Goal: Task Accomplishment & Management: Use online tool/utility

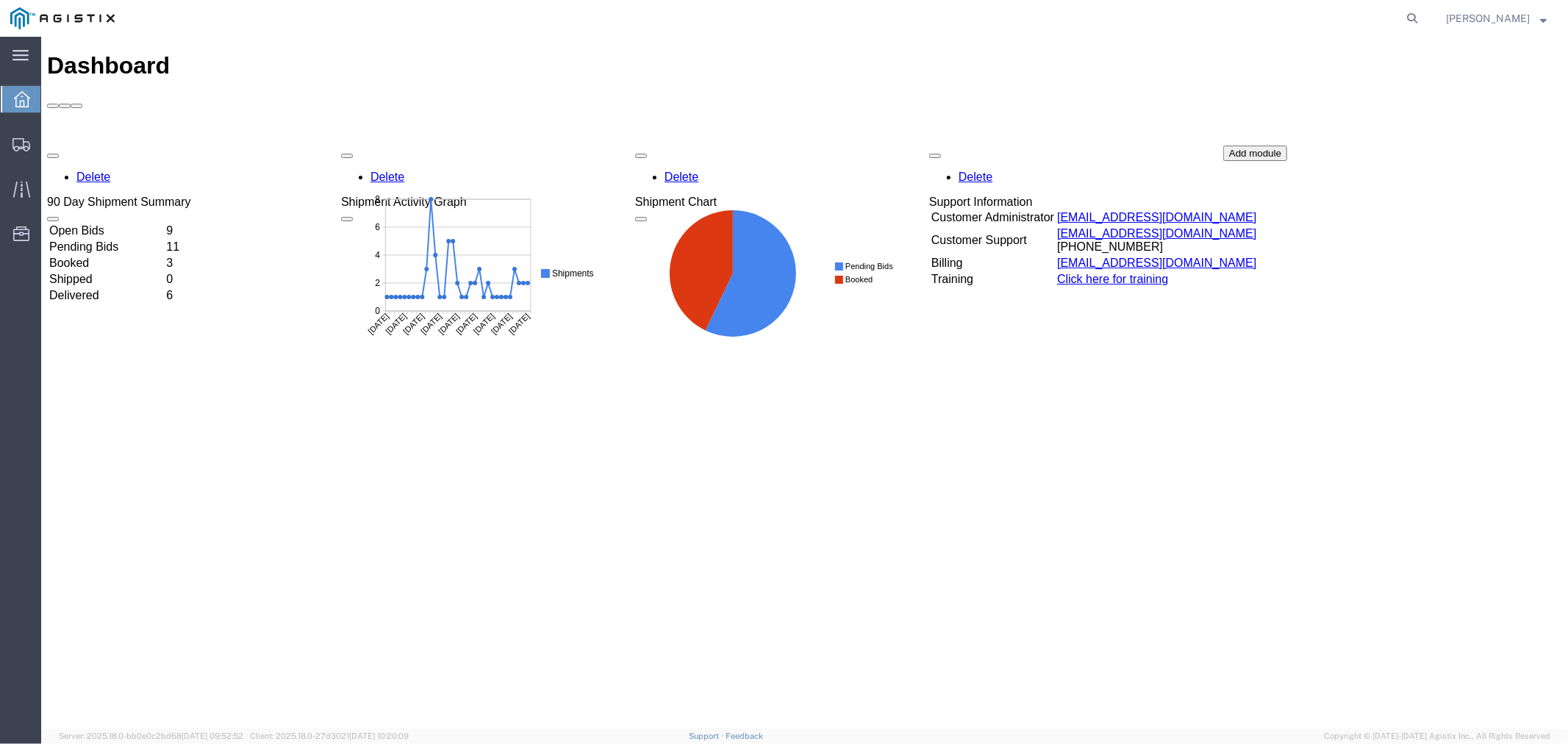
click at [95, 223] on td "Open Bids" at bounding box center [106, 230] width 115 height 15
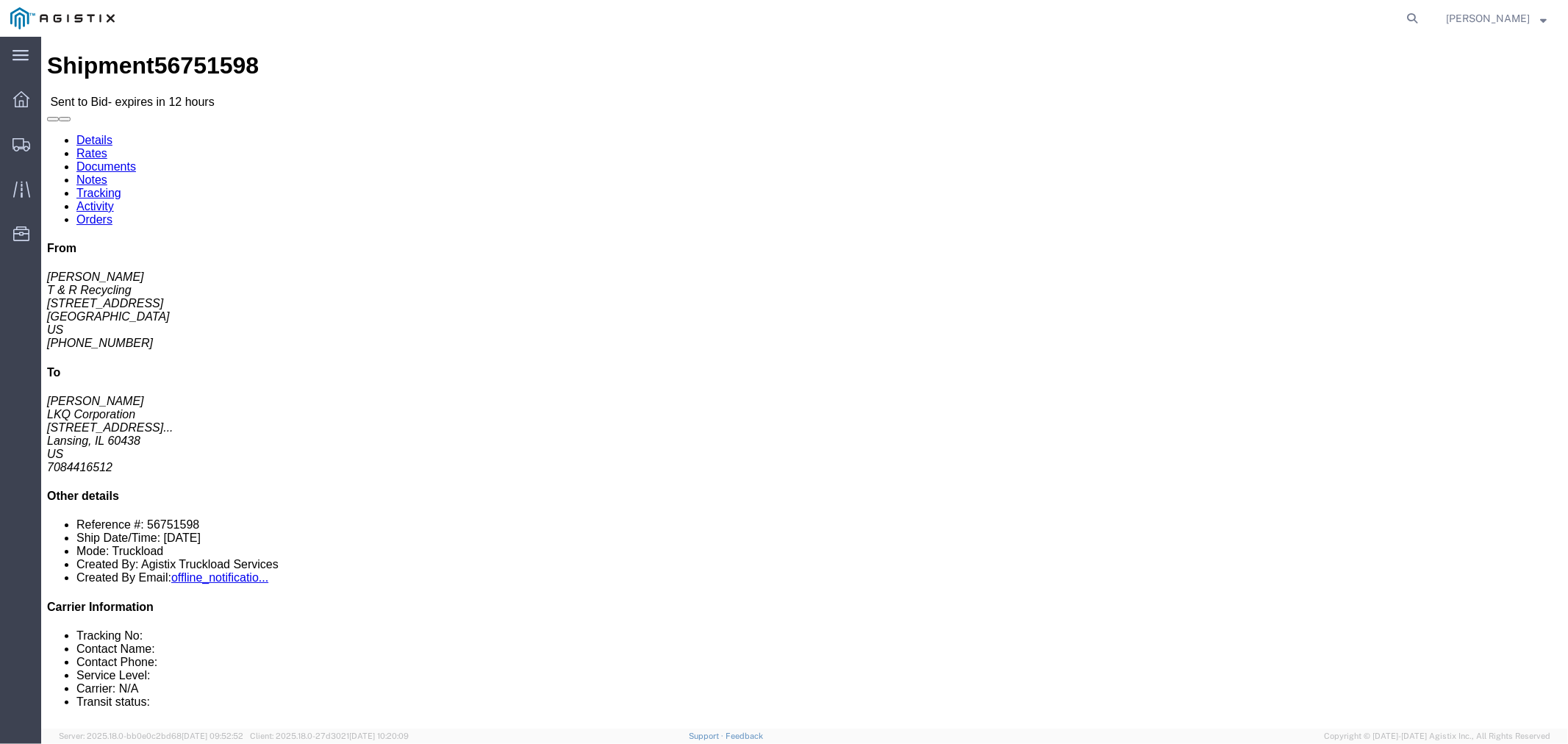
click button "button"
click link "Notes"
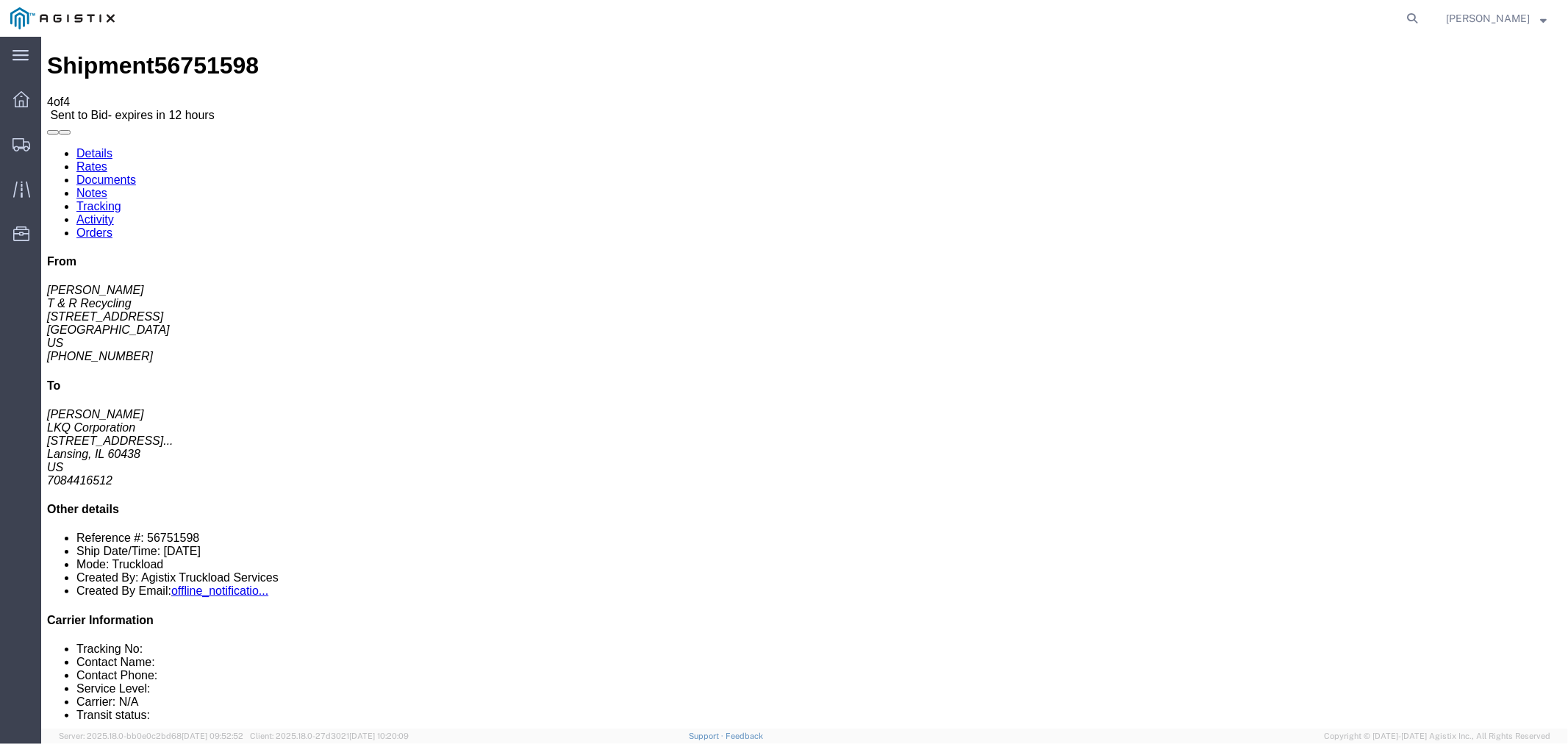
click at [107, 160] on link "Rates" at bounding box center [91, 166] width 31 height 13
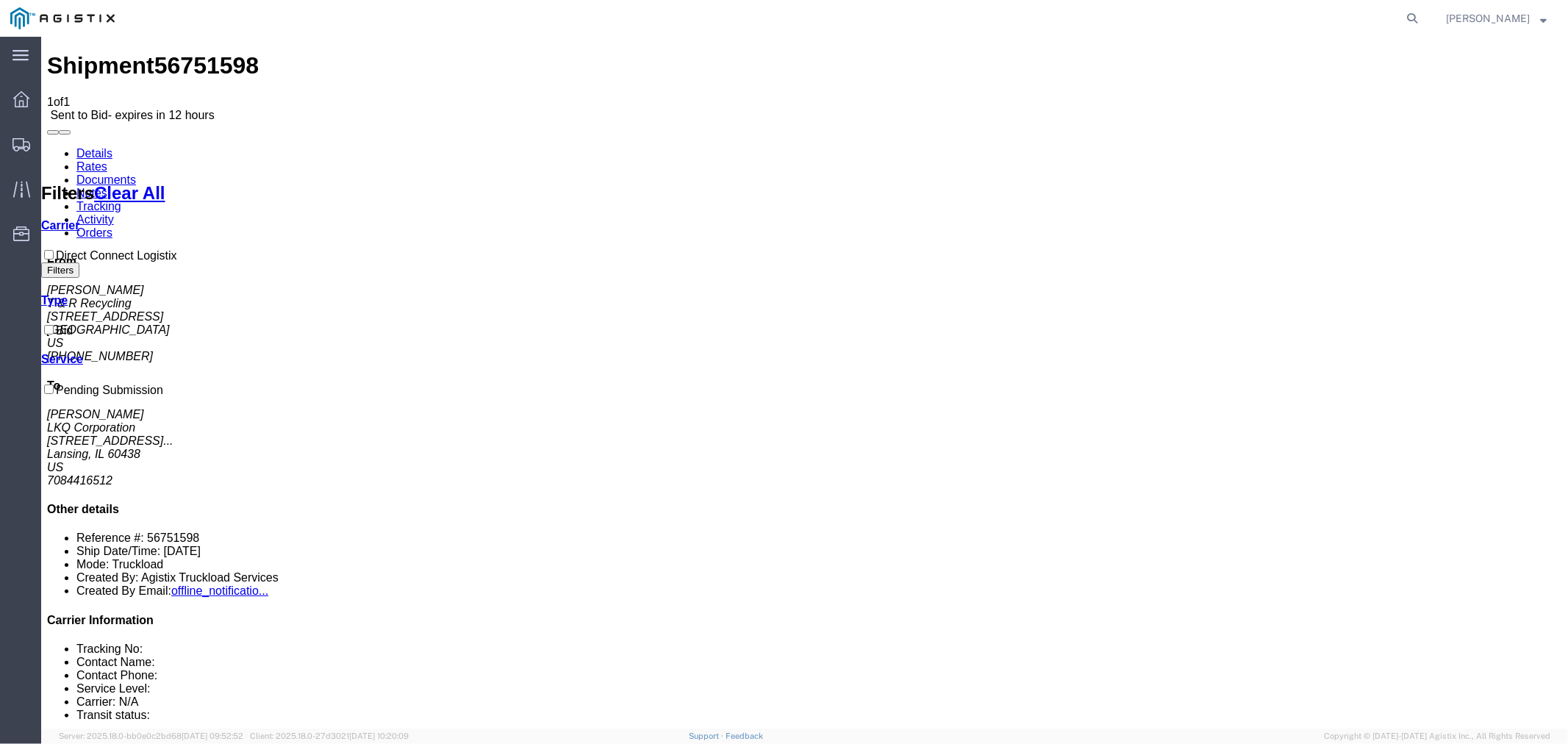
click at [107, 186] on link "Notes" at bounding box center [91, 192] width 31 height 13
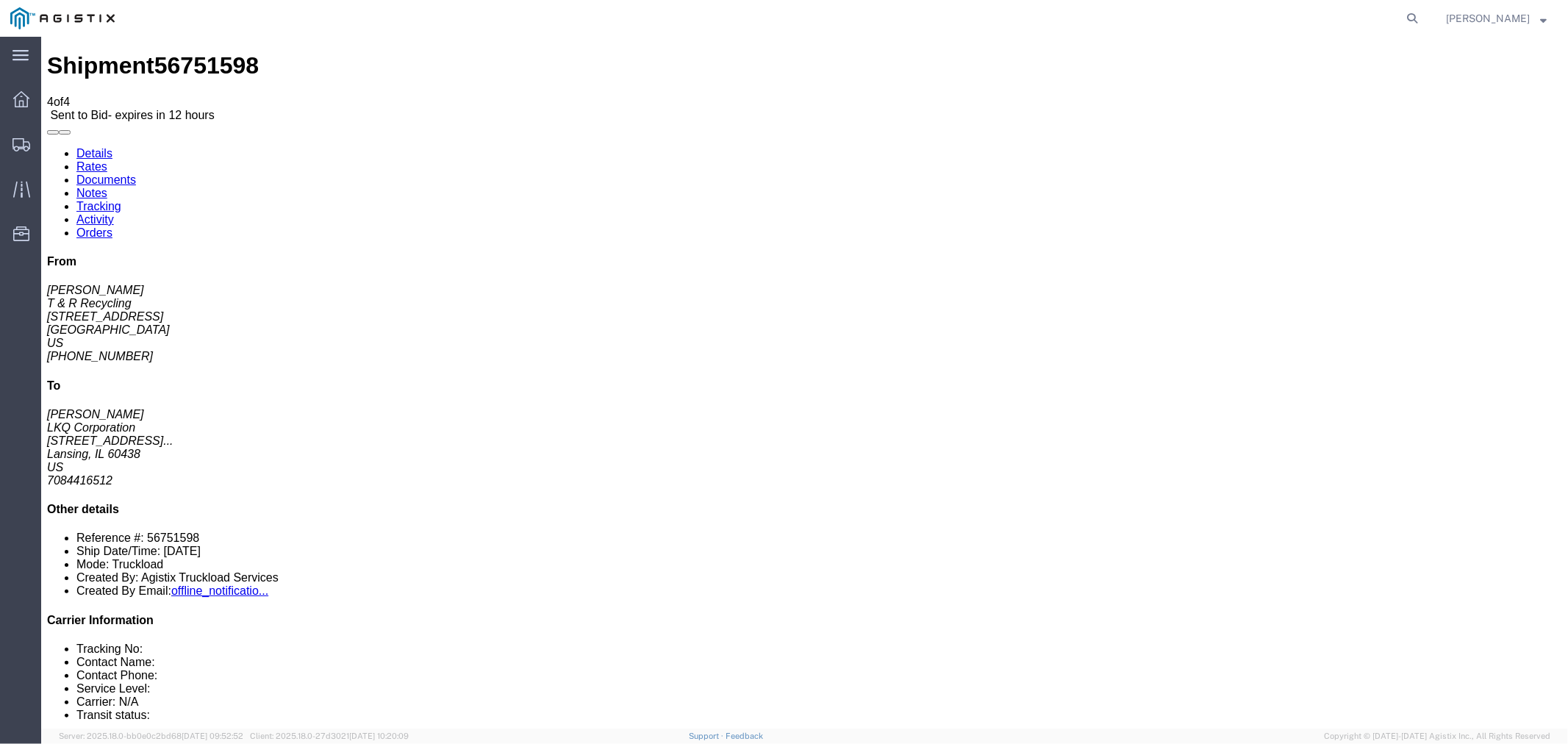
click at [107, 160] on link "Rates" at bounding box center [91, 166] width 31 height 13
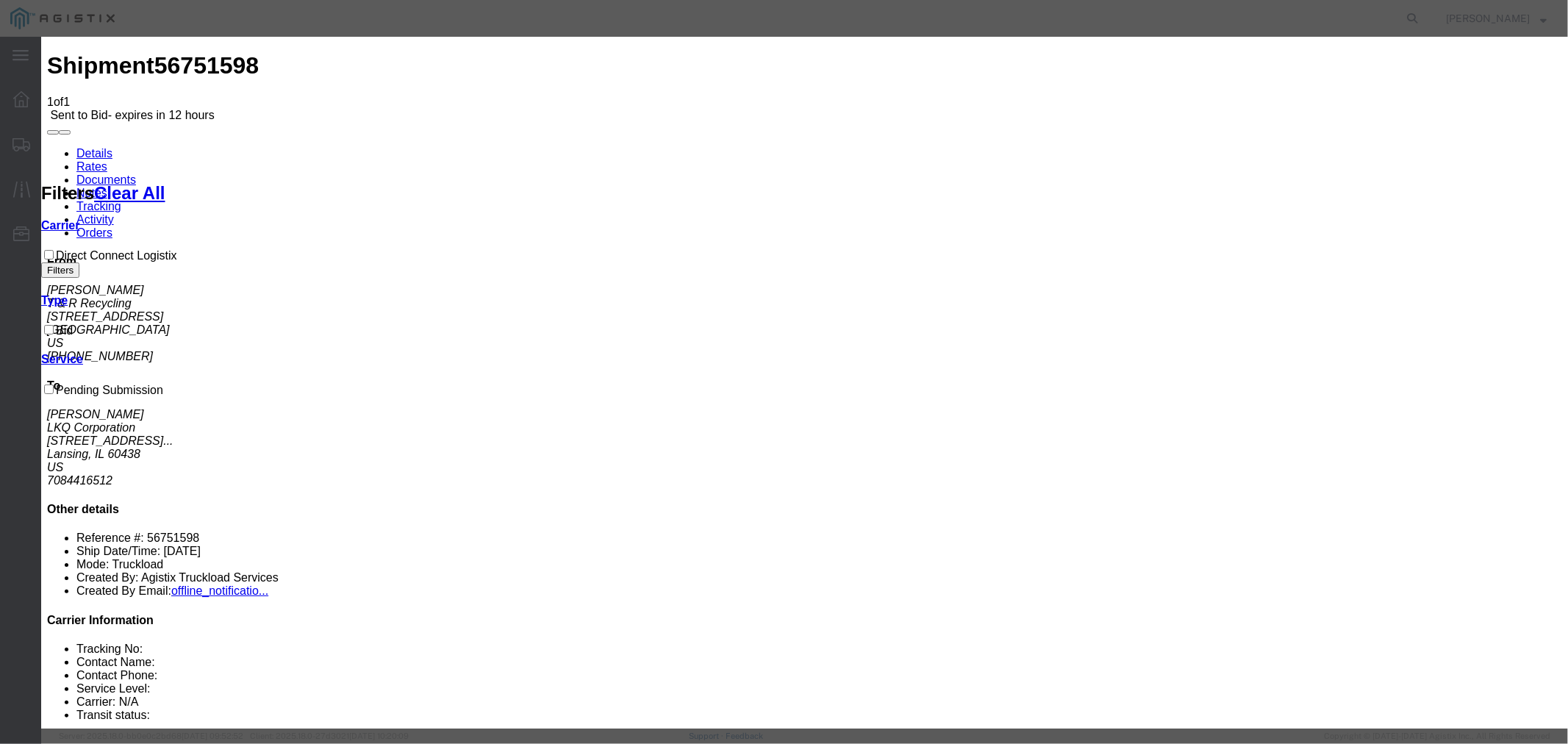
select select "4506"
select select "15907"
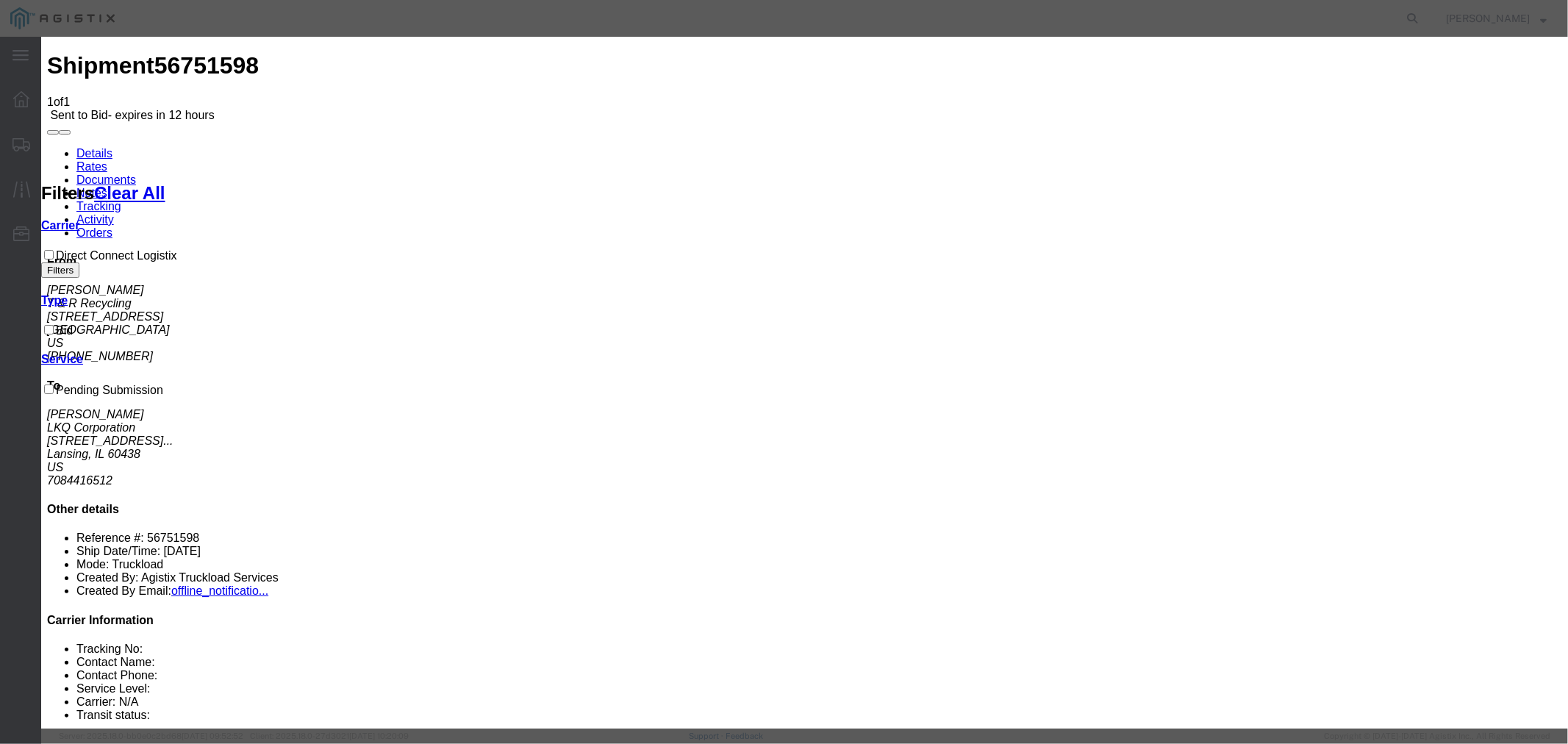
drag, startPoint x: 1085, startPoint y: 169, endPoint x: 1107, endPoint y: 191, distance: 31.1
type input "DCL"
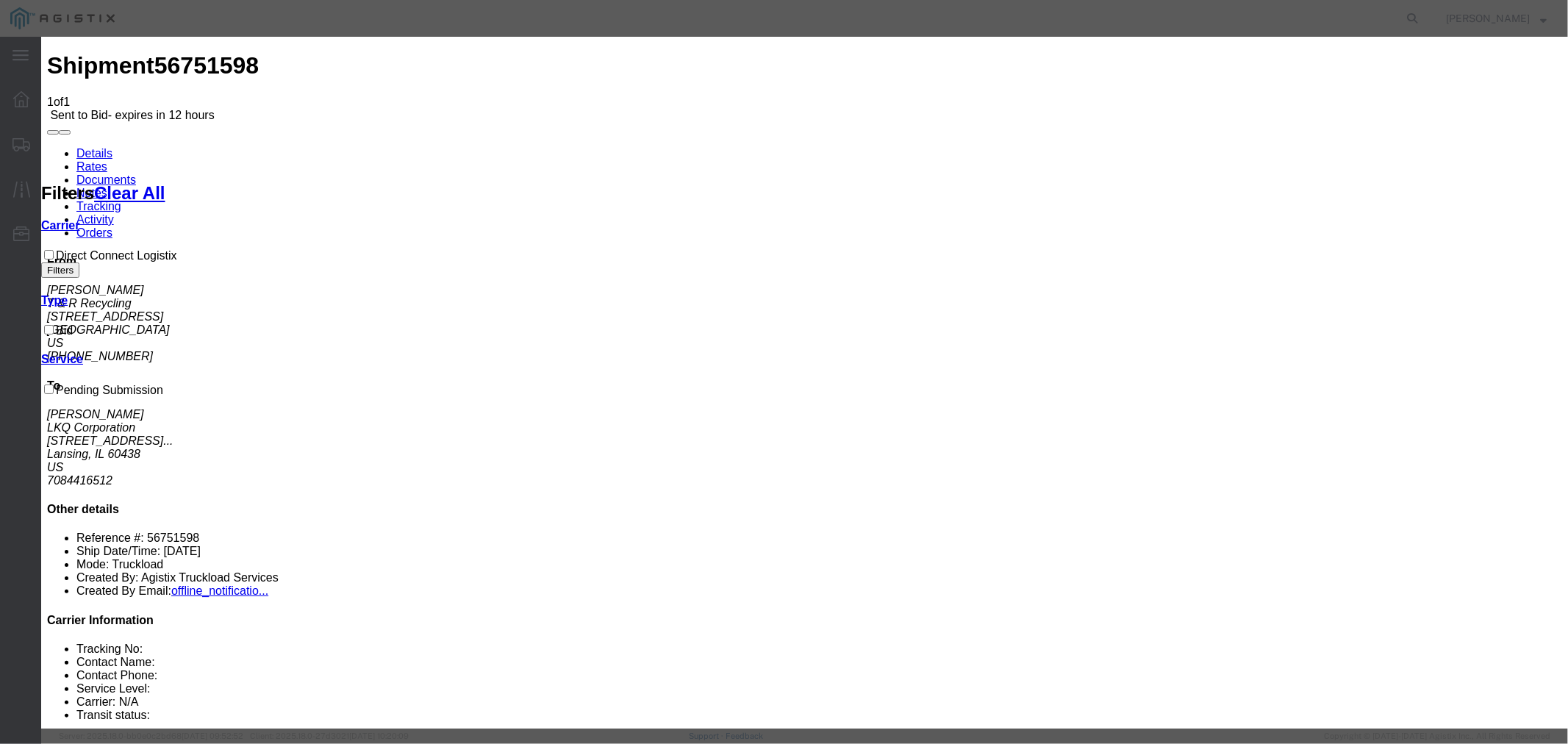
type input "1250"
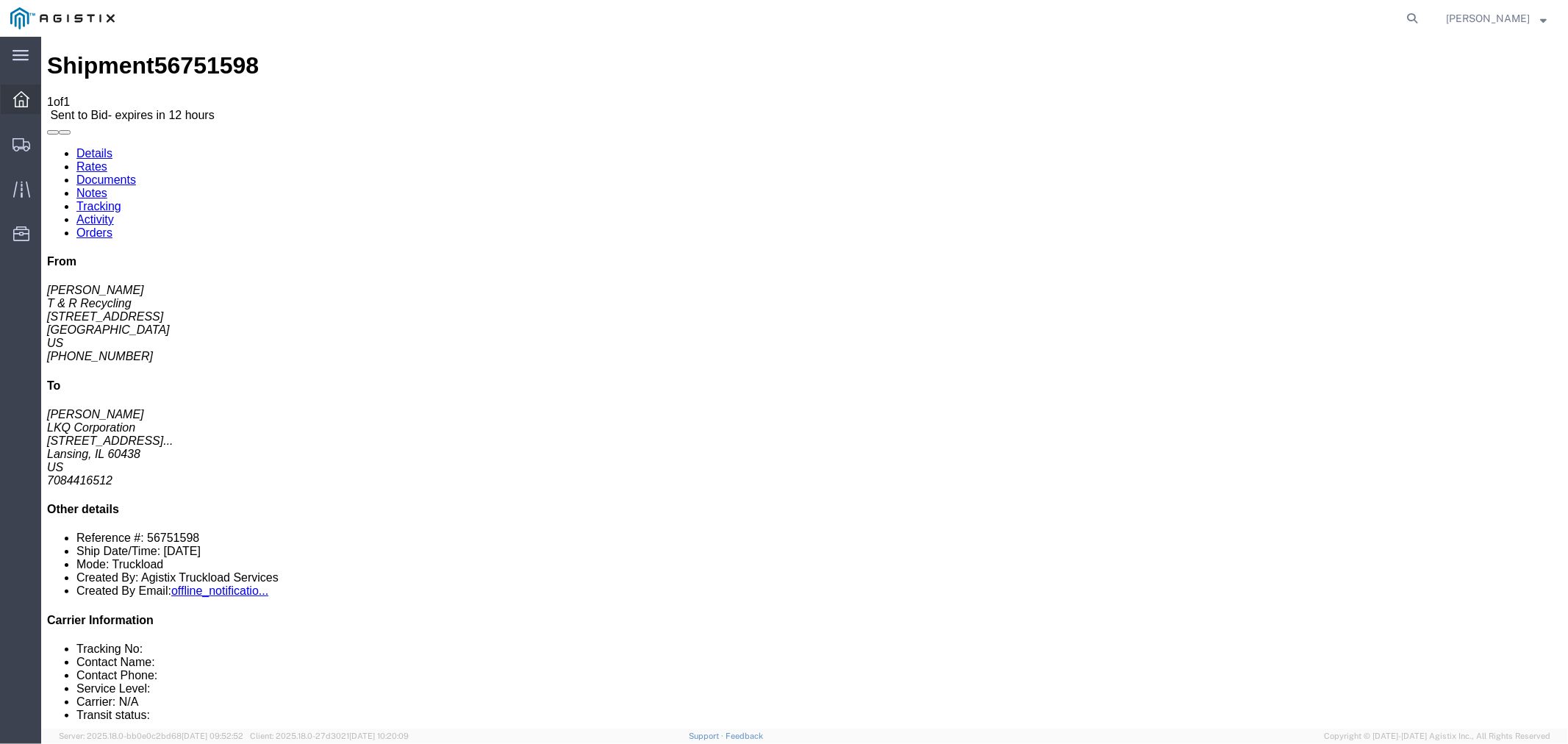
click at [16, 98] on icon at bounding box center [21, 99] width 16 height 16
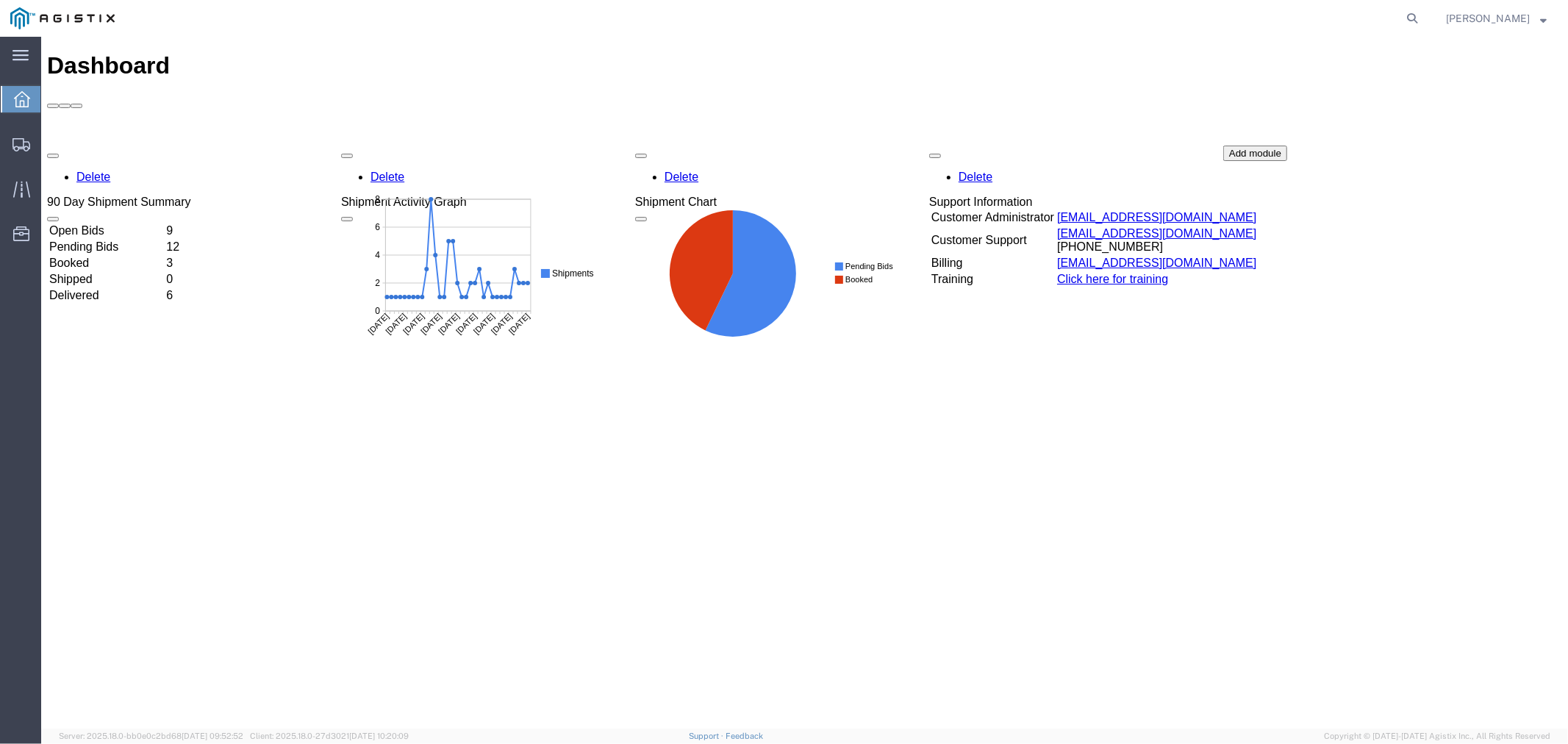
click at [127, 223] on td "Open Bids" at bounding box center [106, 230] width 115 height 15
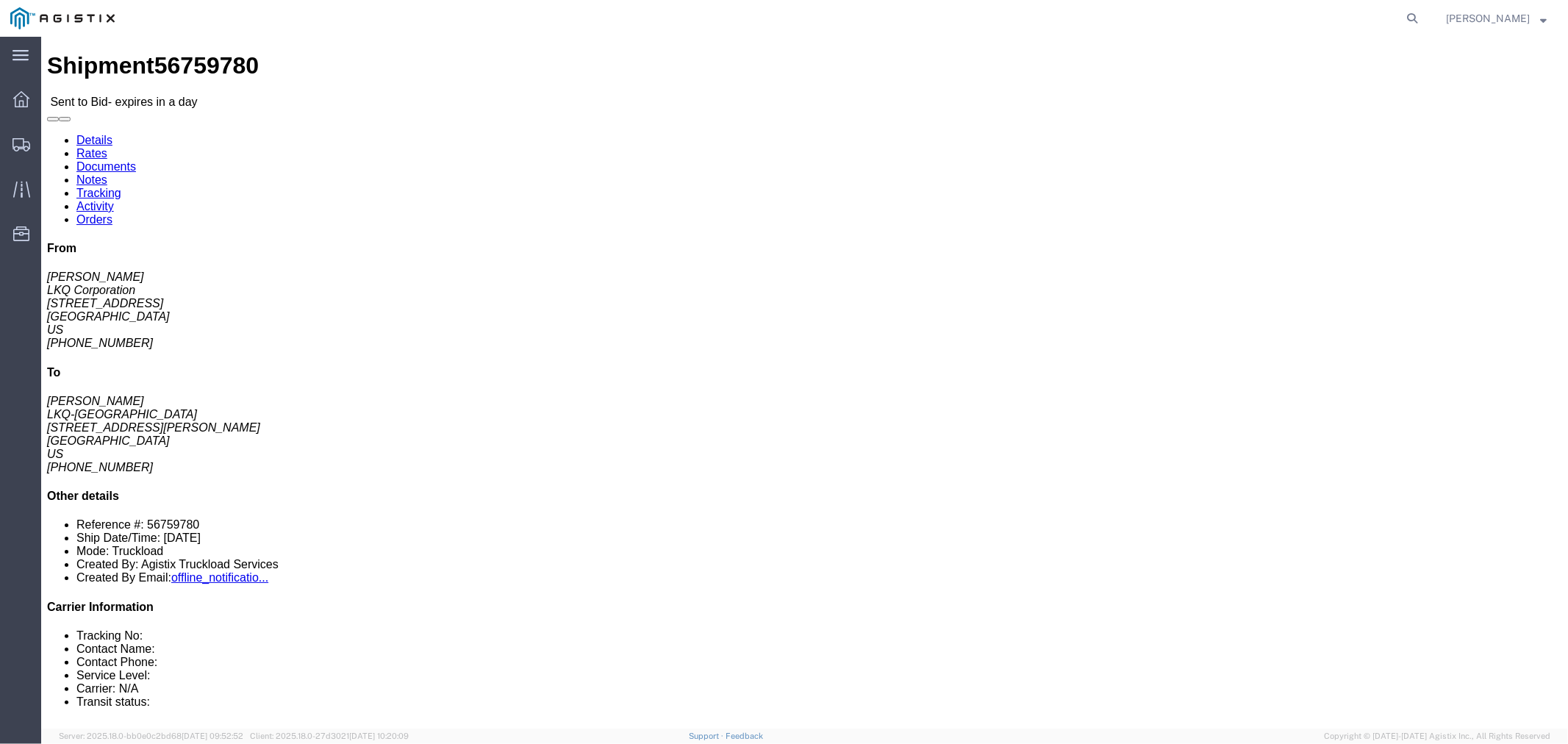
click link "Notes"
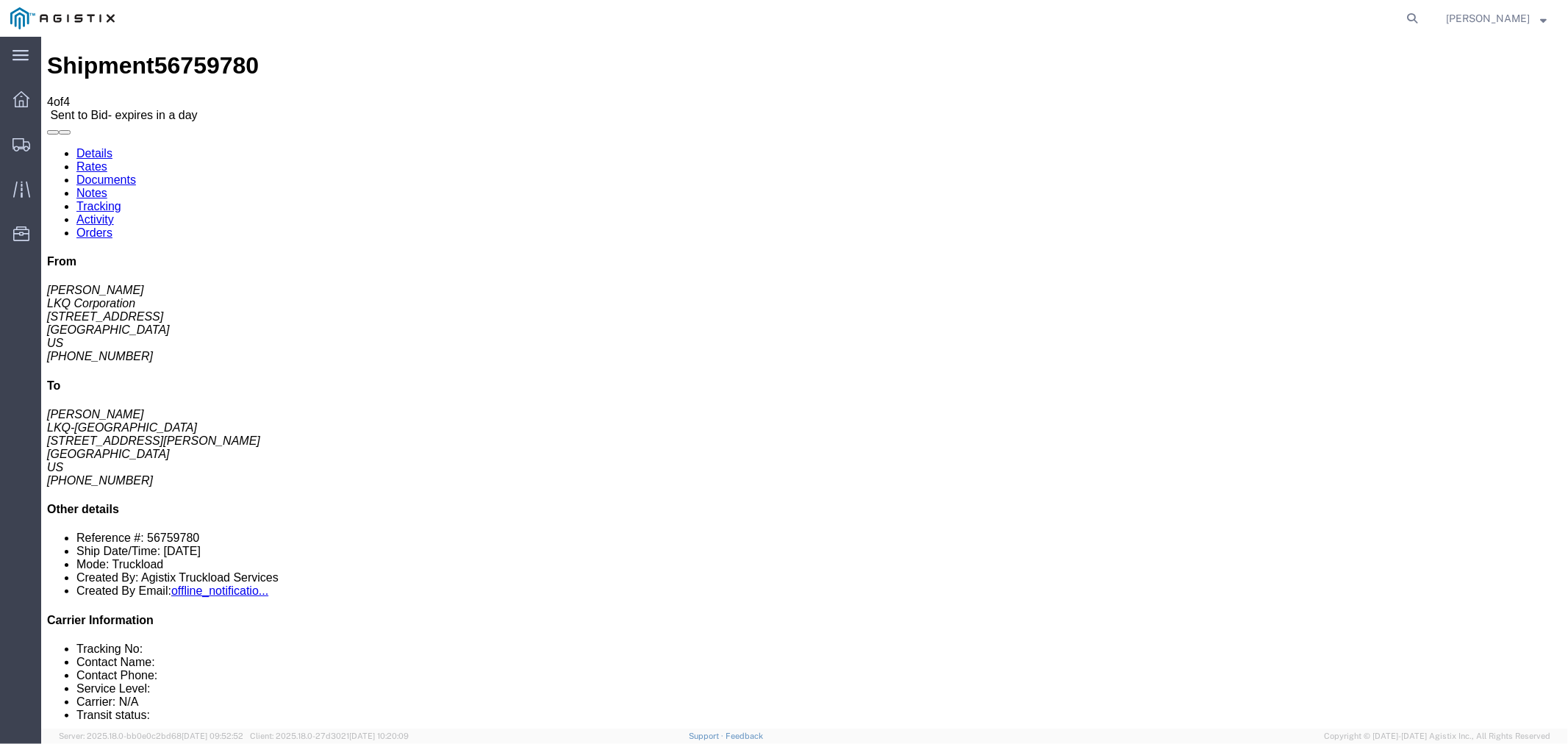
click at [107, 160] on link "Rates" at bounding box center [91, 166] width 31 height 13
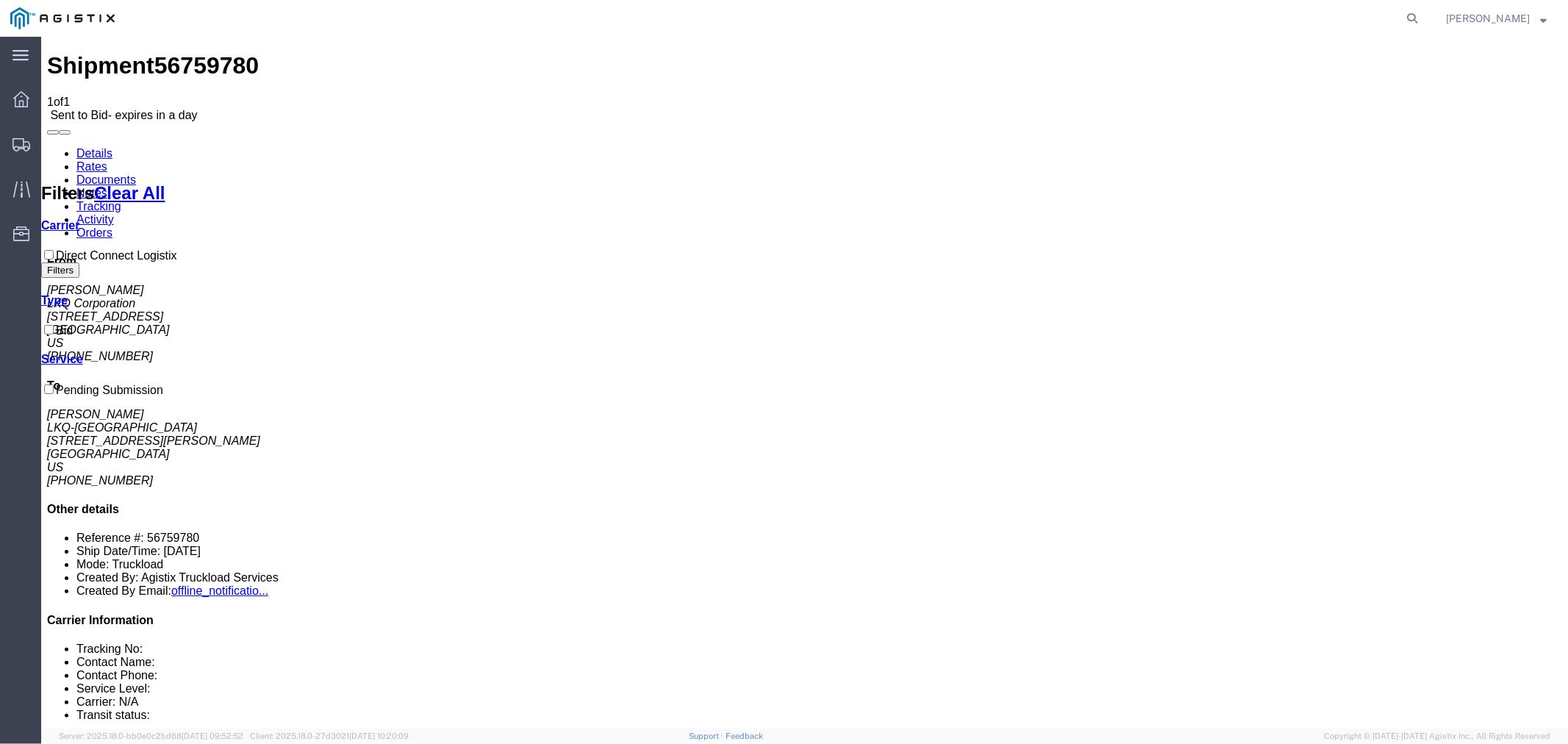
click at [107, 186] on link "Notes" at bounding box center [91, 192] width 31 height 13
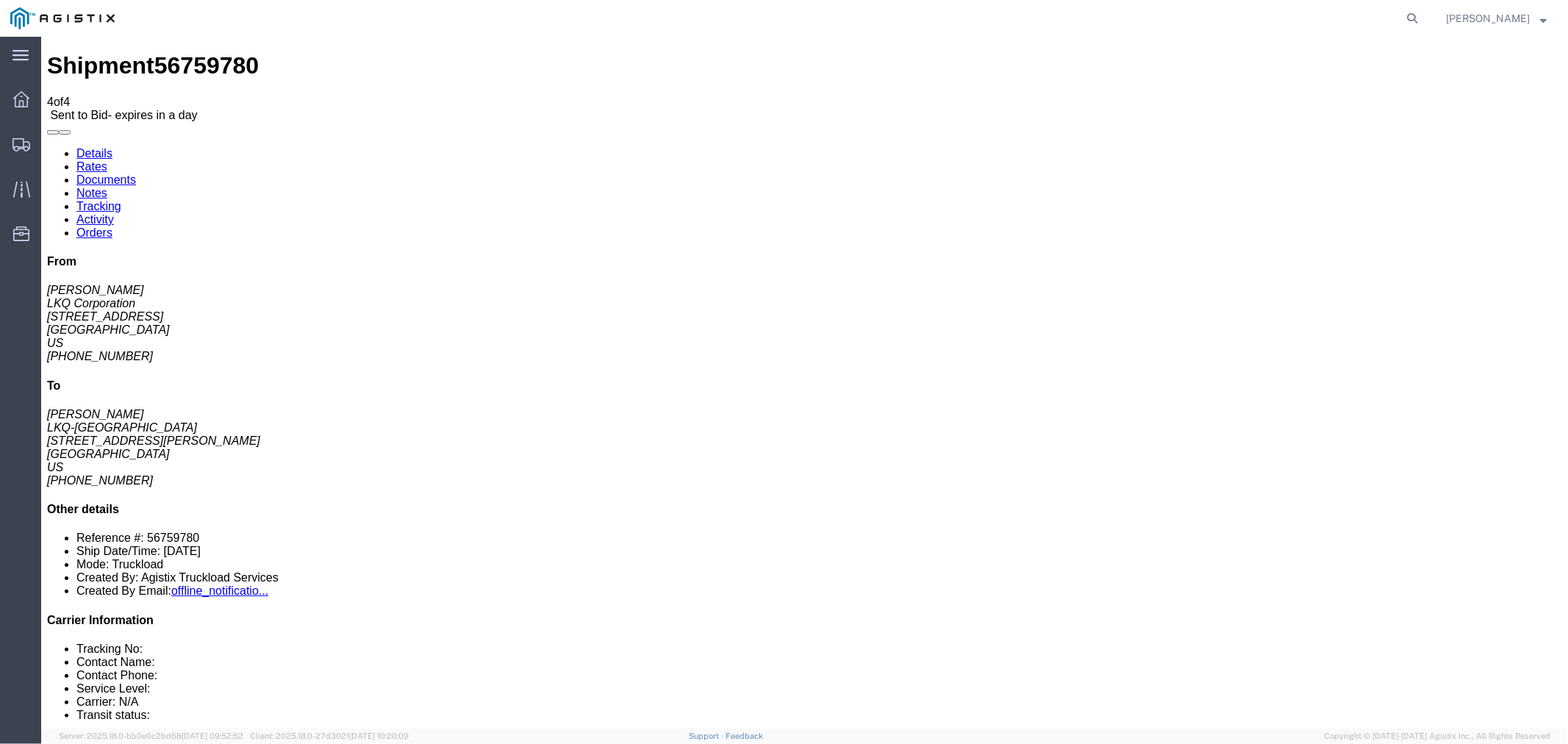
click at [107, 160] on link "Rates" at bounding box center [91, 166] width 31 height 13
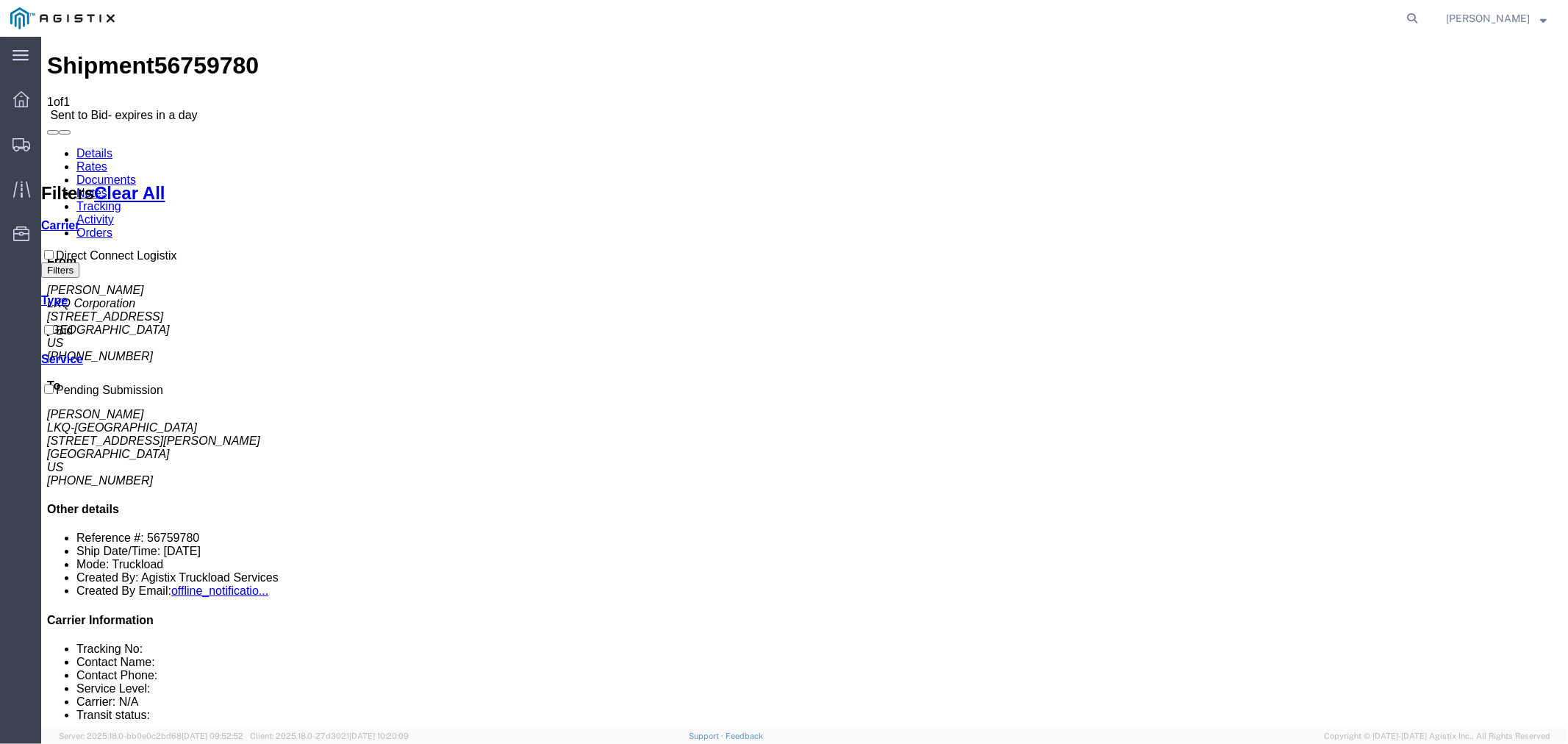
click at [91, 146] on link "Details" at bounding box center [93, 152] width 36 height 13
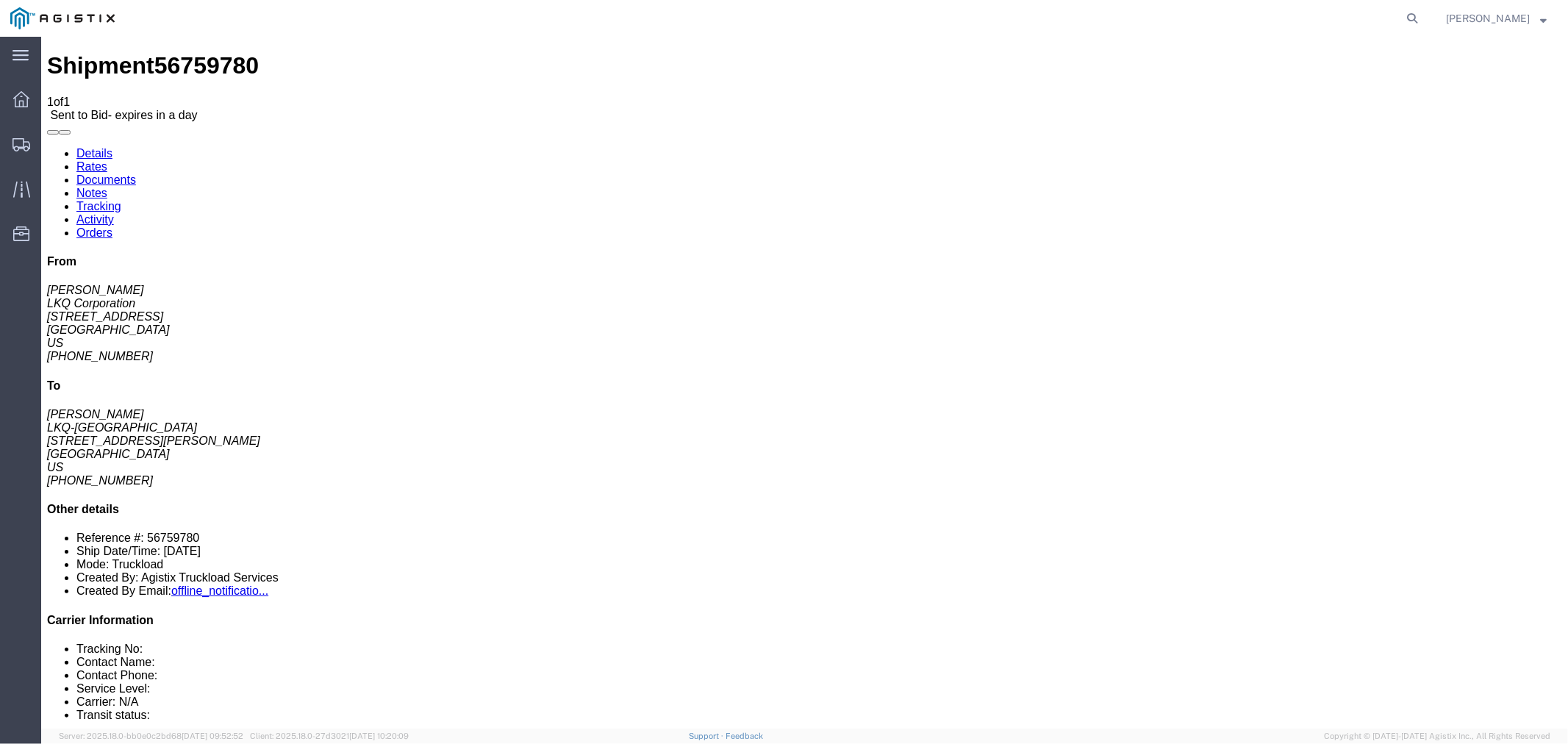
click link "Rates"
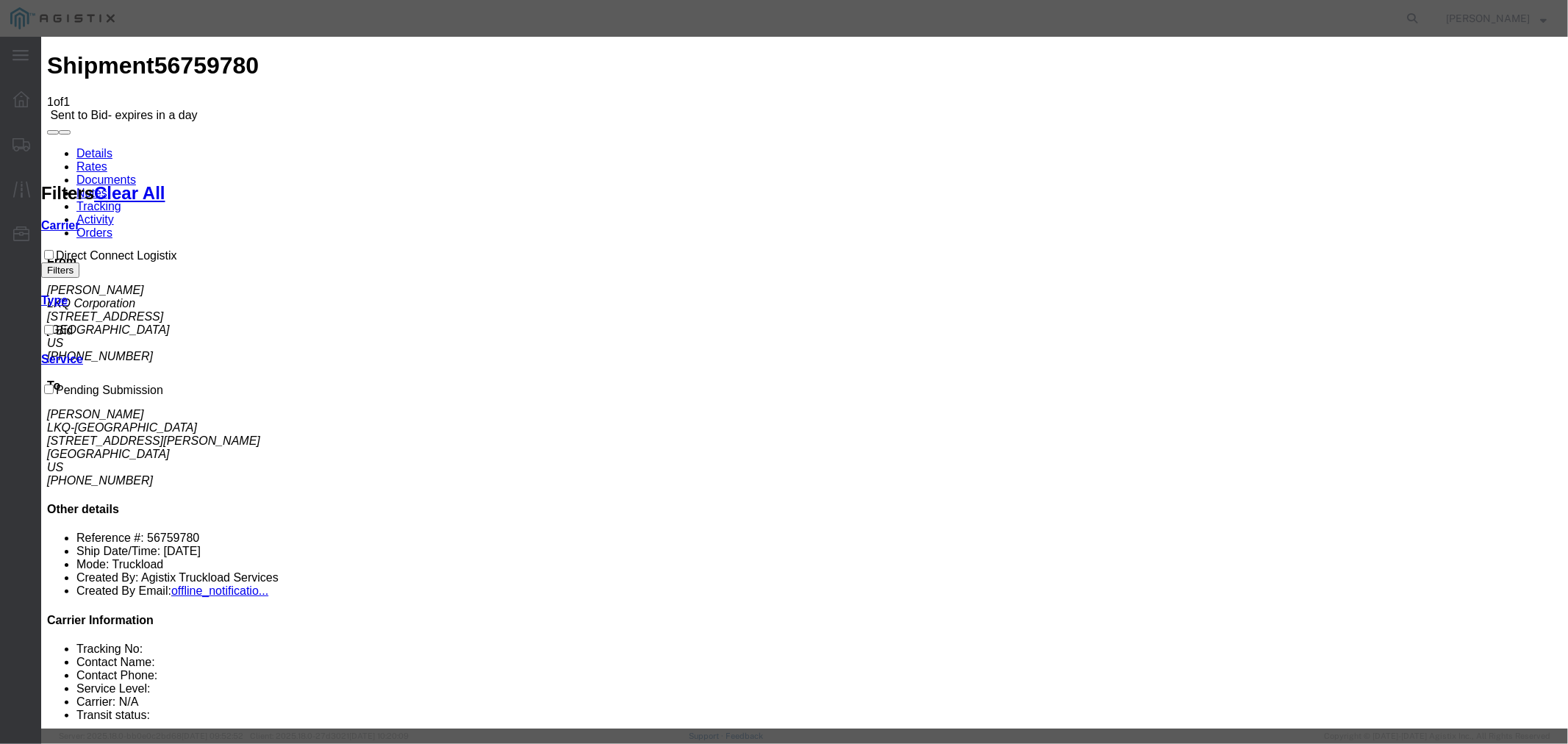
drag, startPoint x: 576, startPoint y: 165, endPoint x: 585, endPoint y: 169, distance: 9.8
select select "4506"
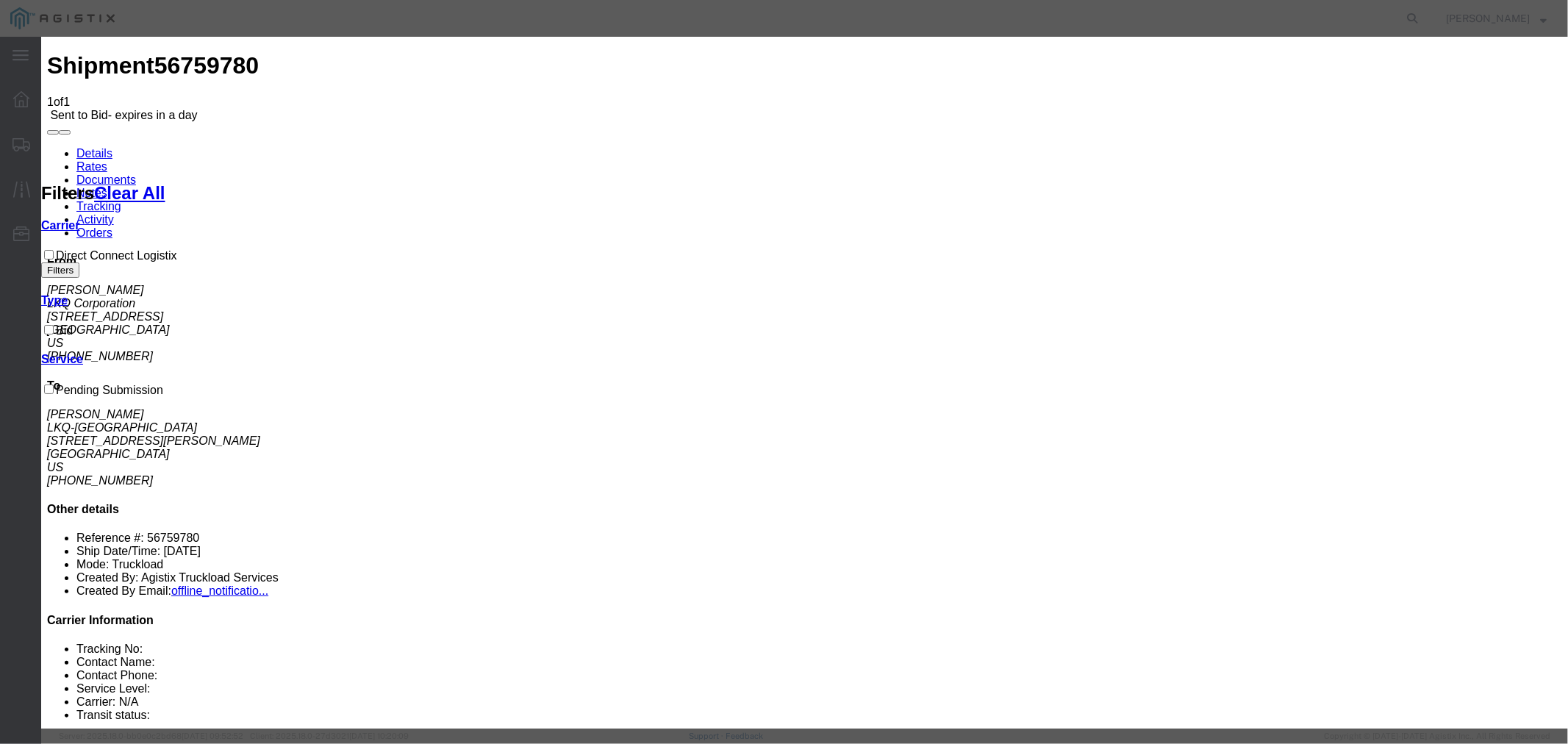
select select "15907"
type input "DCL"
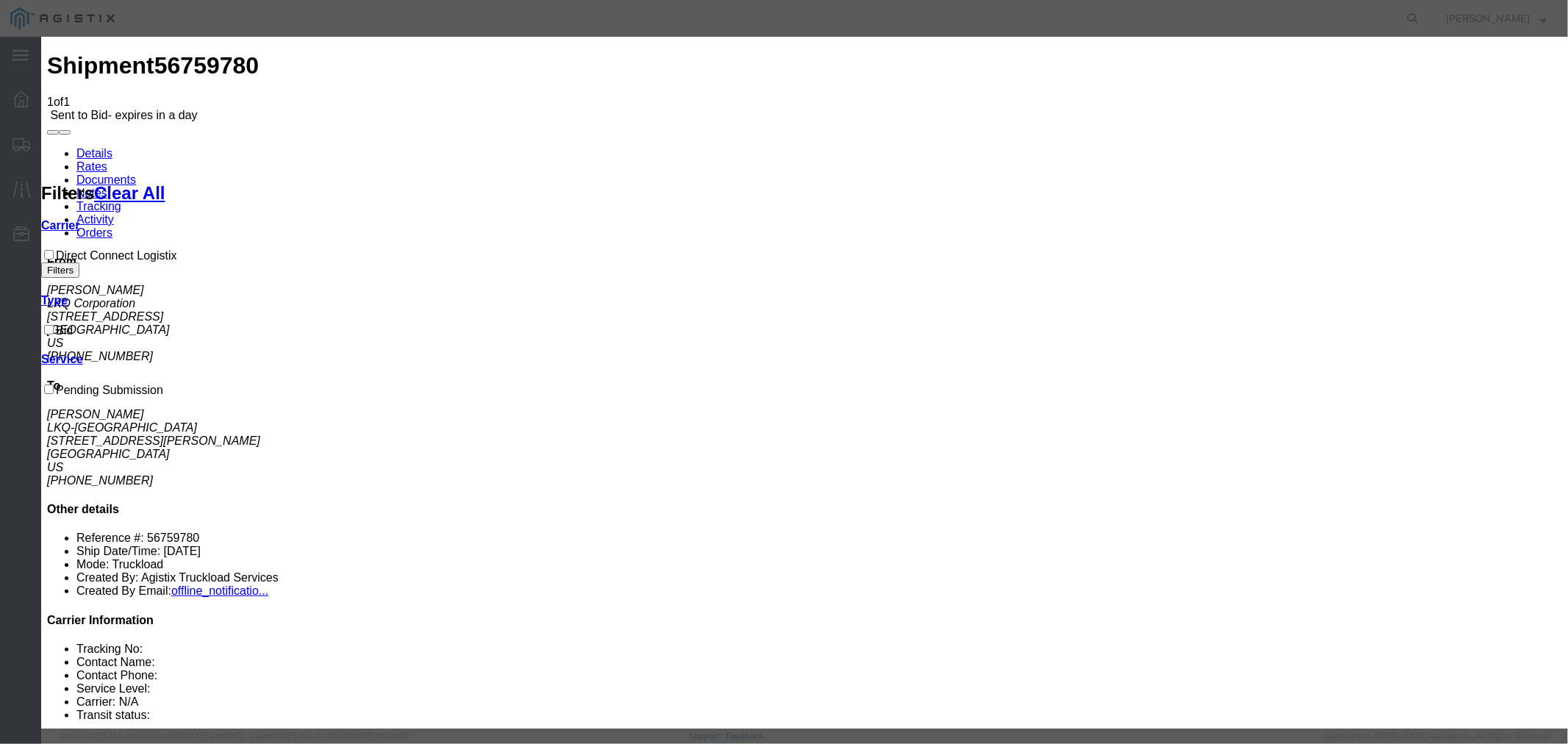
type input "4150"
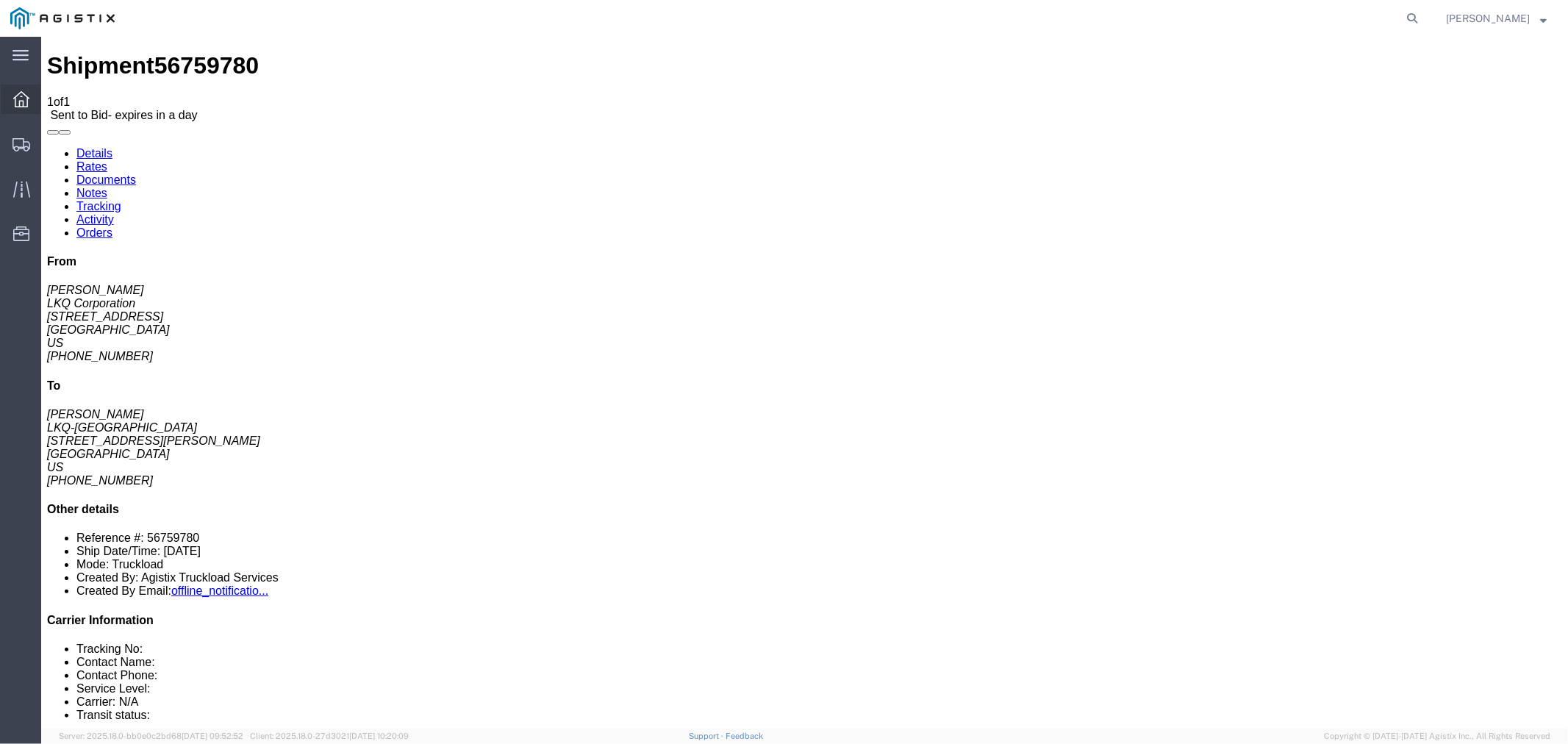
click at [24, 92] on icon at bounding box center [21, 99] width 16 height 16
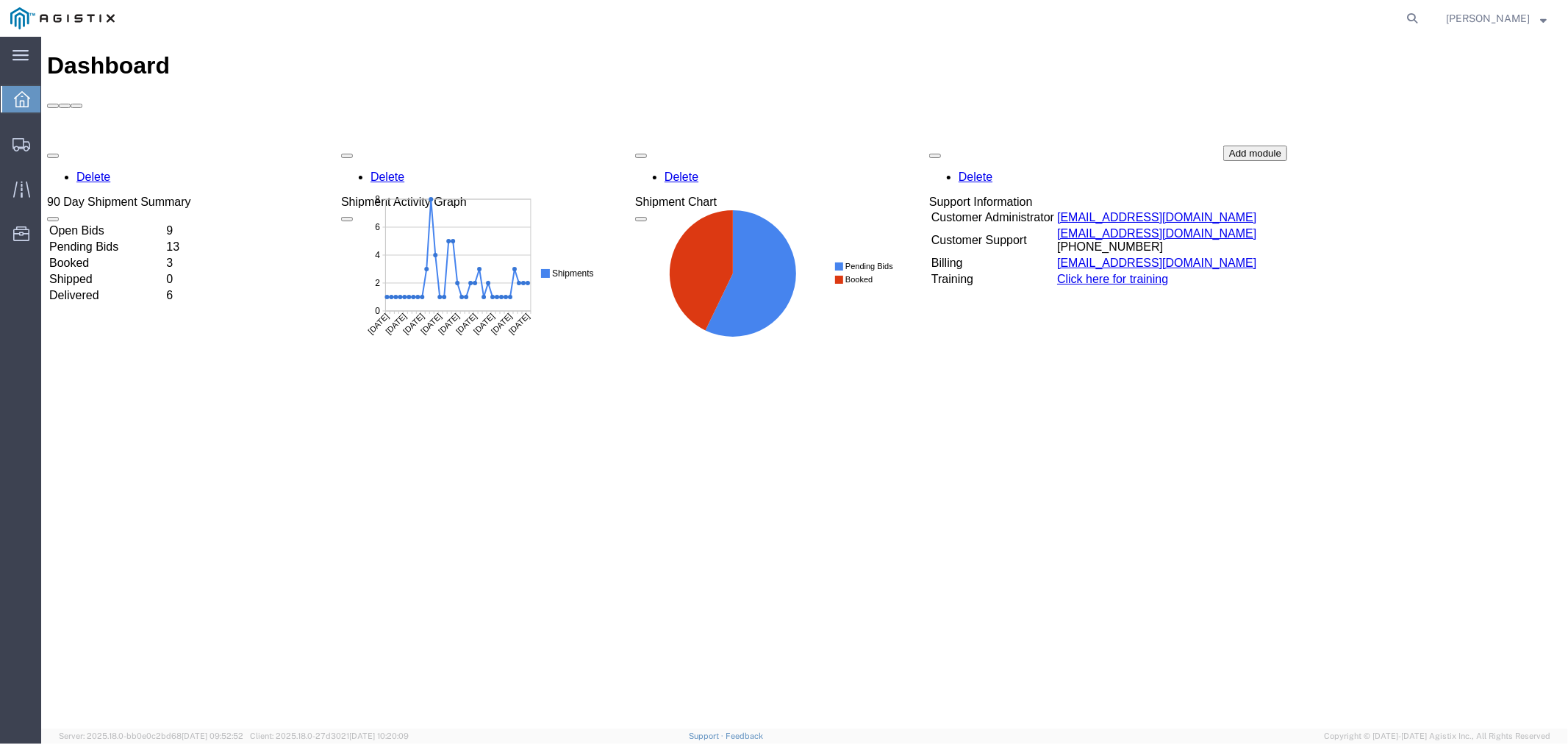
click at [141, 223] on td "Open Bids" at bounding box center [106, 230] width 115 height 15
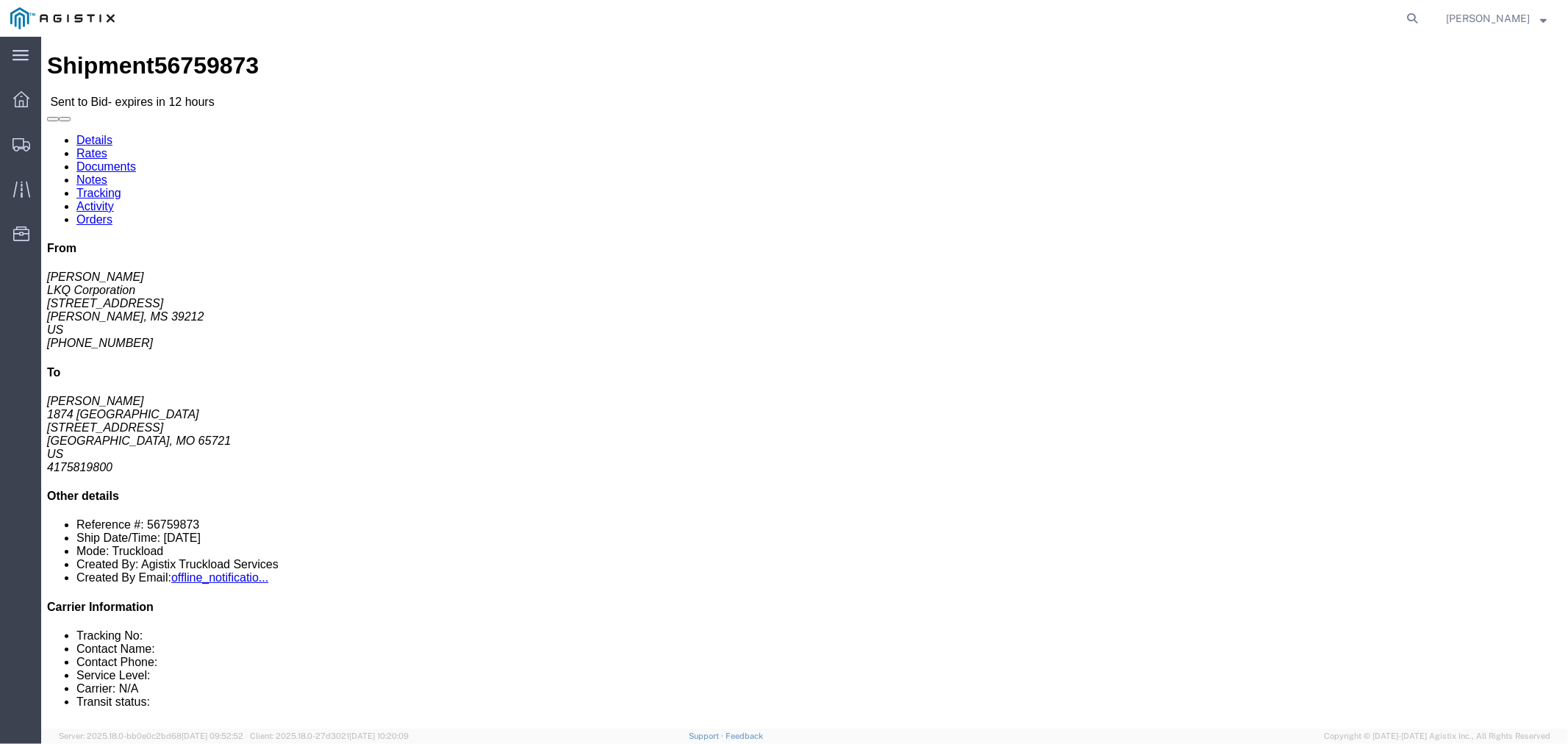
click button "button"
click link "Notes"
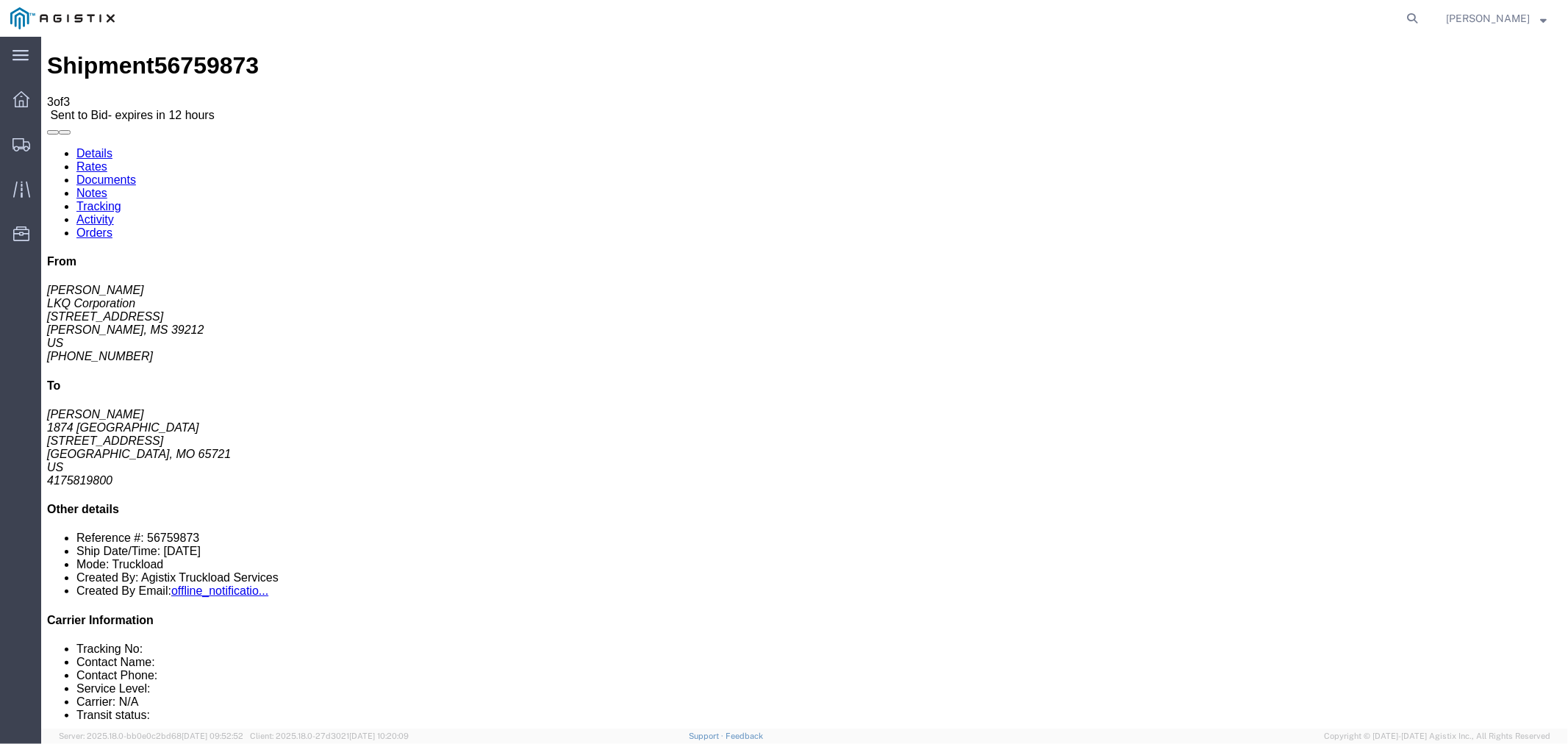
click at [107, 160] on link "Rates" at bounding box center [91, 166] width 31 height 13
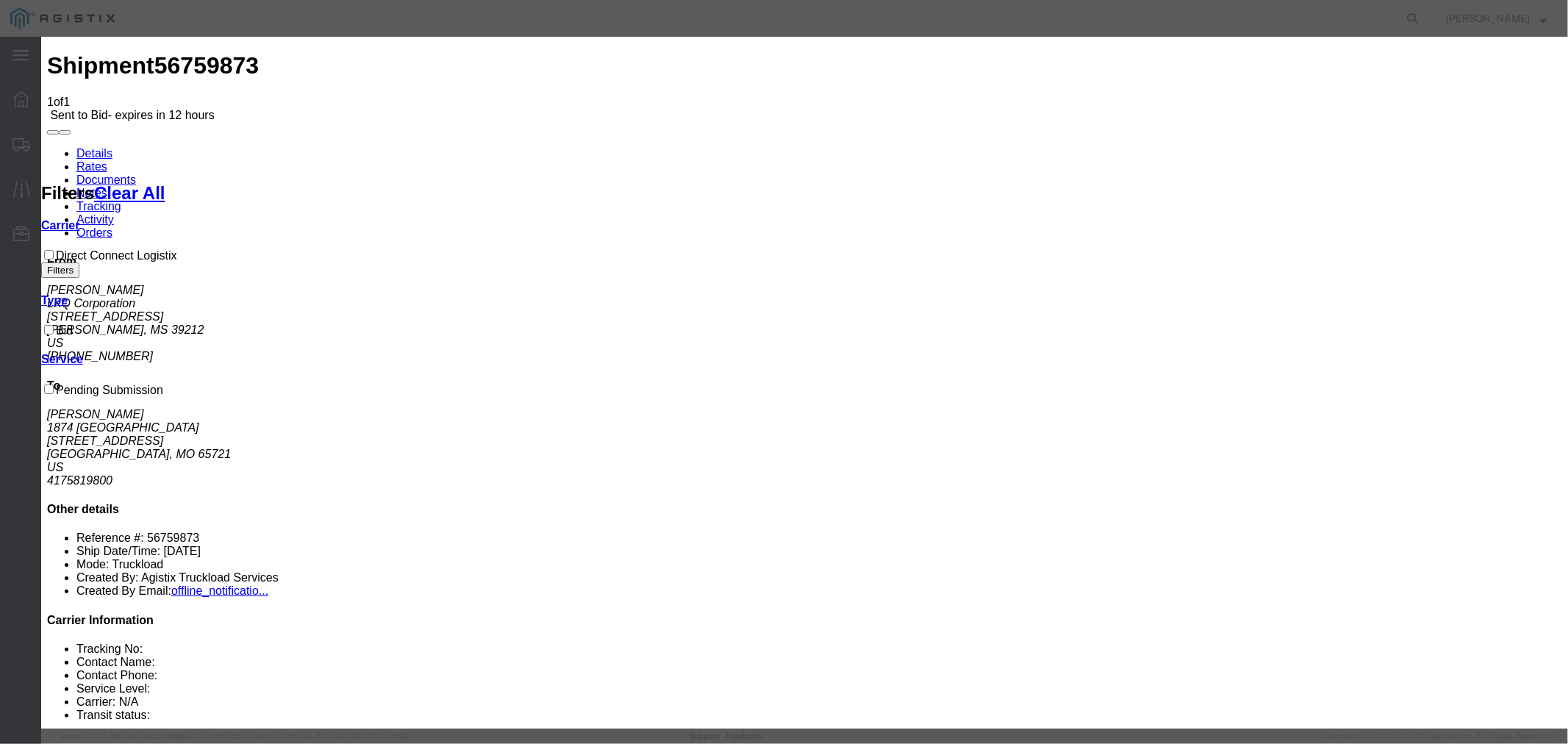
select select "4506"
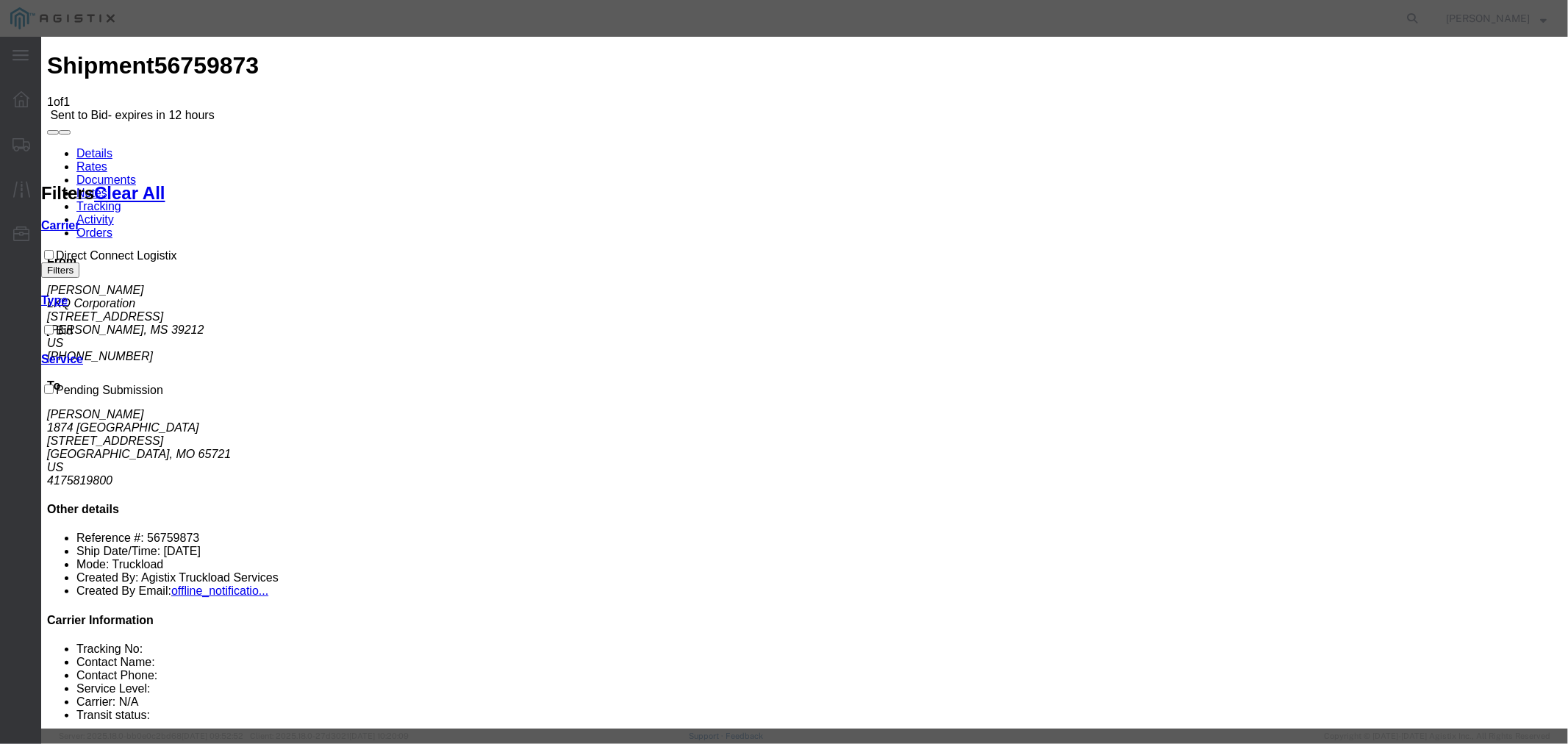
select select "15907"
type input "DCL"
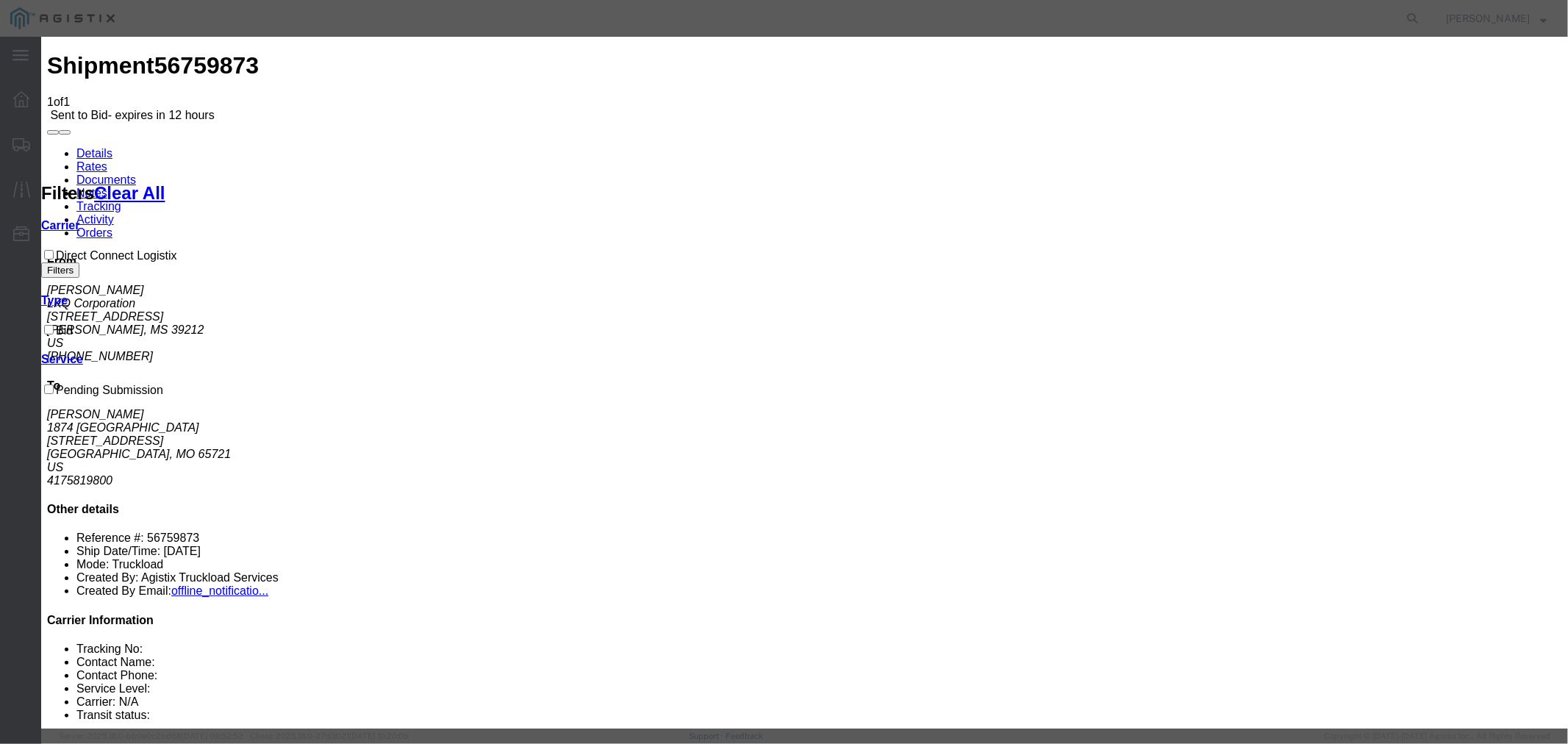
type input "1250"
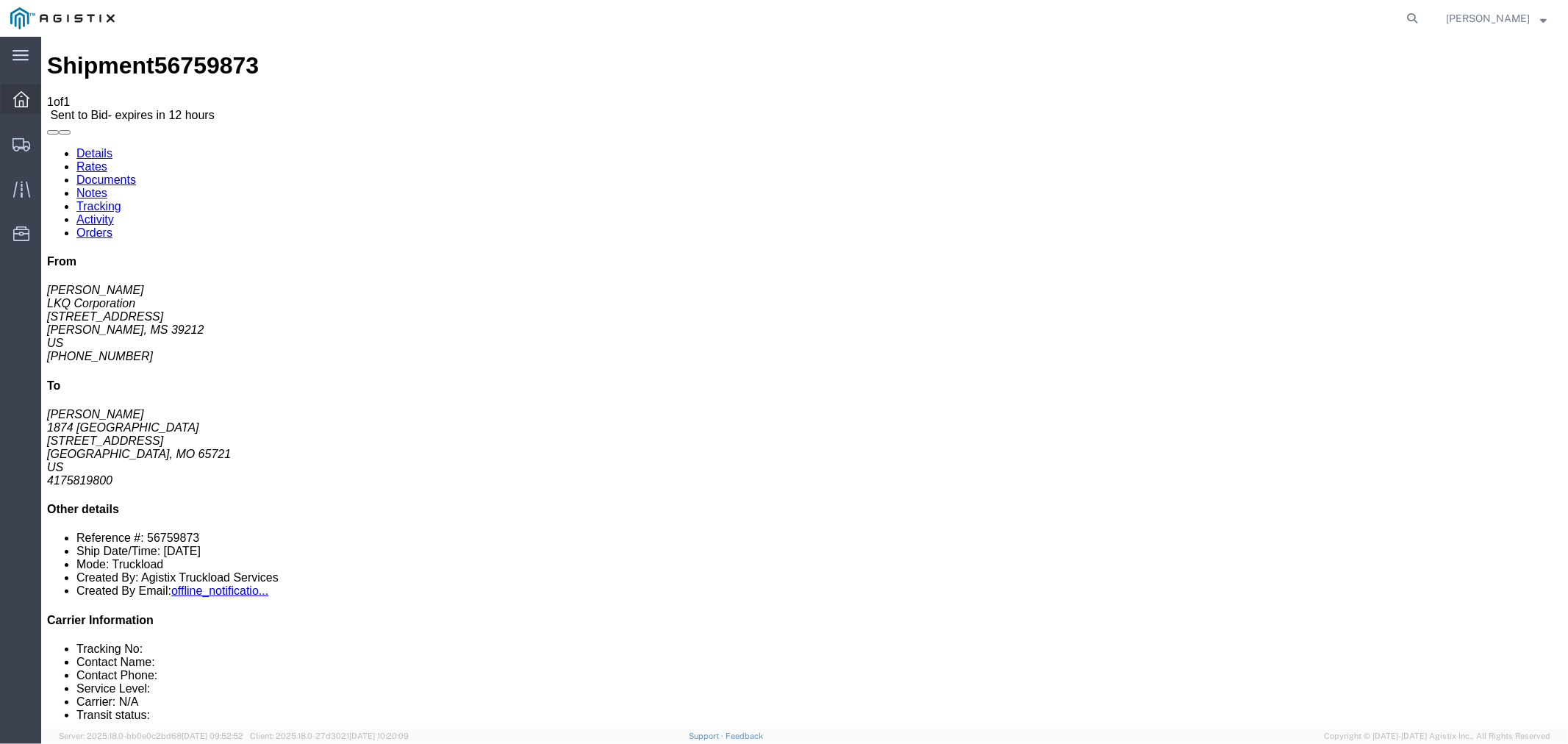
click at [18, 92] on icon at bounding box center [21, 99] width 16 height 16
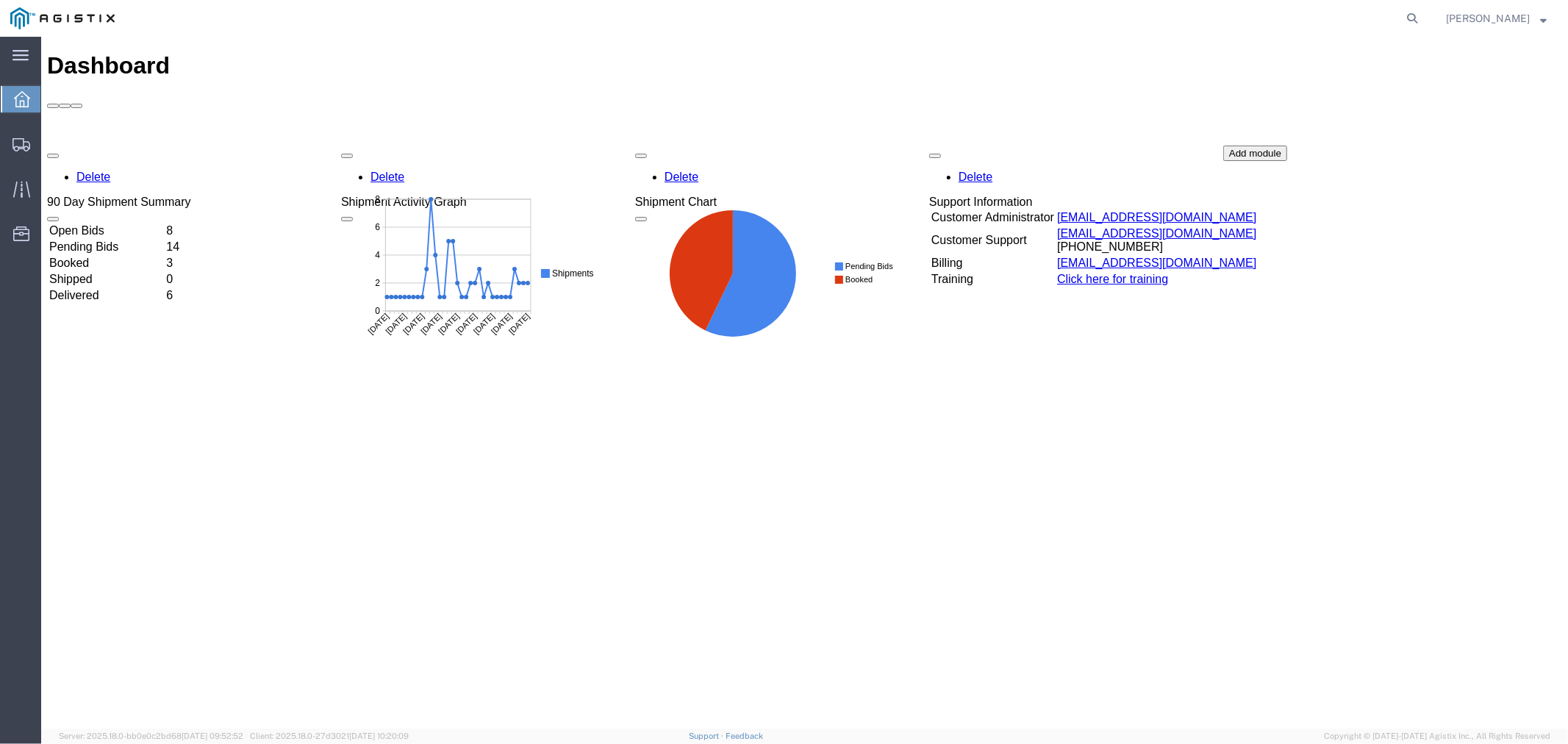
click at [105, 223] on td "Open Bids" at bounding box center [106, 230] width 115 height 15
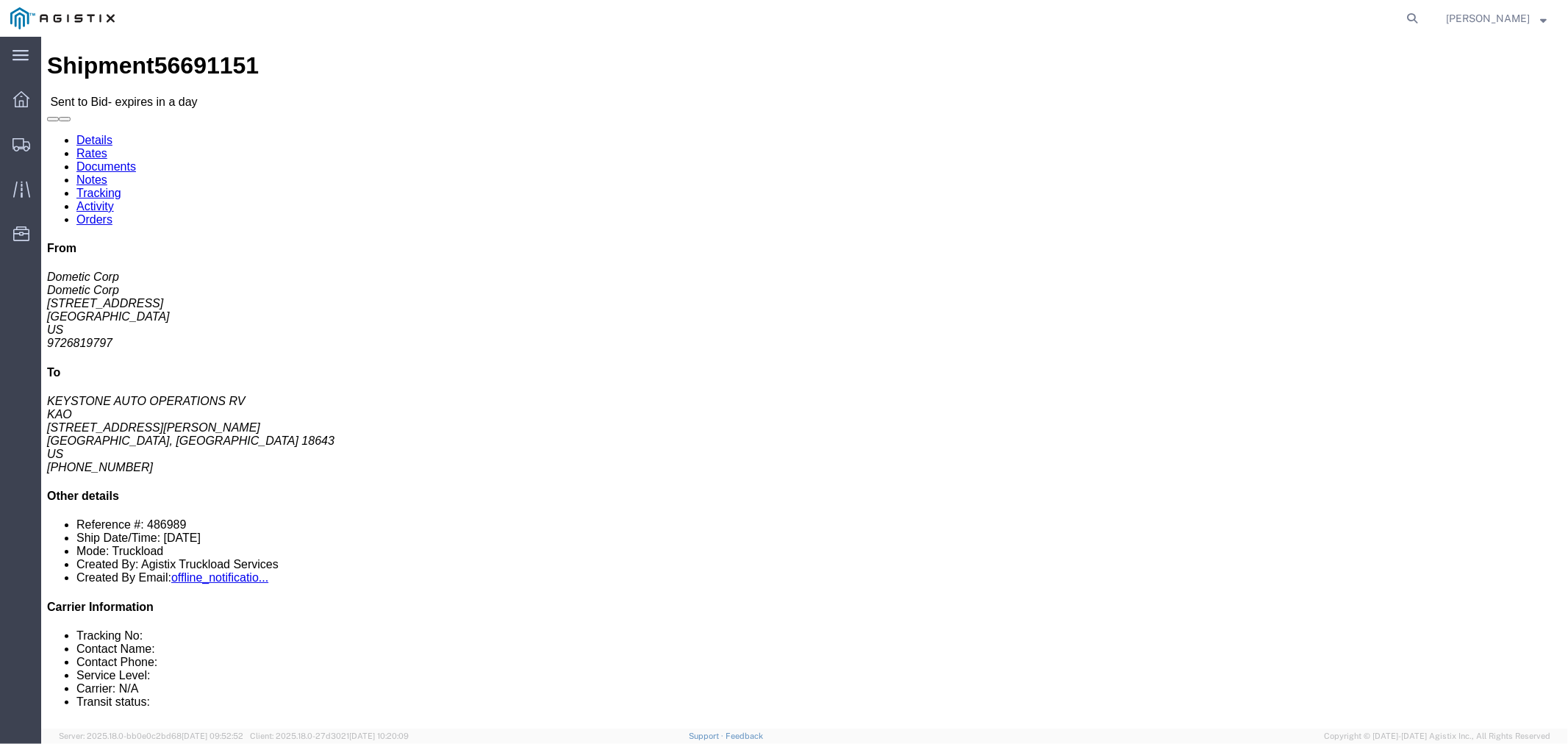
click button "button"
click link "Notes"
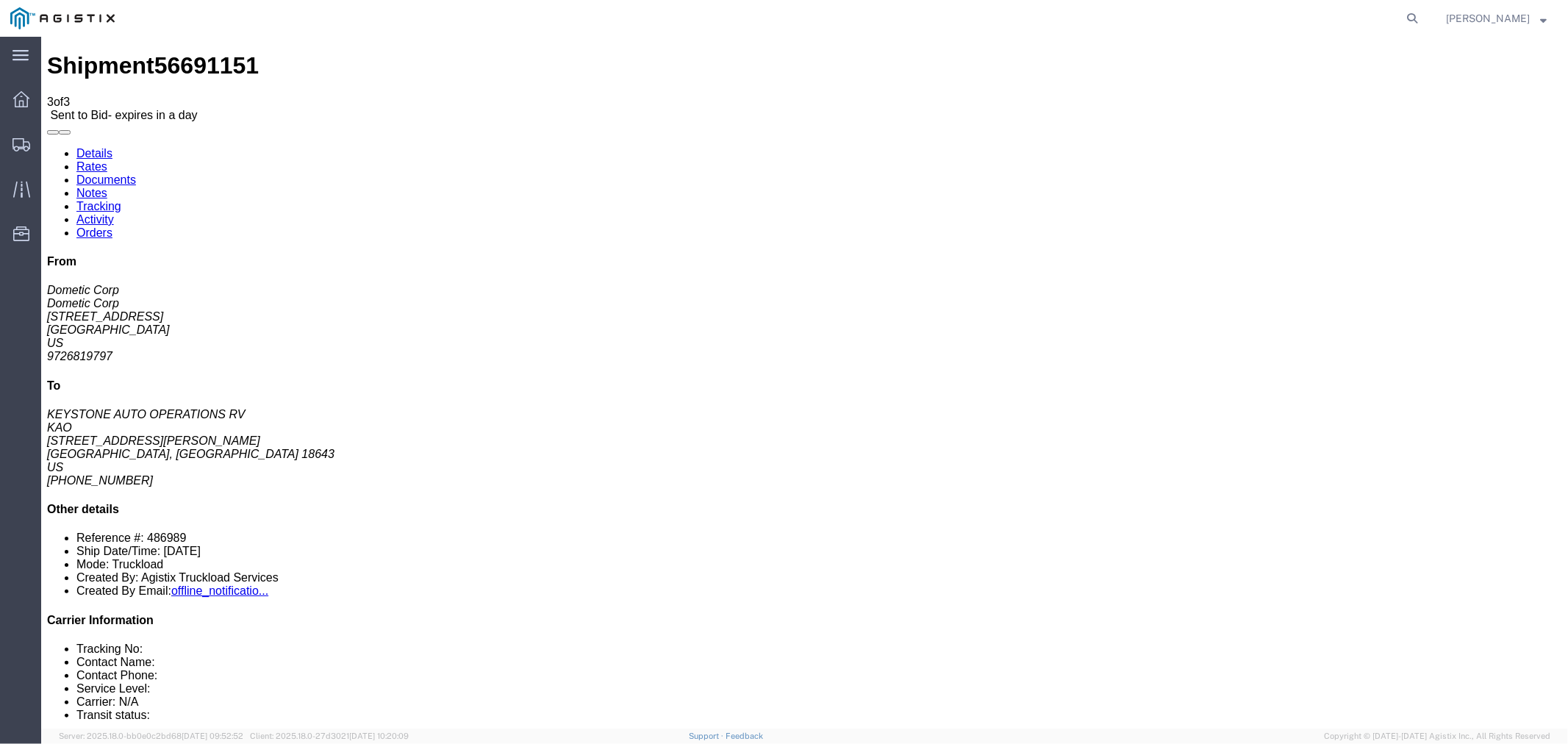
click at [107, 160] on link "Rates" at bounding box center [91, 166] width 31 height 13
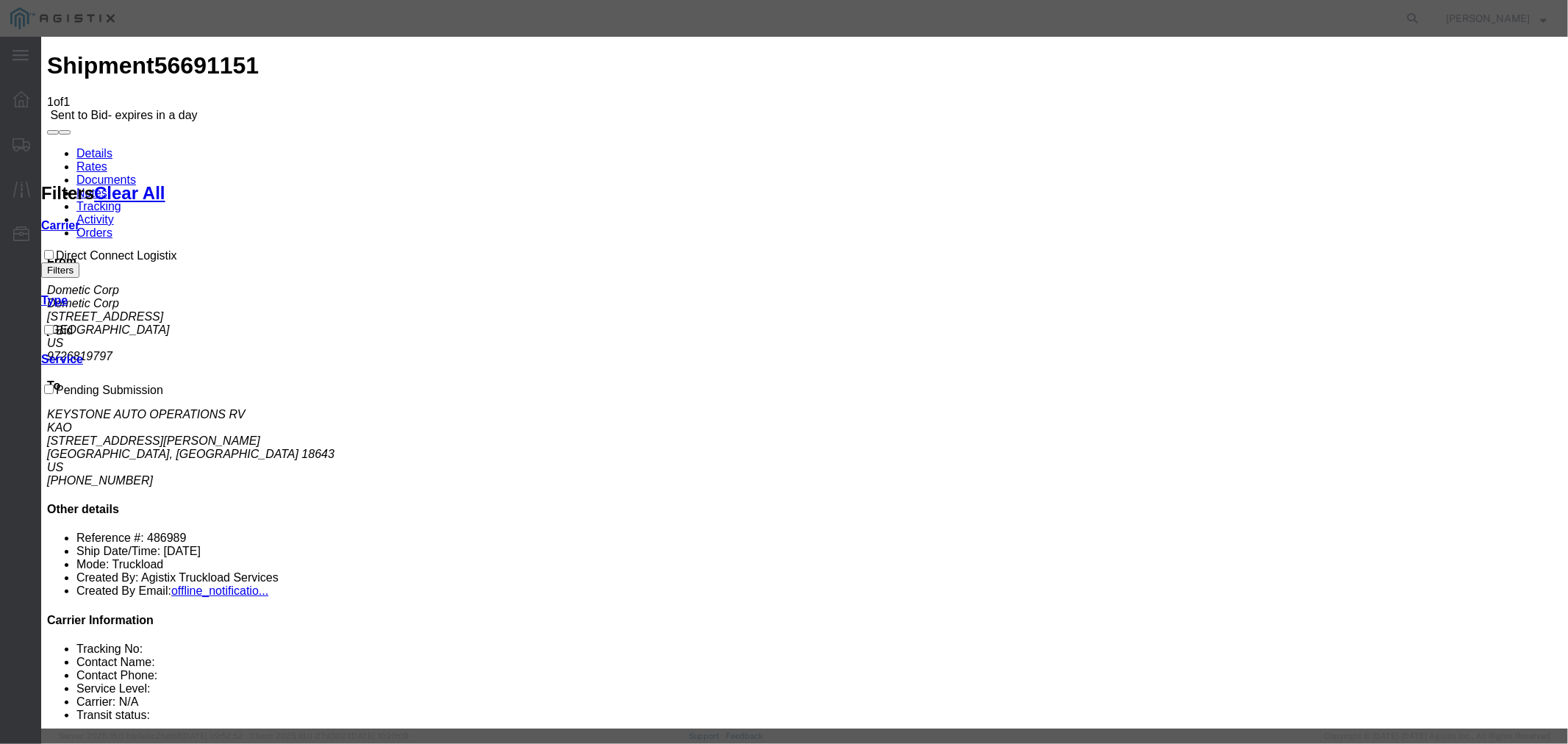
select select "4506"
select select "15907"
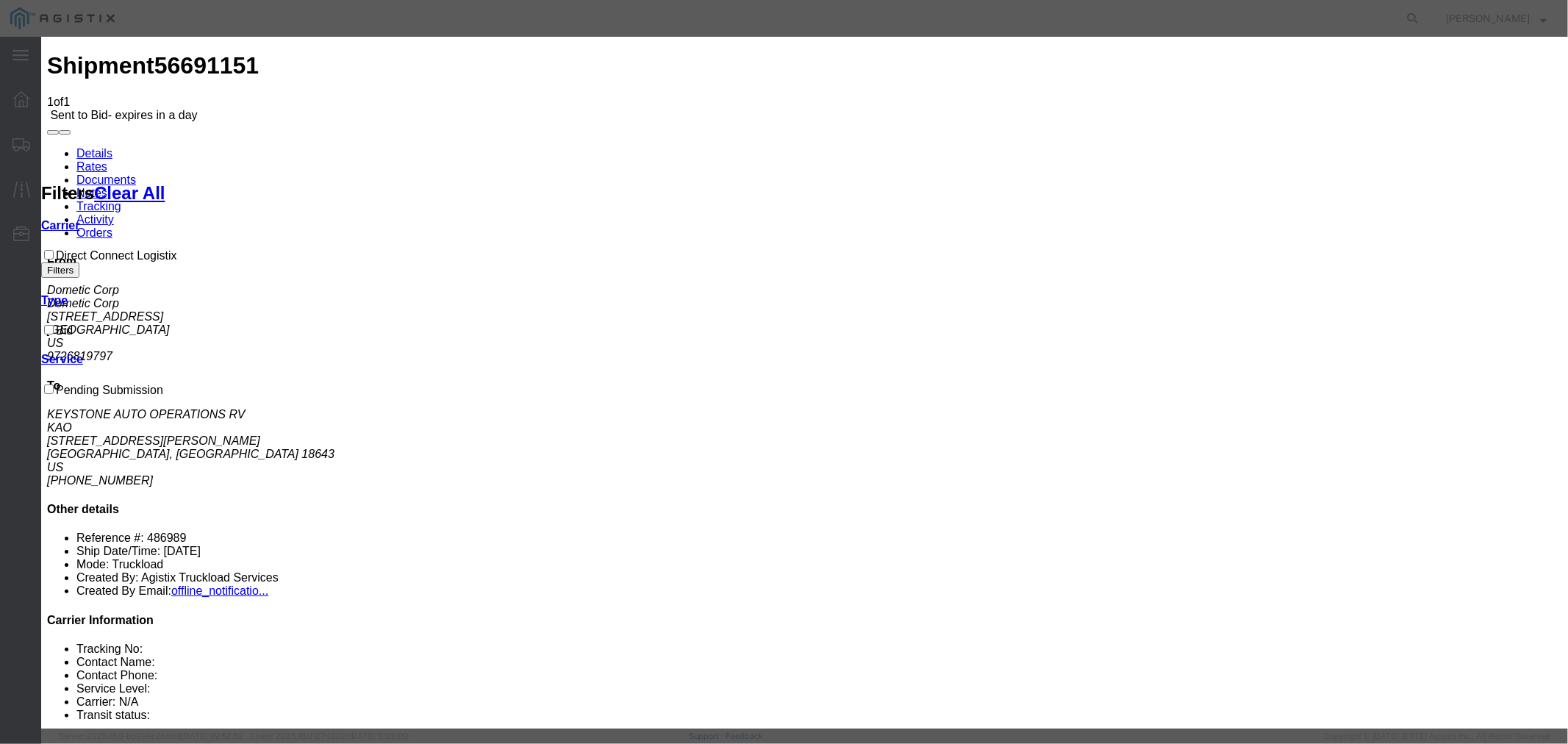
type input "DCL"
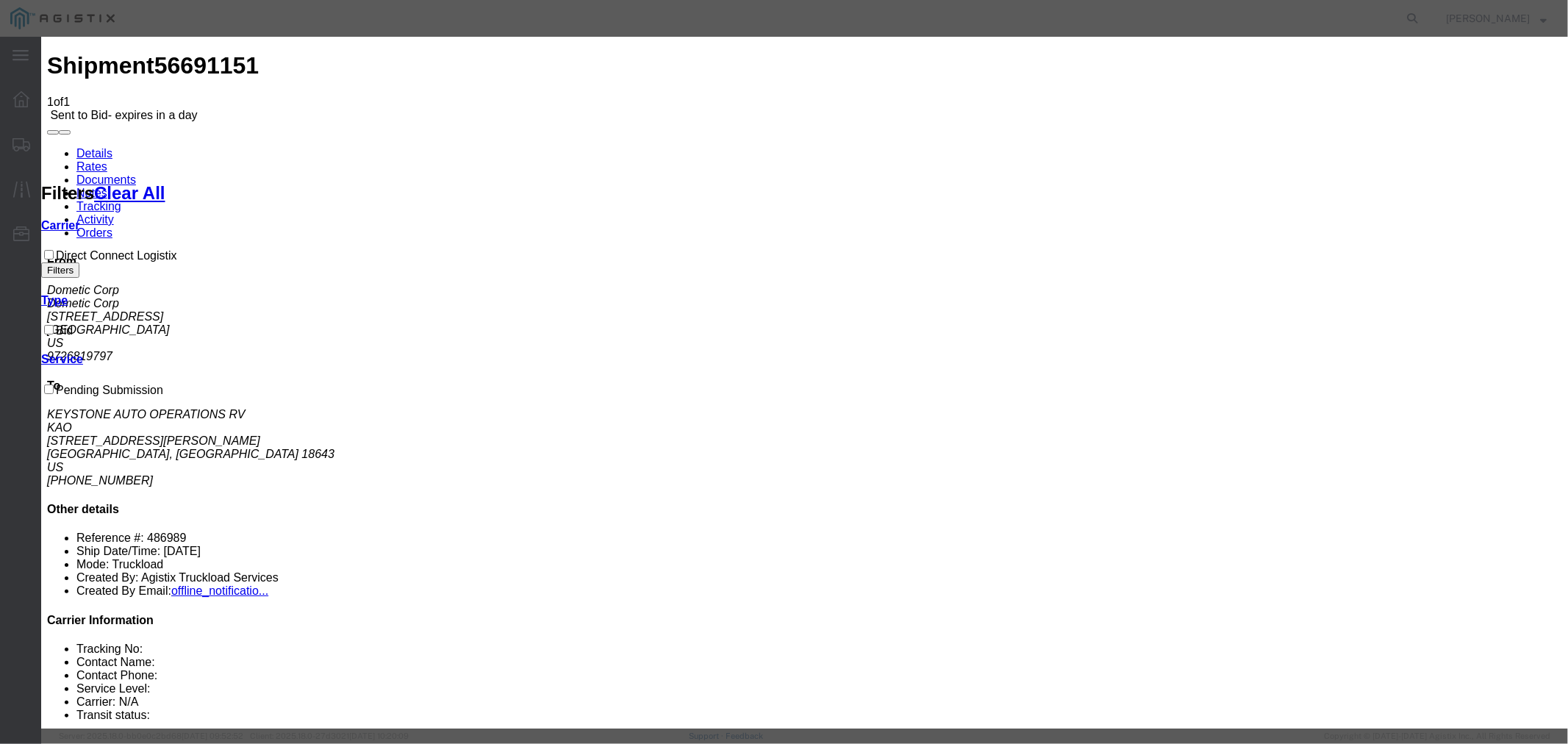
type input "2950"
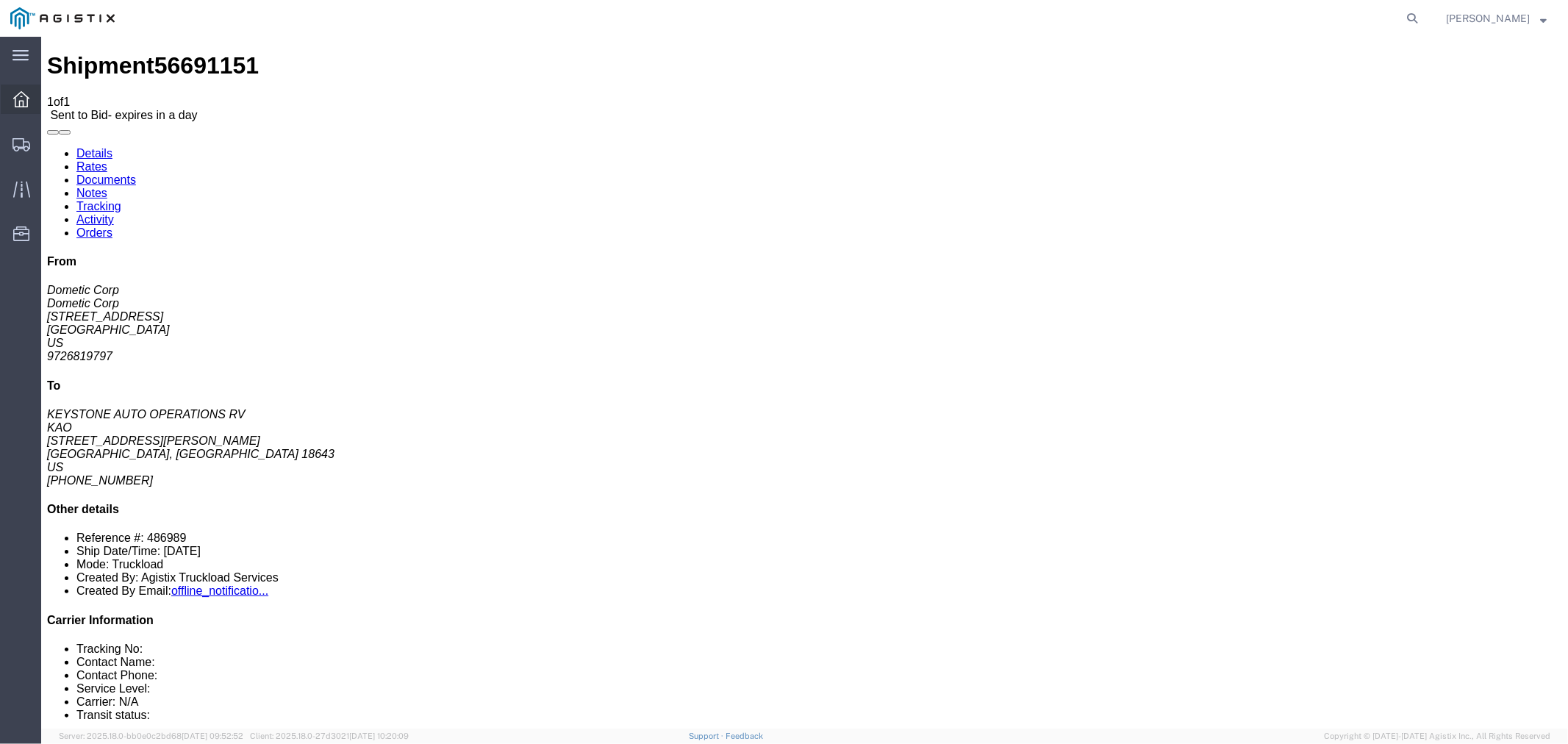
click at [33, 92] on div at bounding box center [21, 99] width 41 height 30
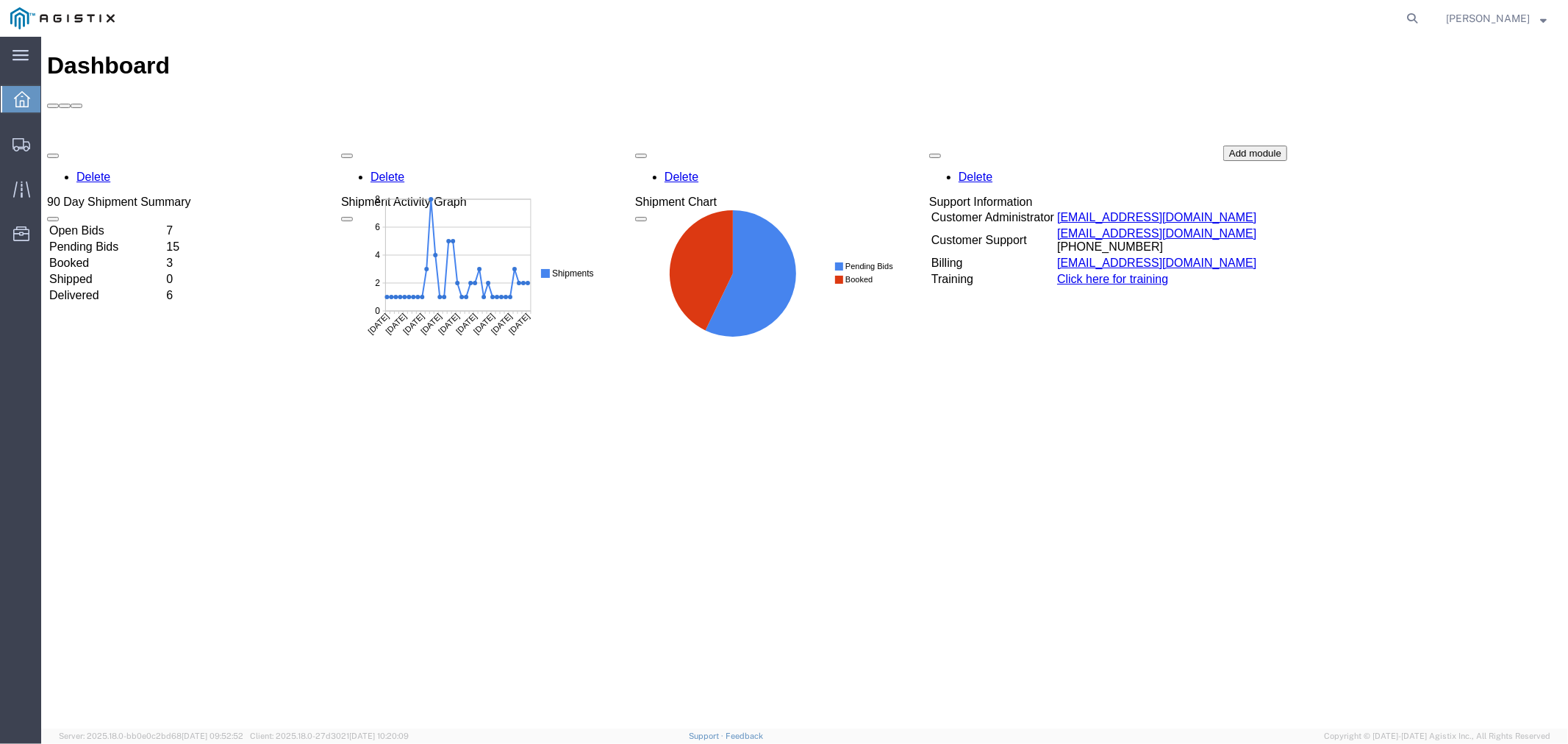
click at [117, 223] on td "Open Bids" at bounding box center [106, 230] width 115 height 15
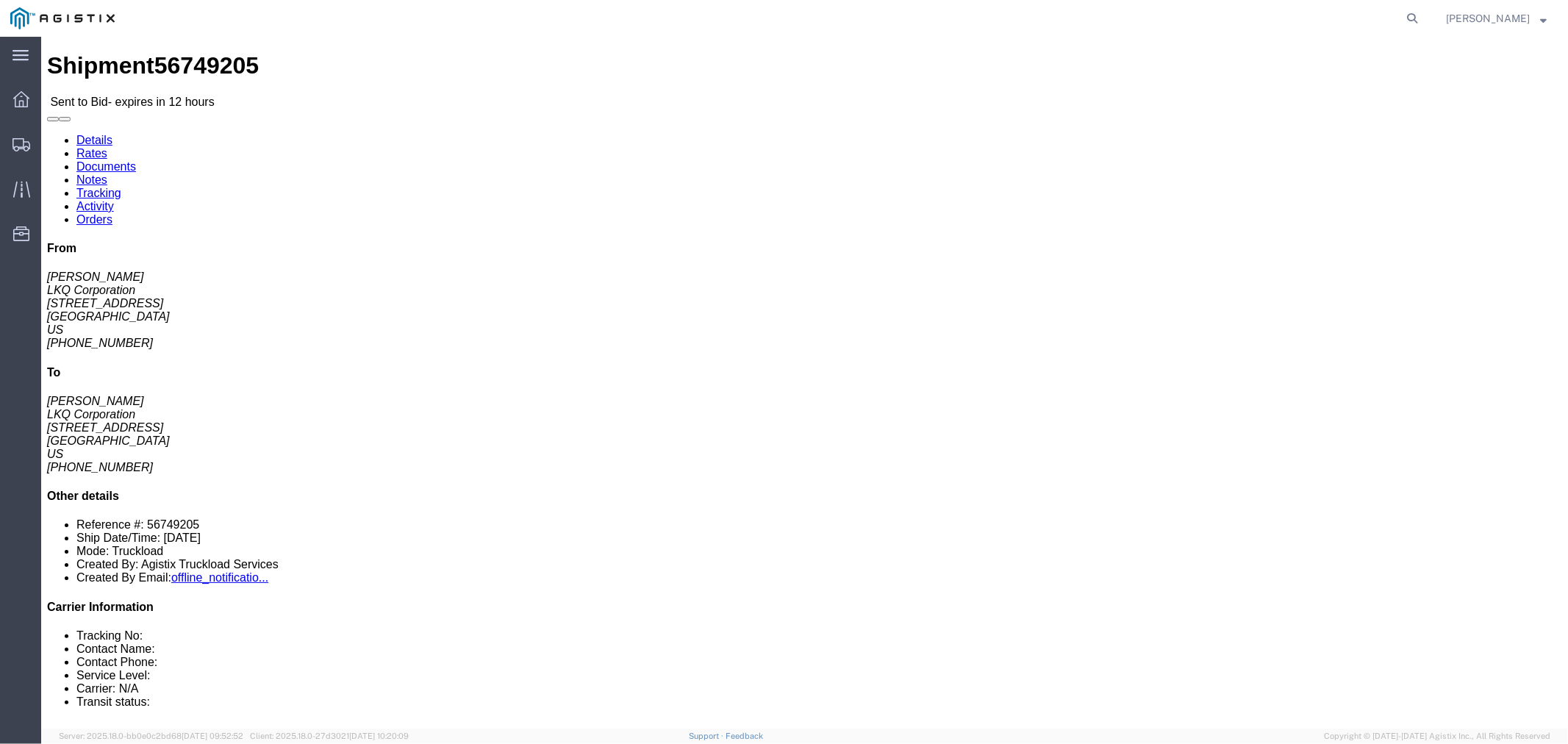
click button "button"
click link "Notes"
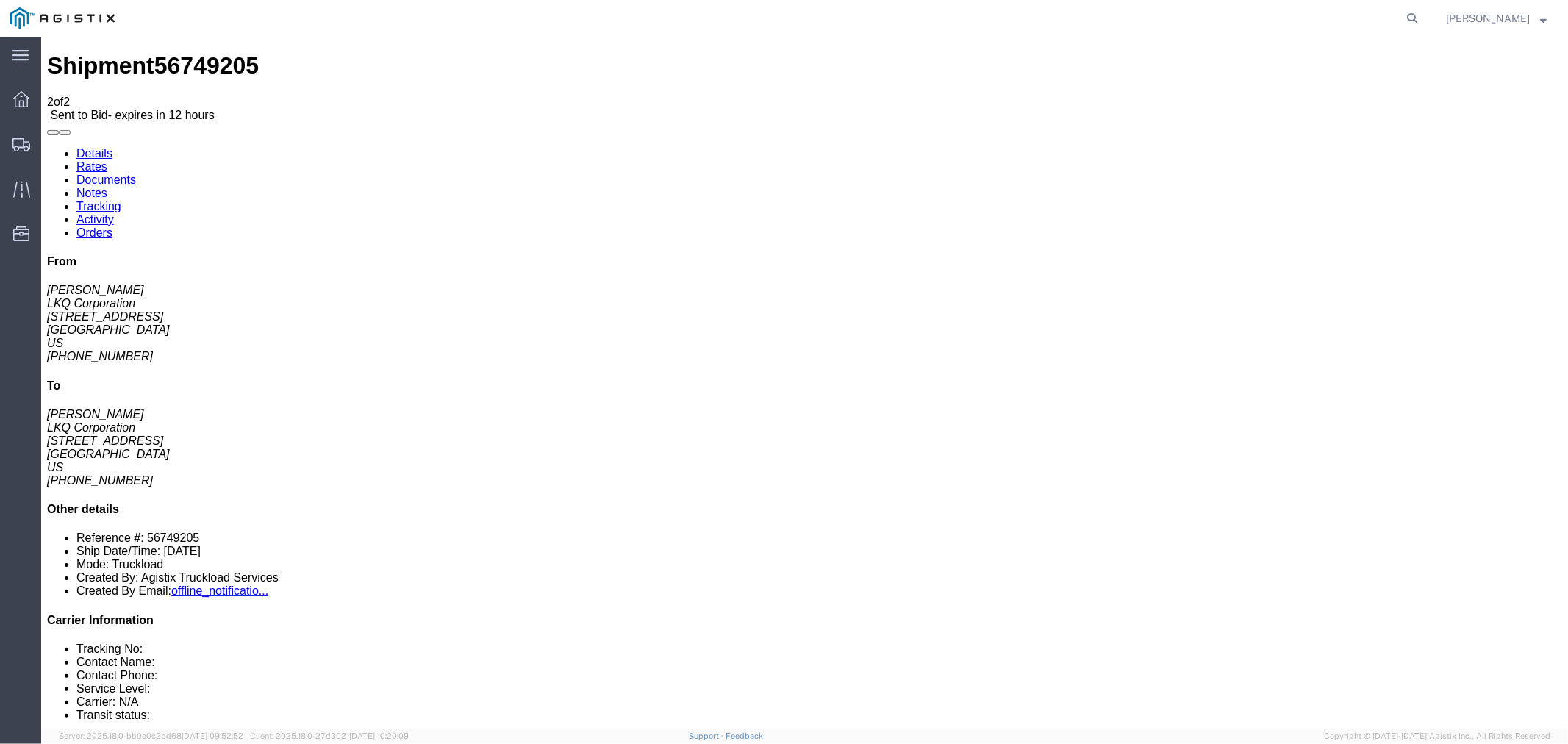
click at [107, 160] on link "Rates" at bounding box center [91, 166] width 31 height 13
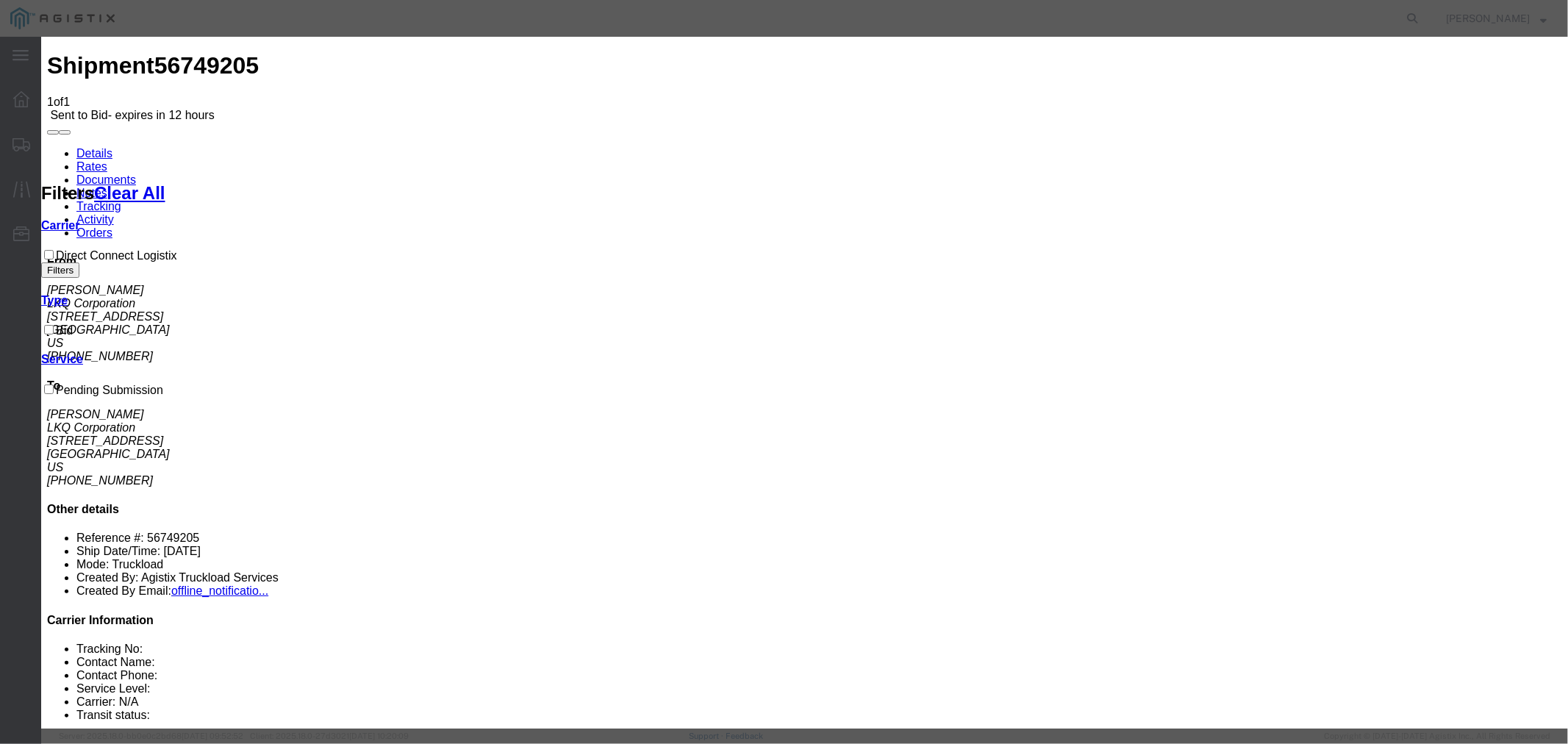
drag, startPoint x: 604, startPoint y: 167, endPoint x: 608, endPoint y: 177, distance: 10.8
select select "4506"
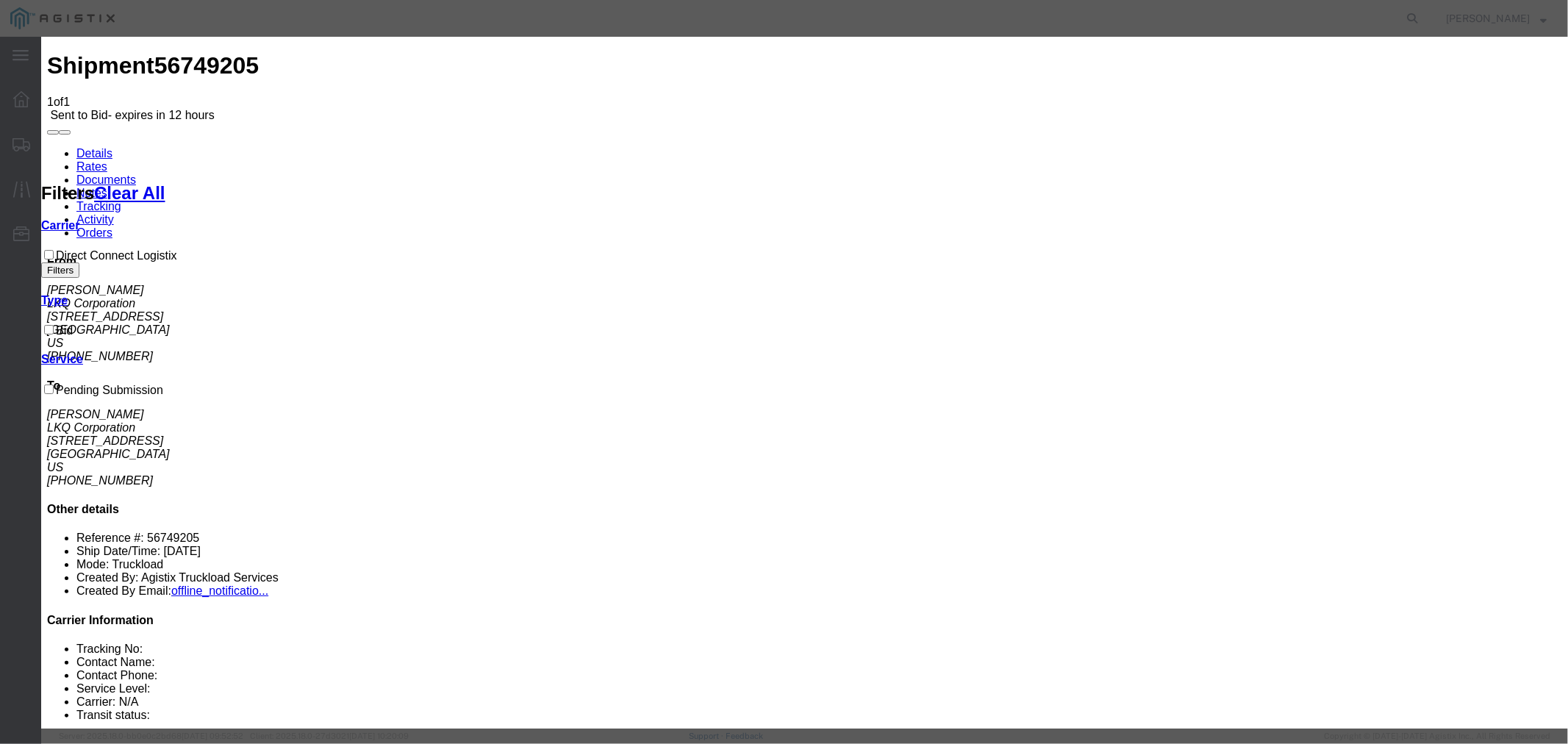
select select "15907"
type input "DCL"
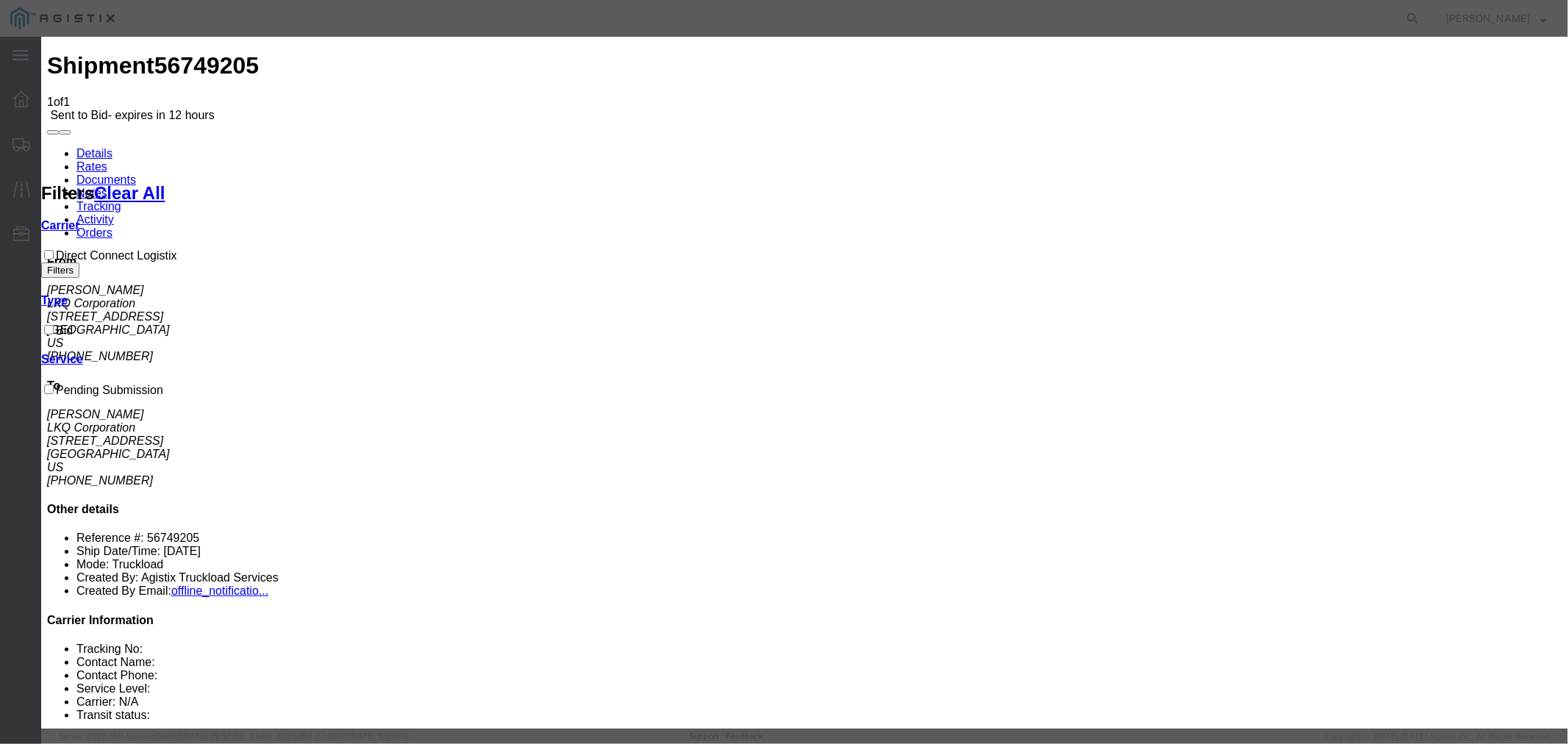
type input "1600"
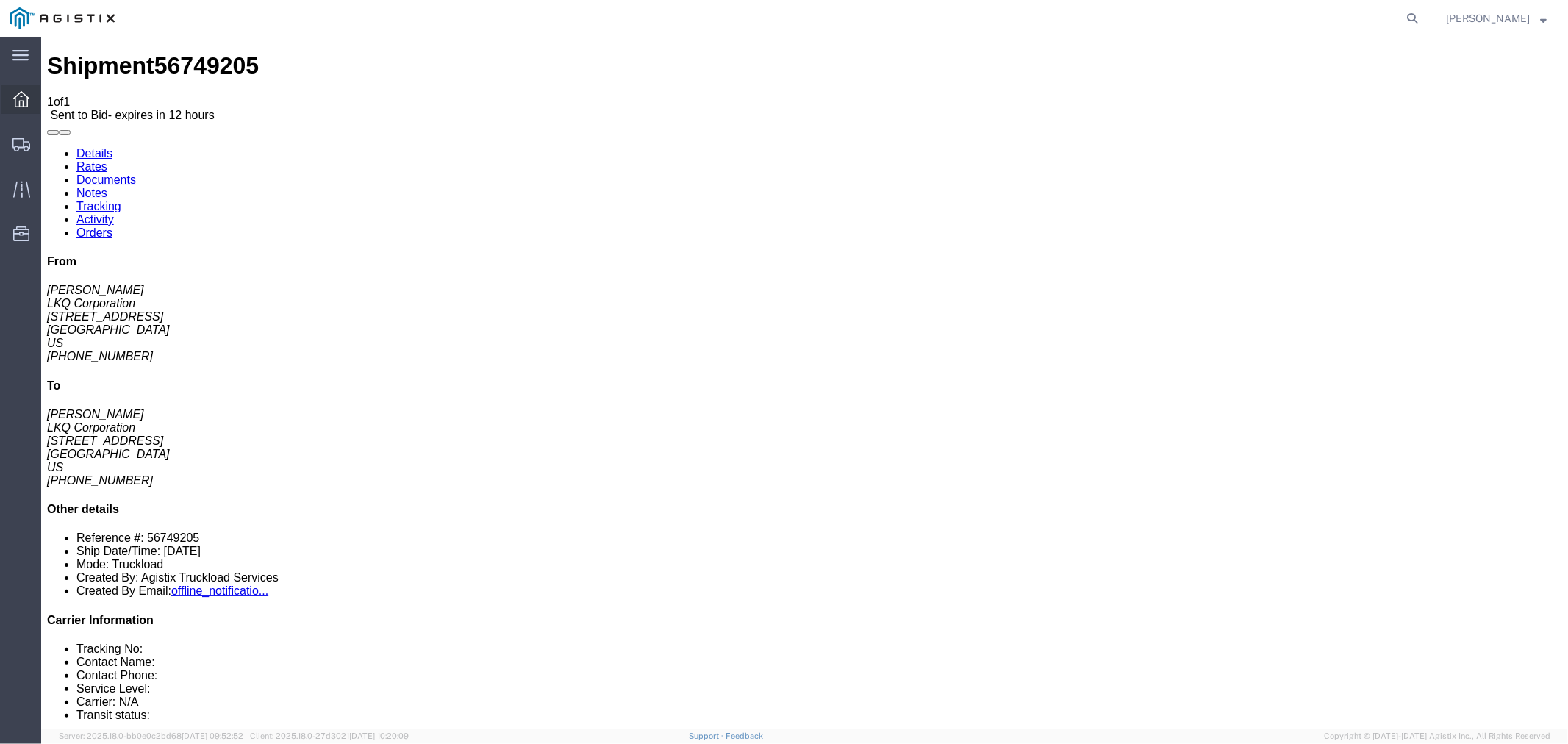
click at [31, 99] on div at bounding box center [21, 99] width 41 height 30
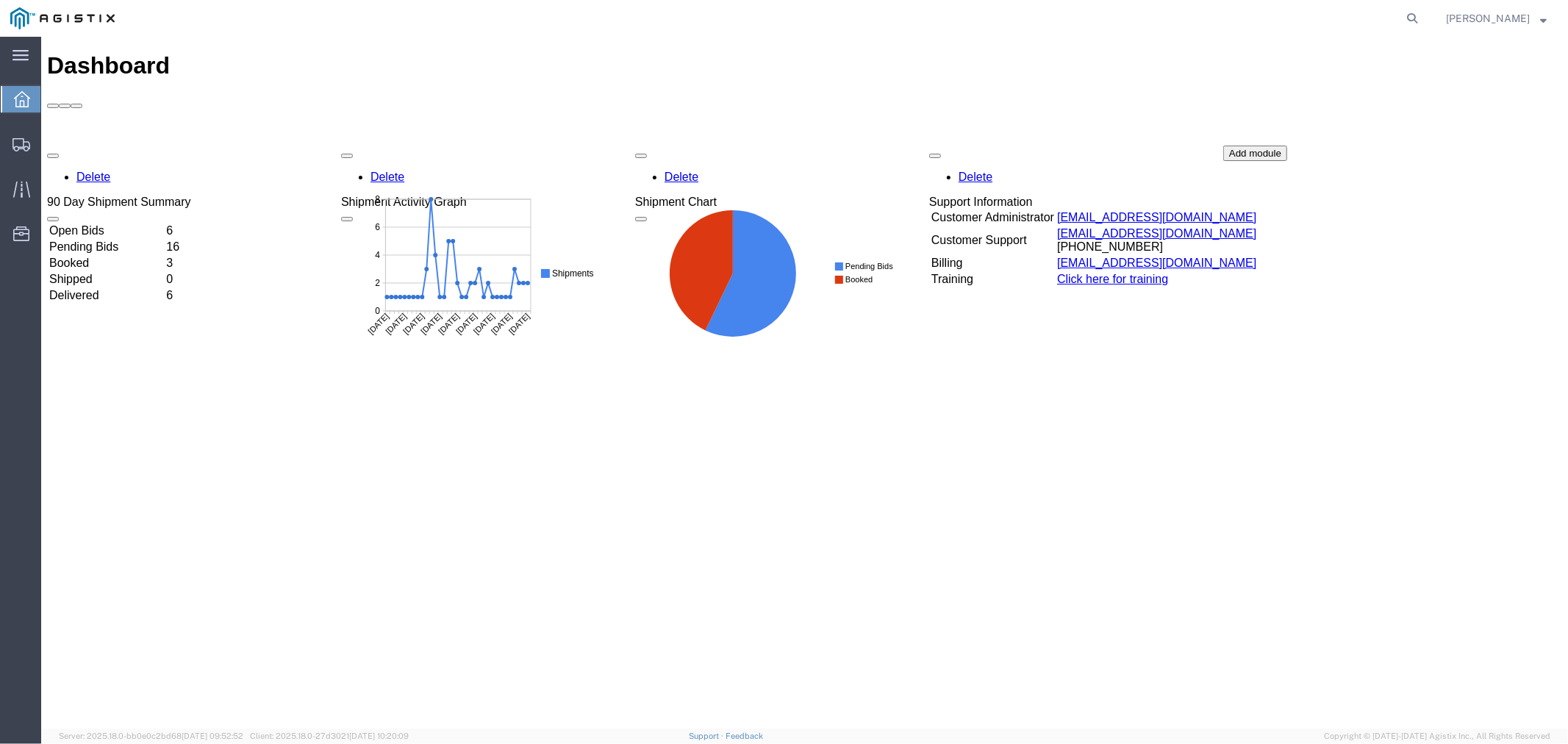
click at [118, 223] on td "Open Bids" at bounding box center [106, 230] width 115 height 15
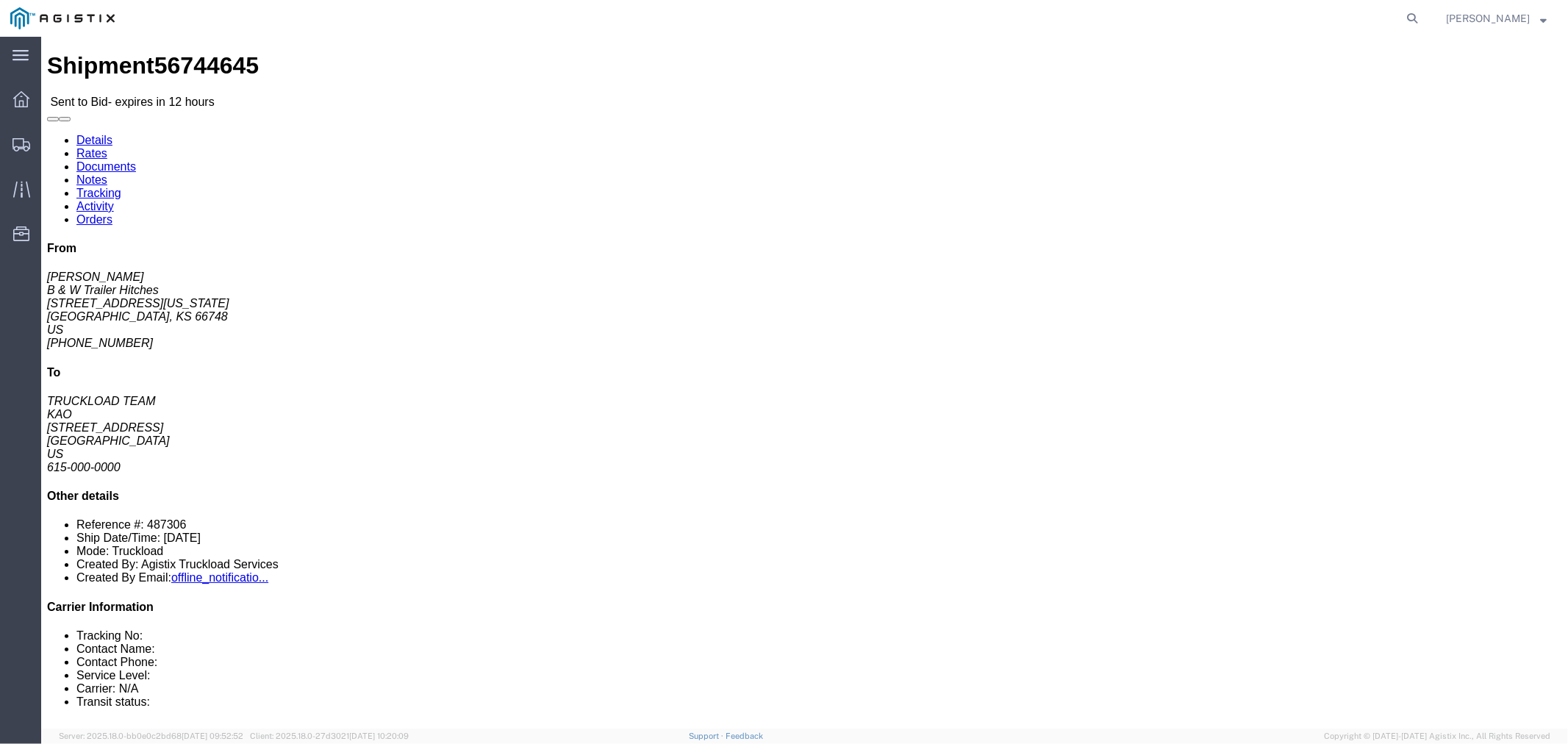
click button "button"
click link "Notes"
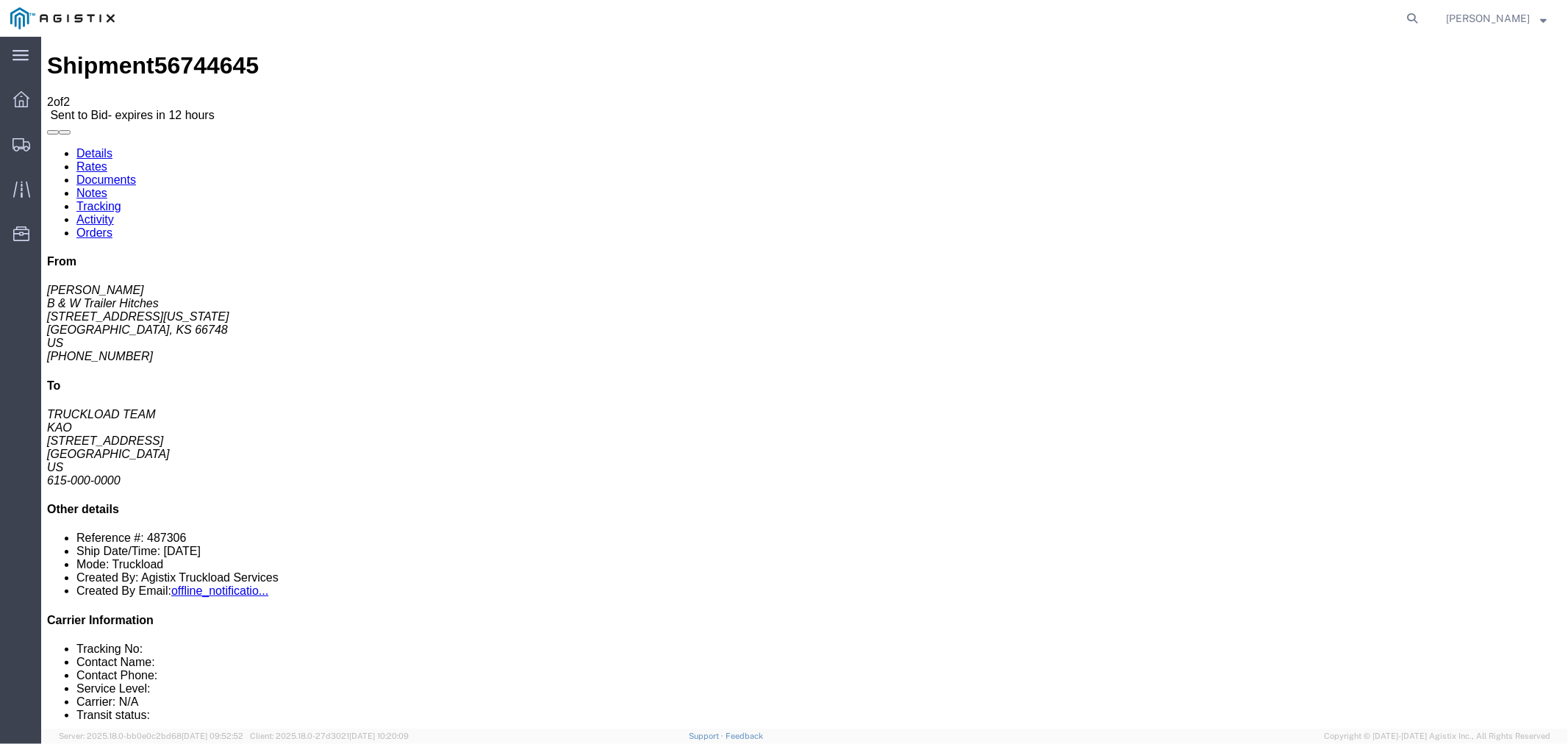
click at [107, 160] on link "Rates" at bounding box center [91, 166] width 31 height 13
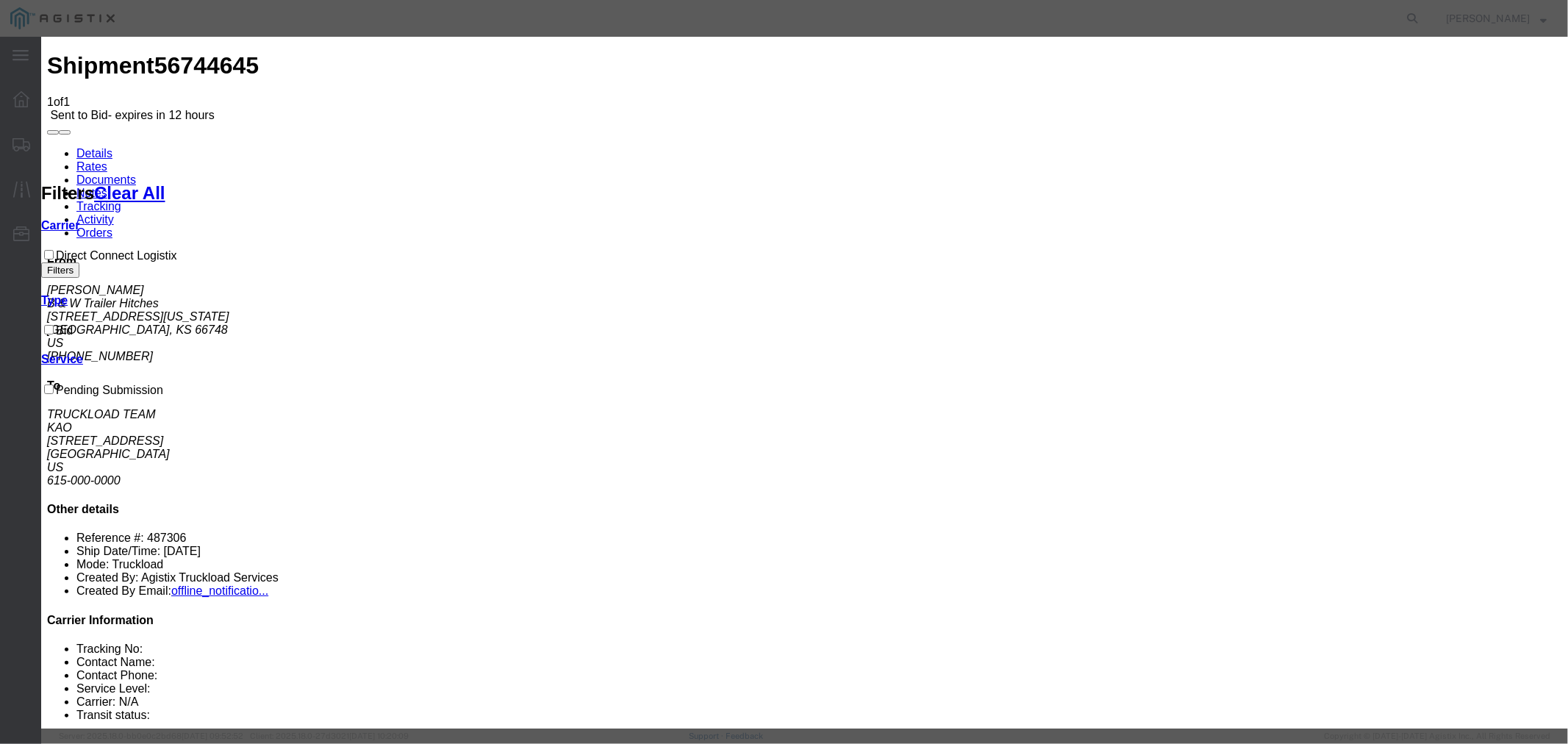
select select "4506"
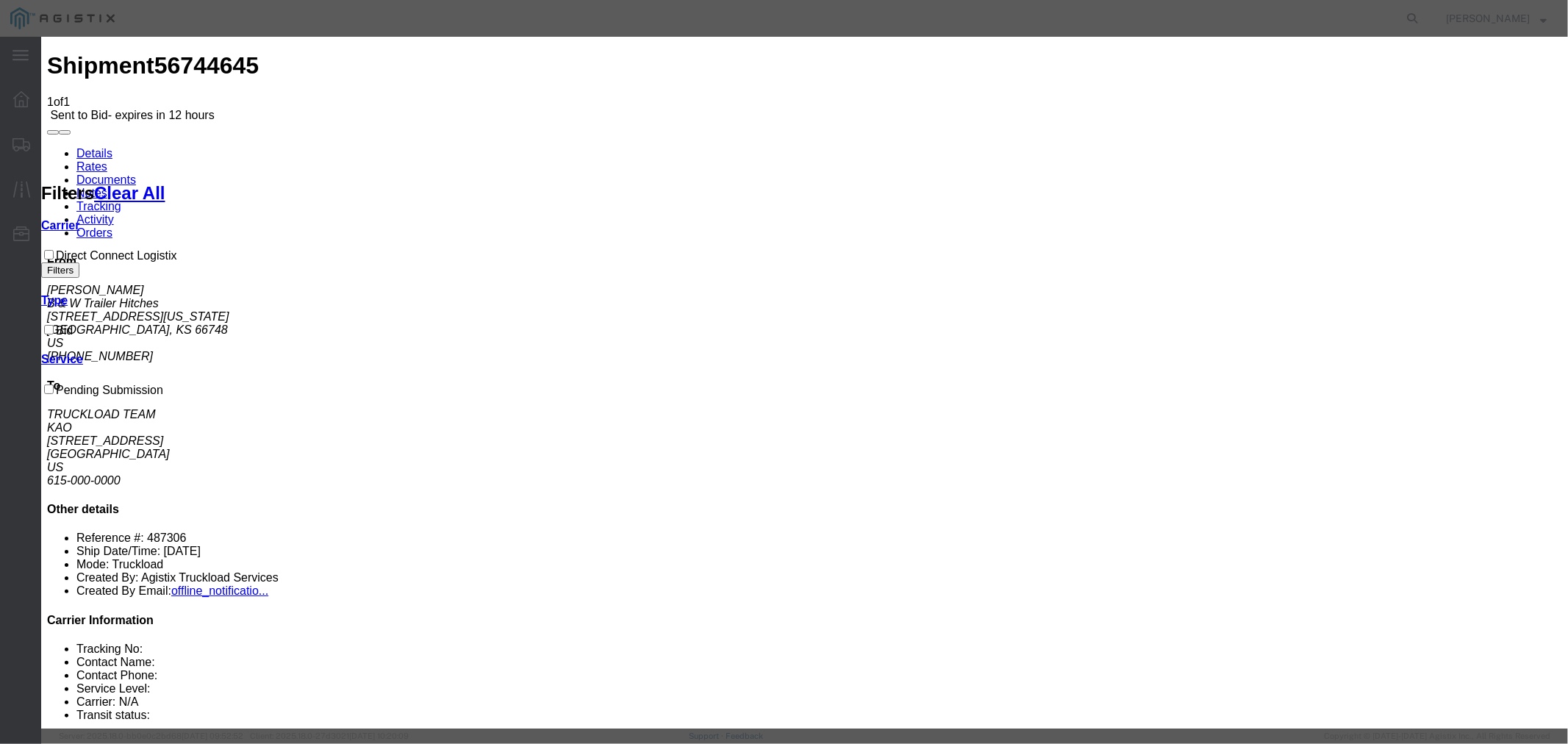
select select "15907"
type input "DCL"
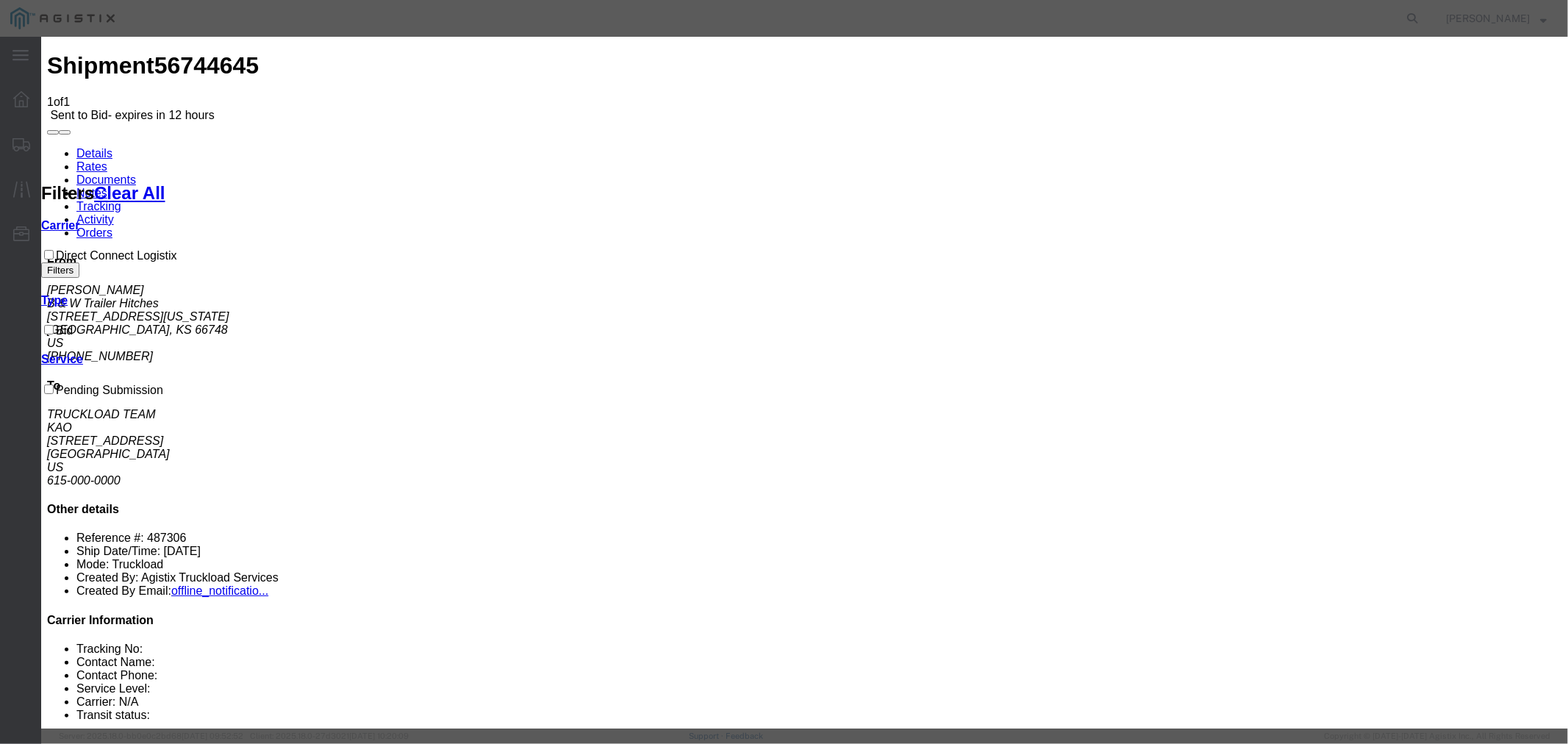
type input "1075"
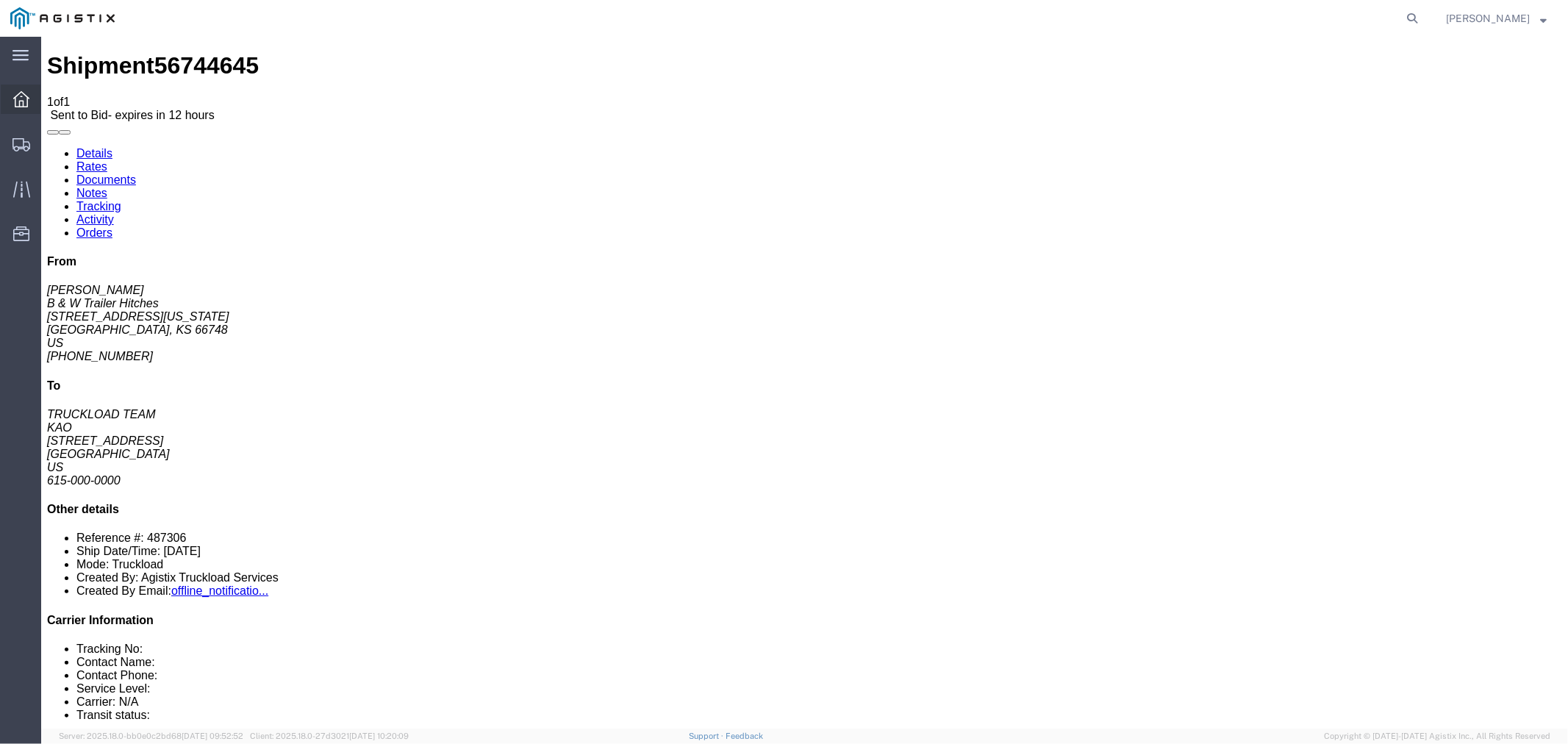
click at [20, 110] on div at bounding box center [21, 99] width 41 height 30
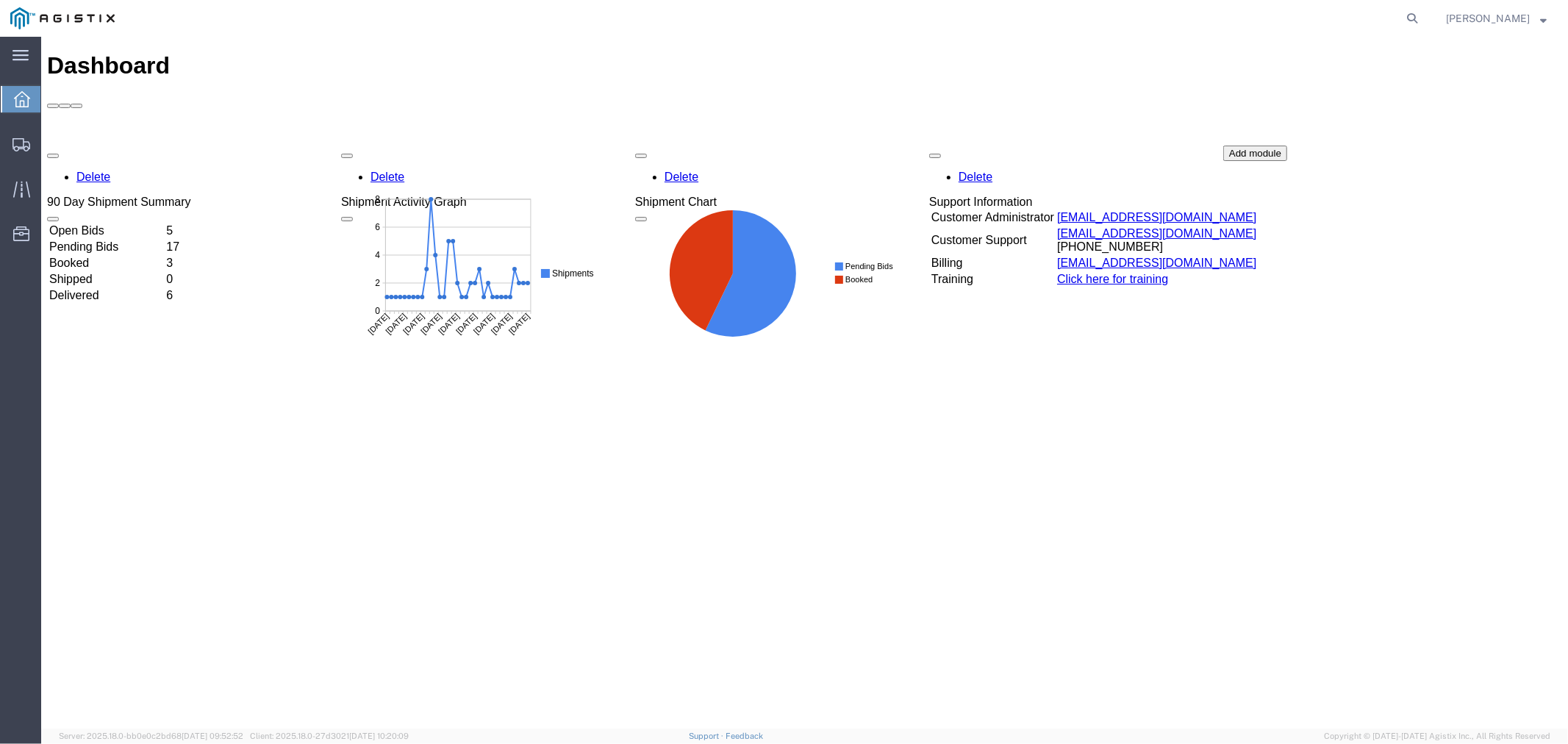
click at [107, 223] on td "Open Bids" at bounding box center [106, 230] width 115 height 15
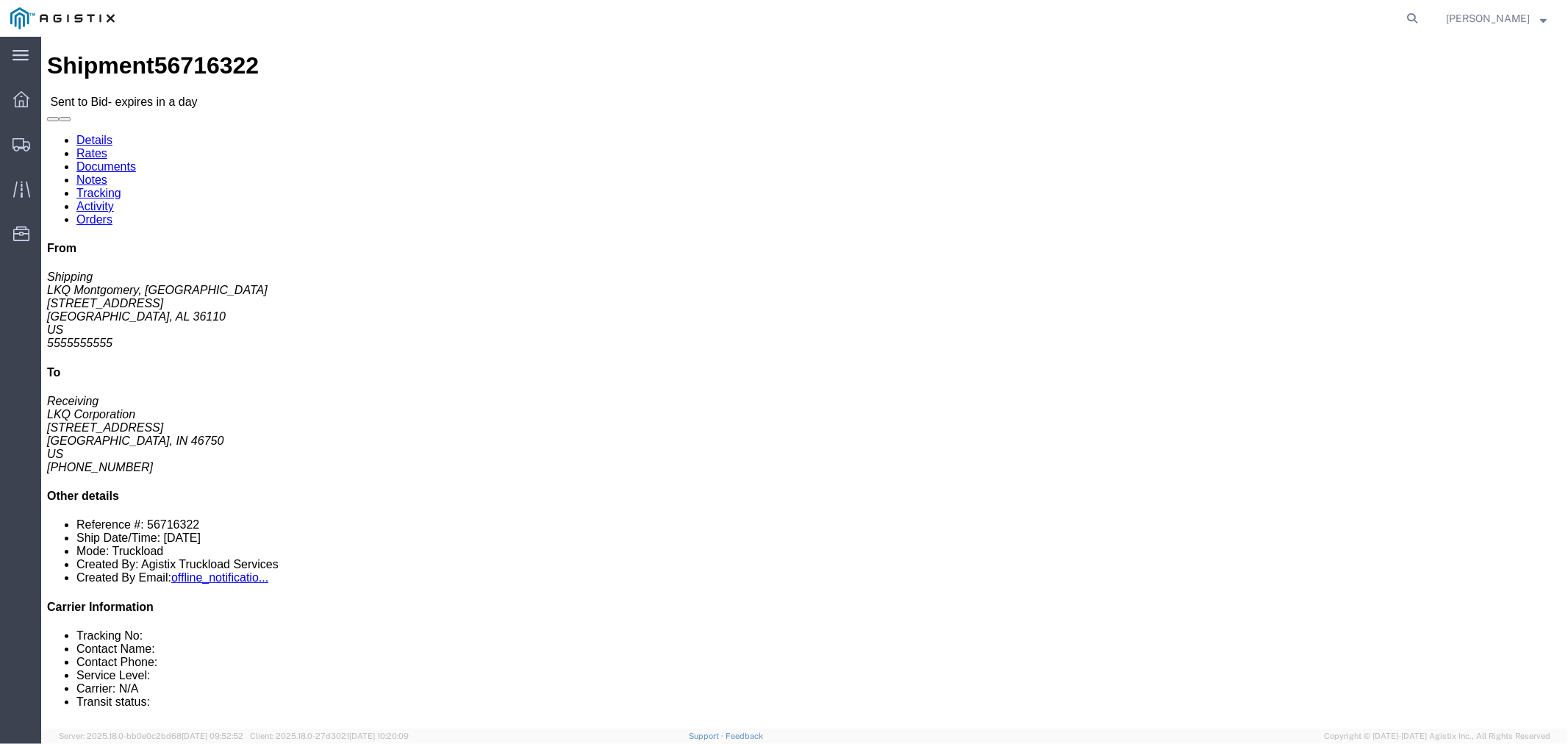
click button "button"
click link "Notes"
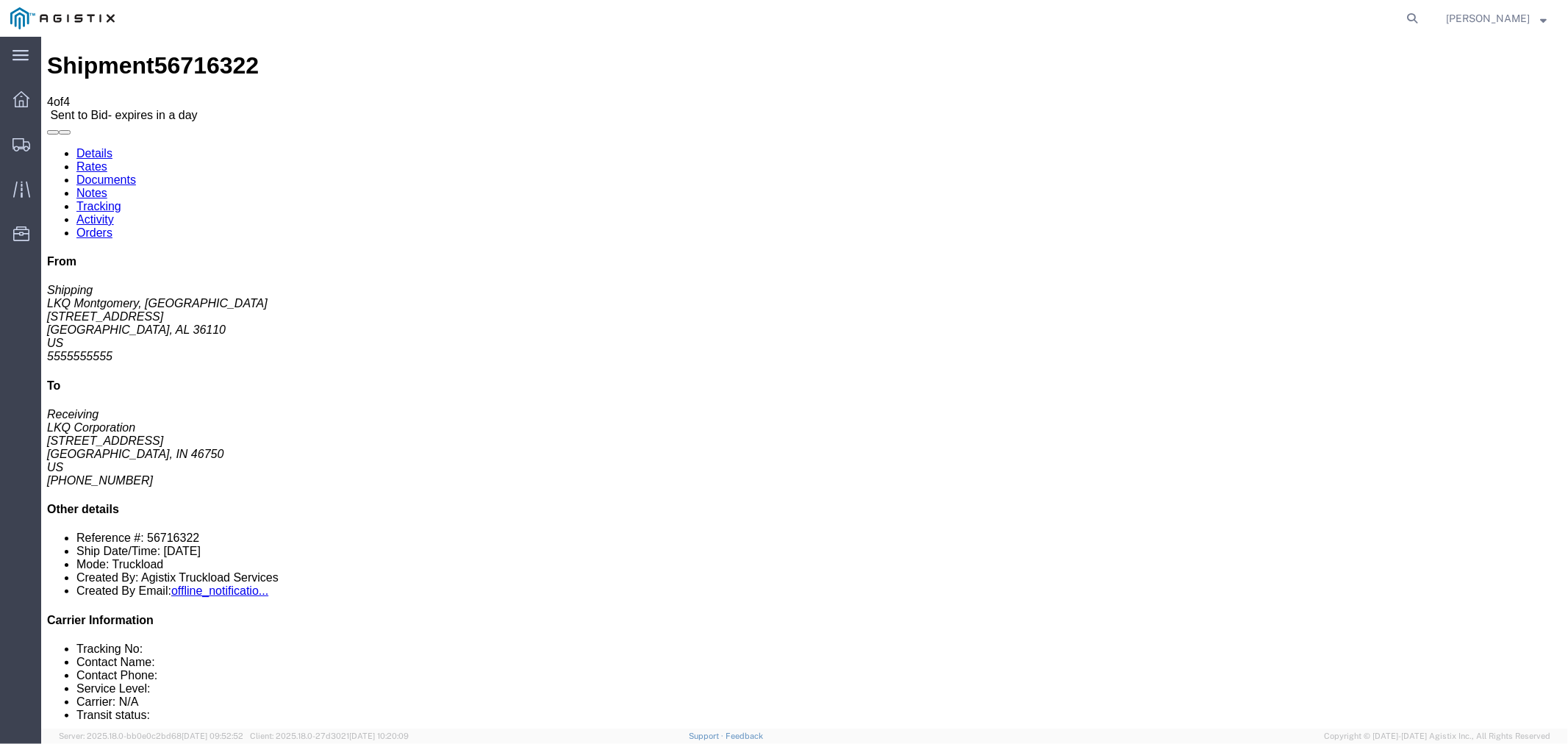
click at [107, 160] on link "Rates" at bounding box center [91, 166] width 31 height 13
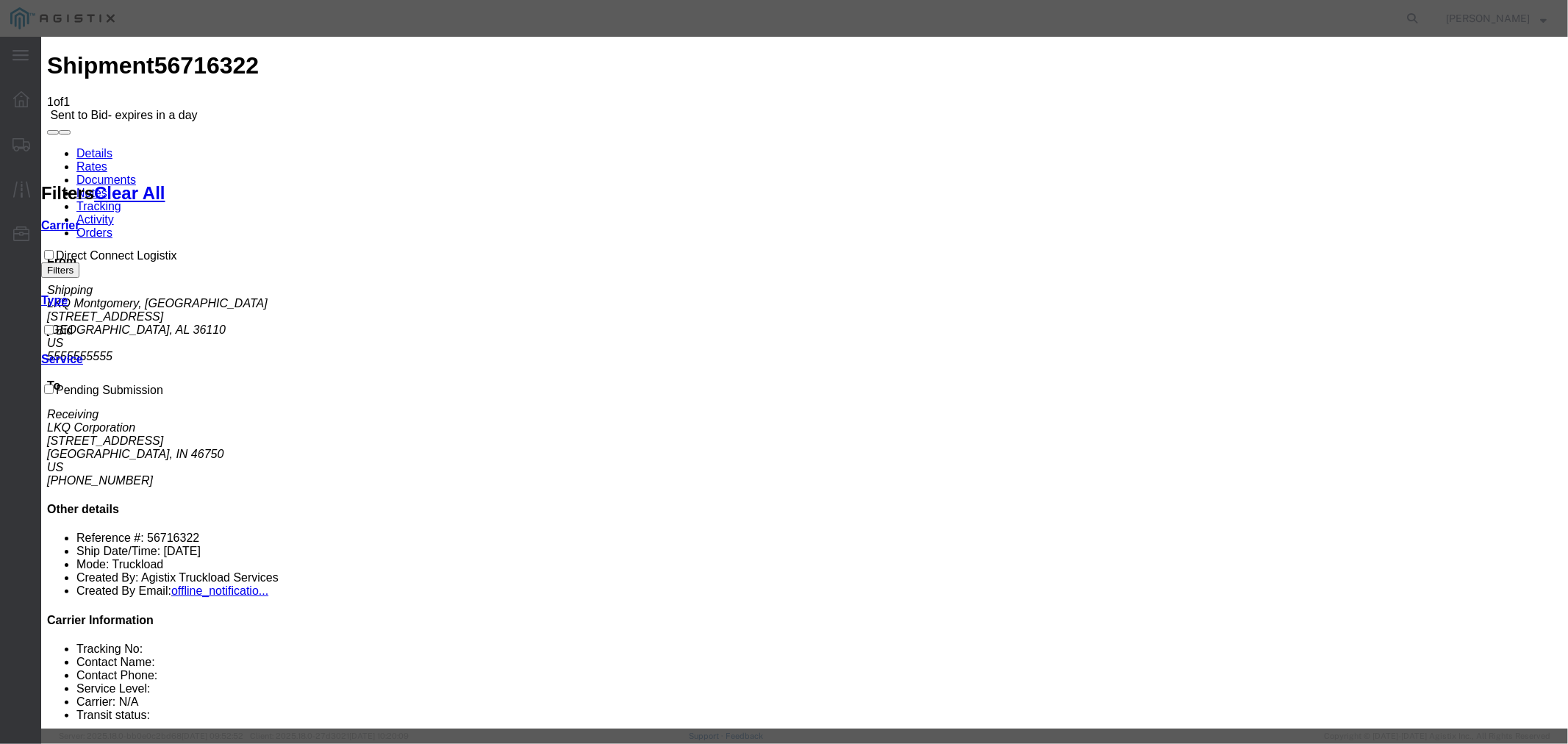
select select "4506"
select select "15907"
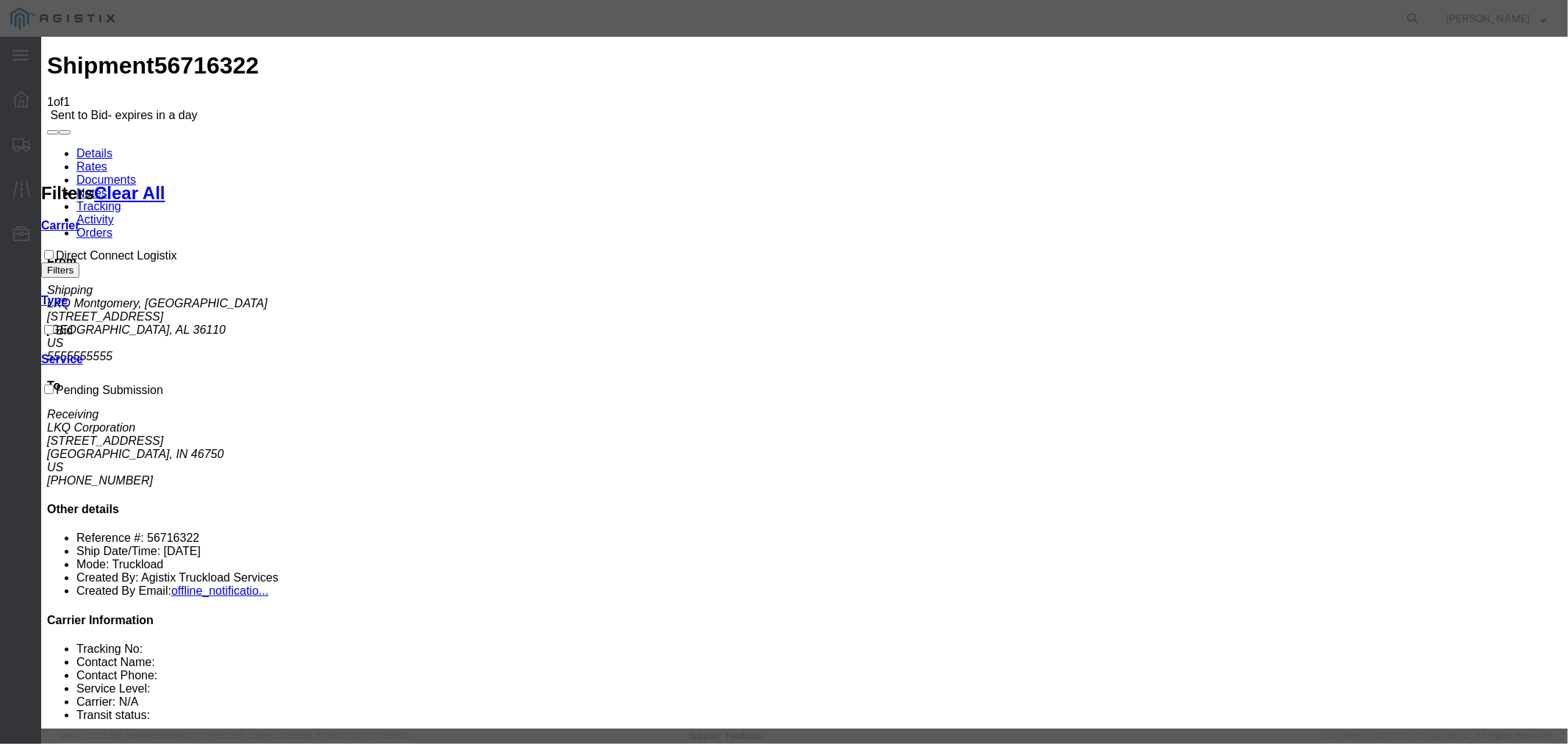
type input "DCL"
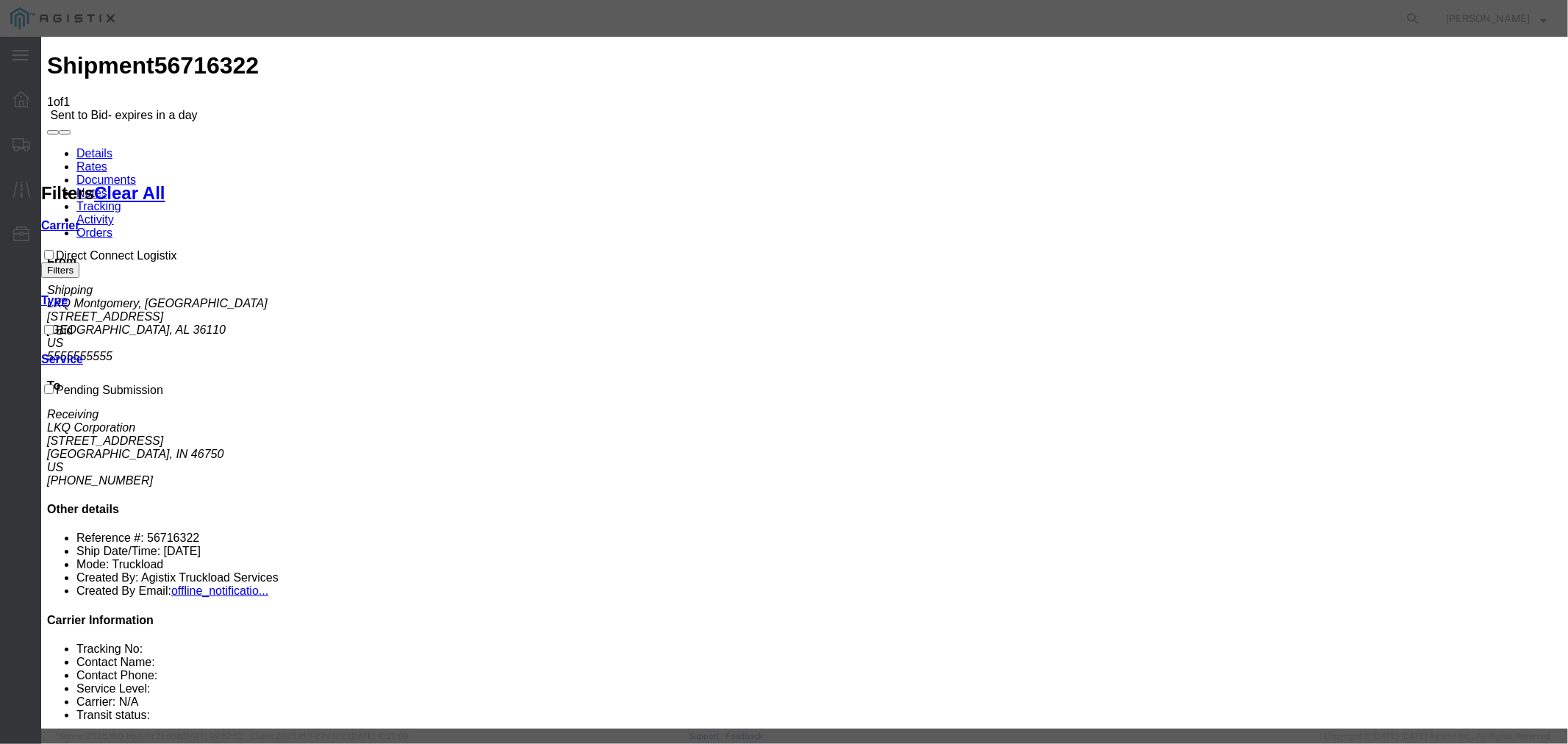
type input "1550"
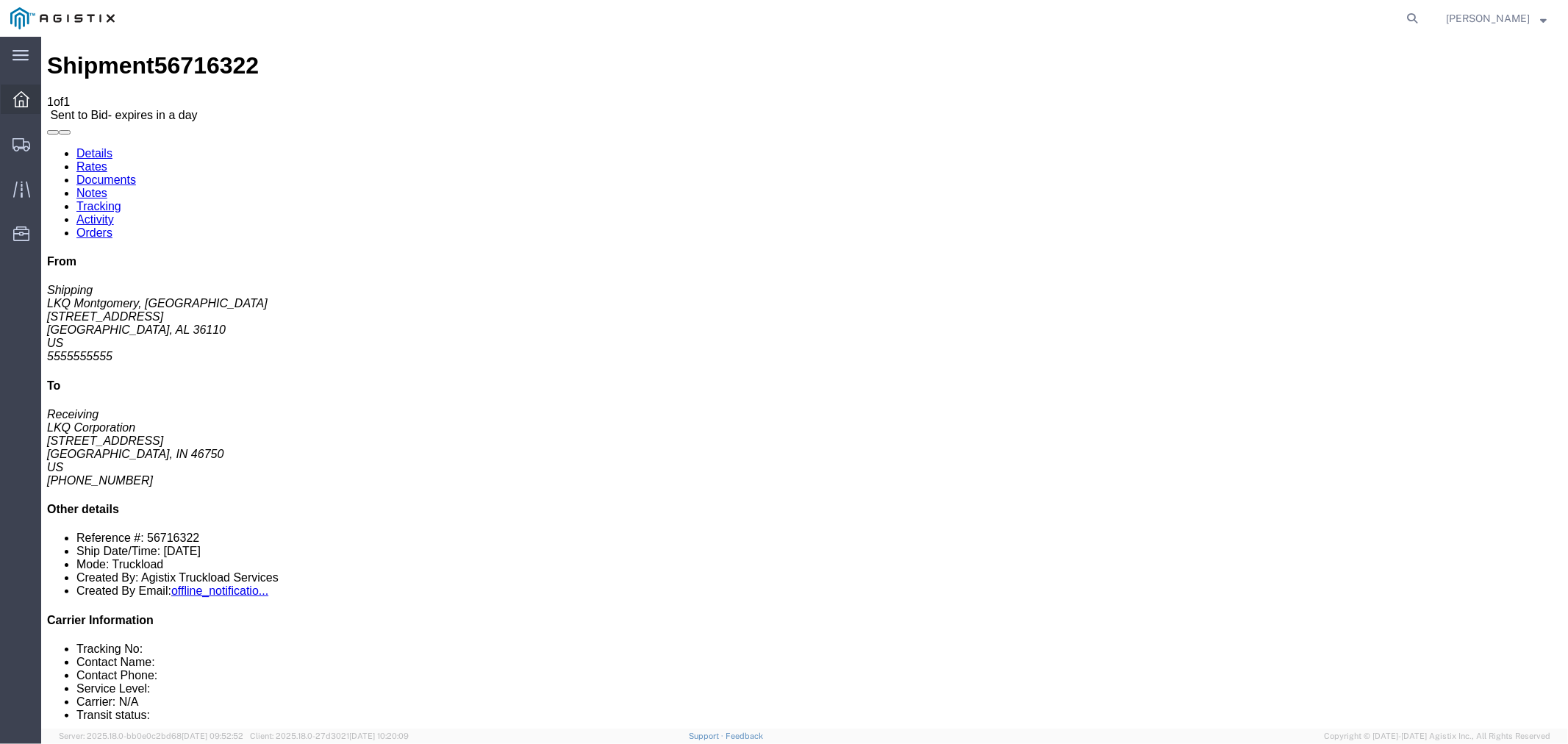
click at [31, 106] on div at bounding box center [21, 99] width 41 height 30
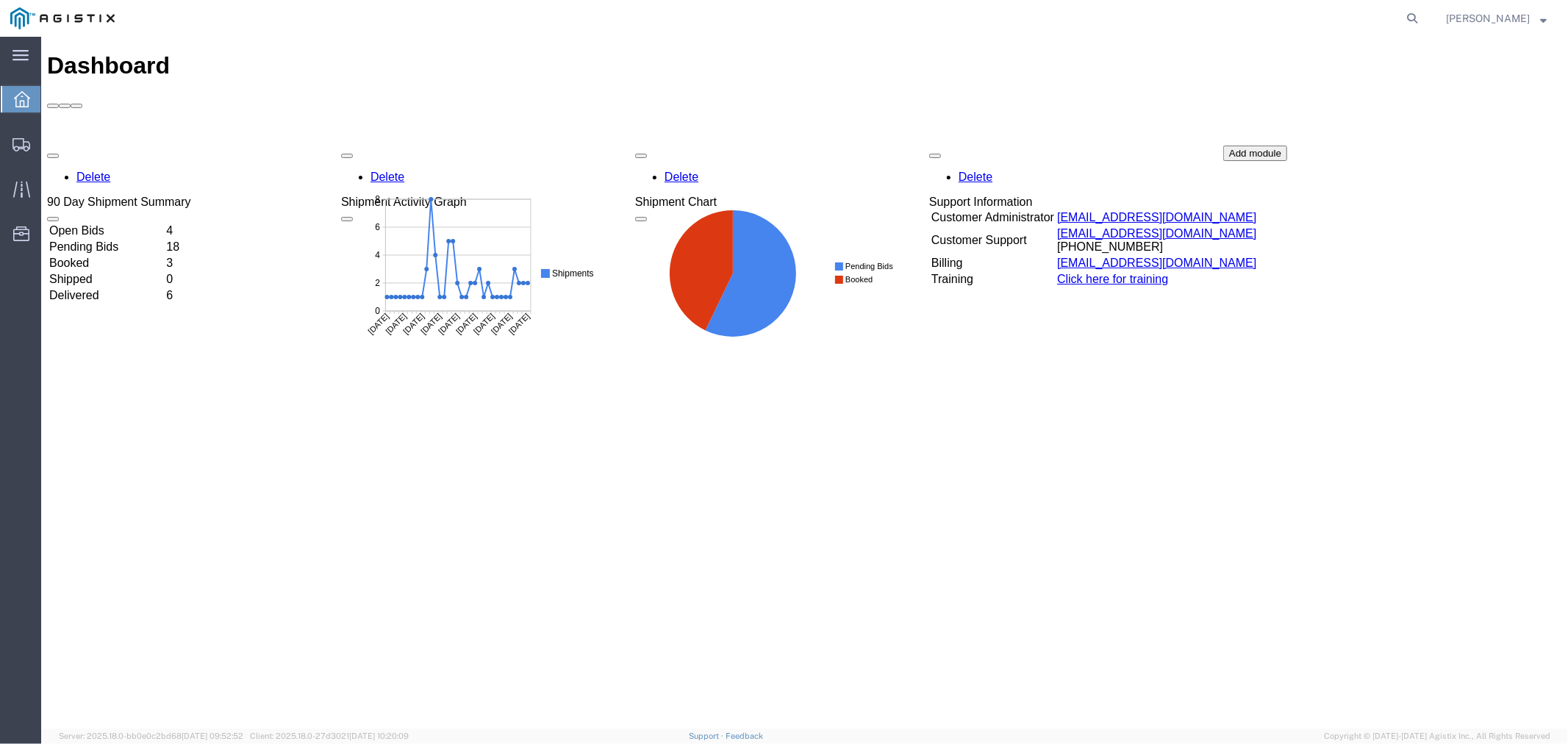
click at [112, 223] on td "Open Bids" at bounding box center [106, 230] width 115 height 15
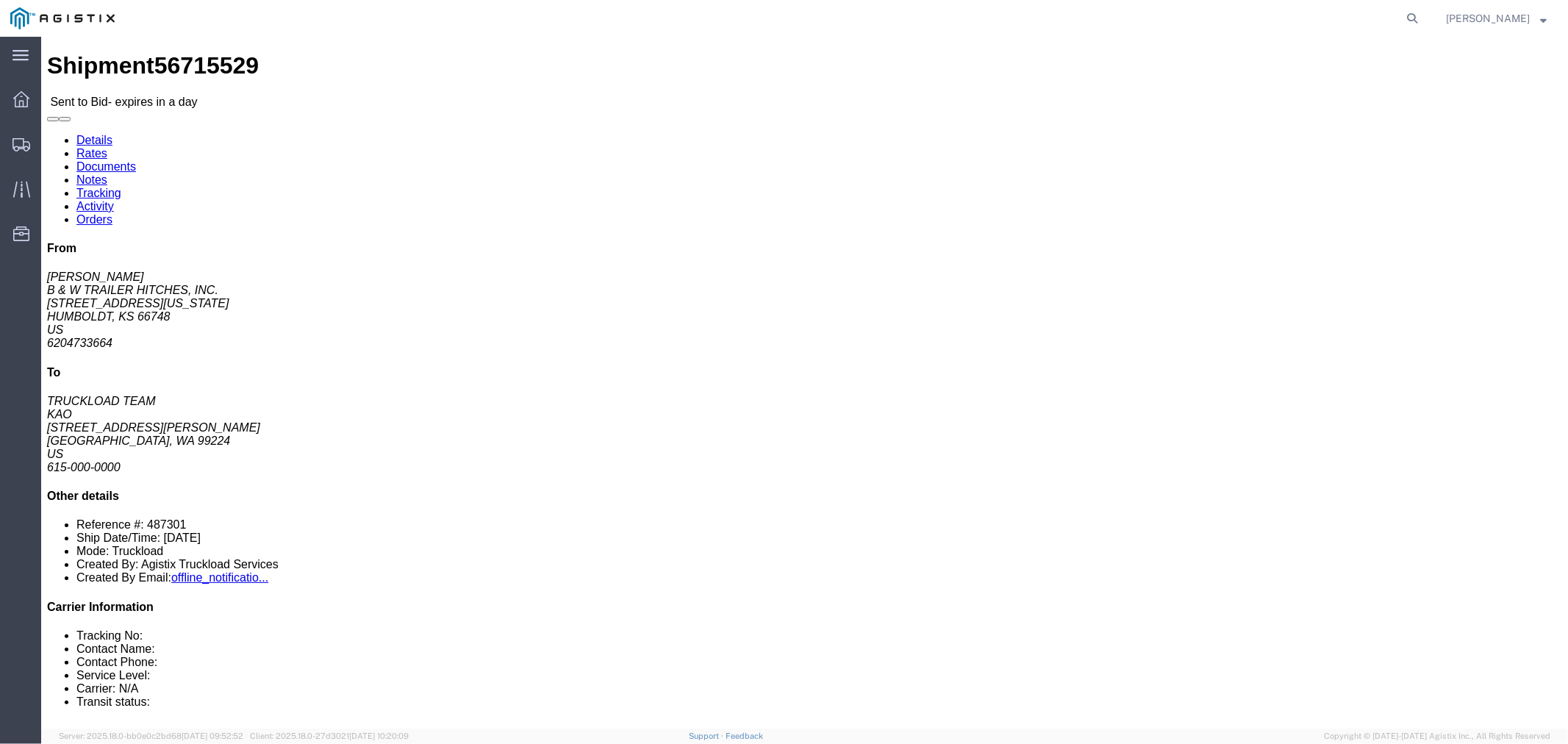
click button "button"
click link "Notes"
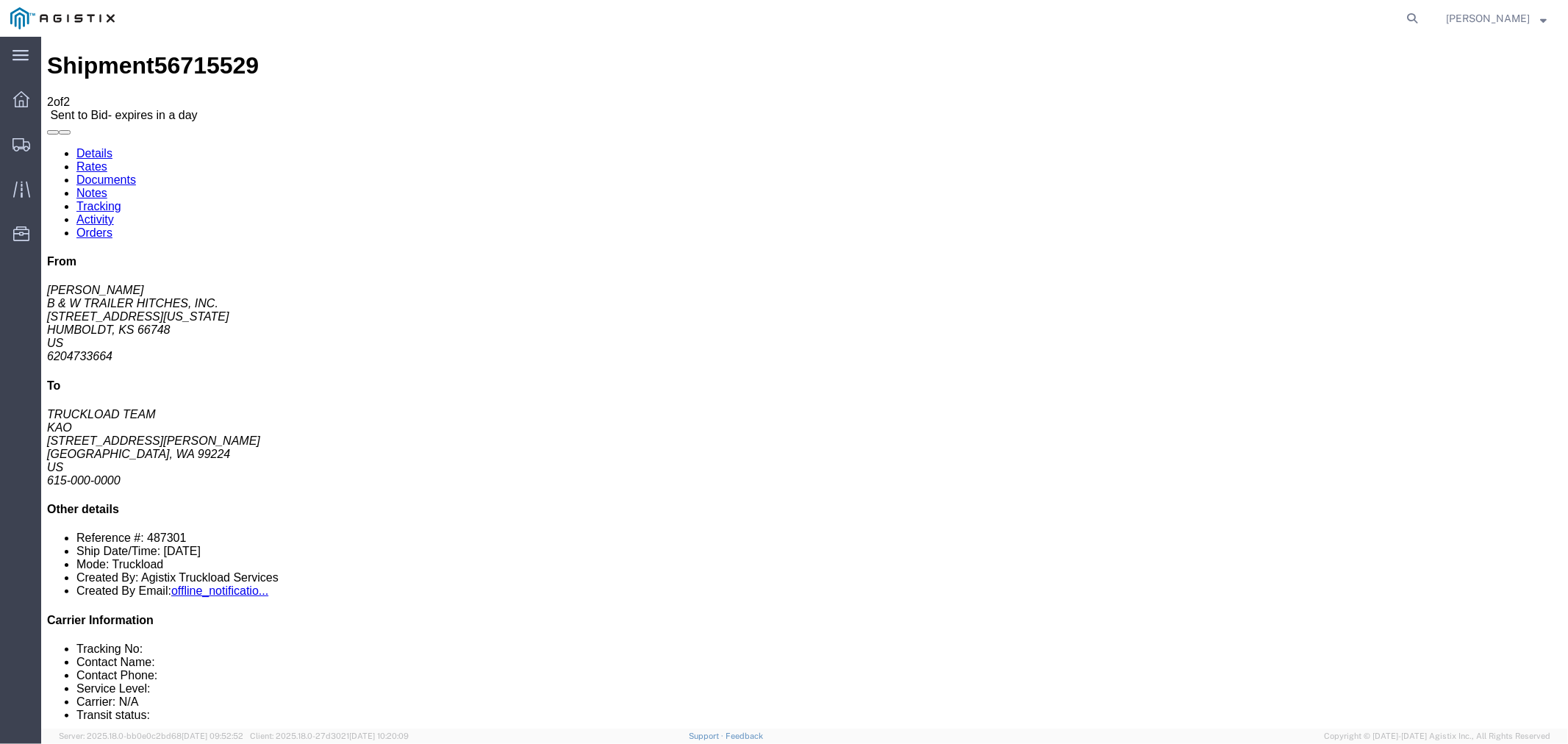
click at [107, 160] on link "Rates" at bounding box center [91, 166] width 31 height 13
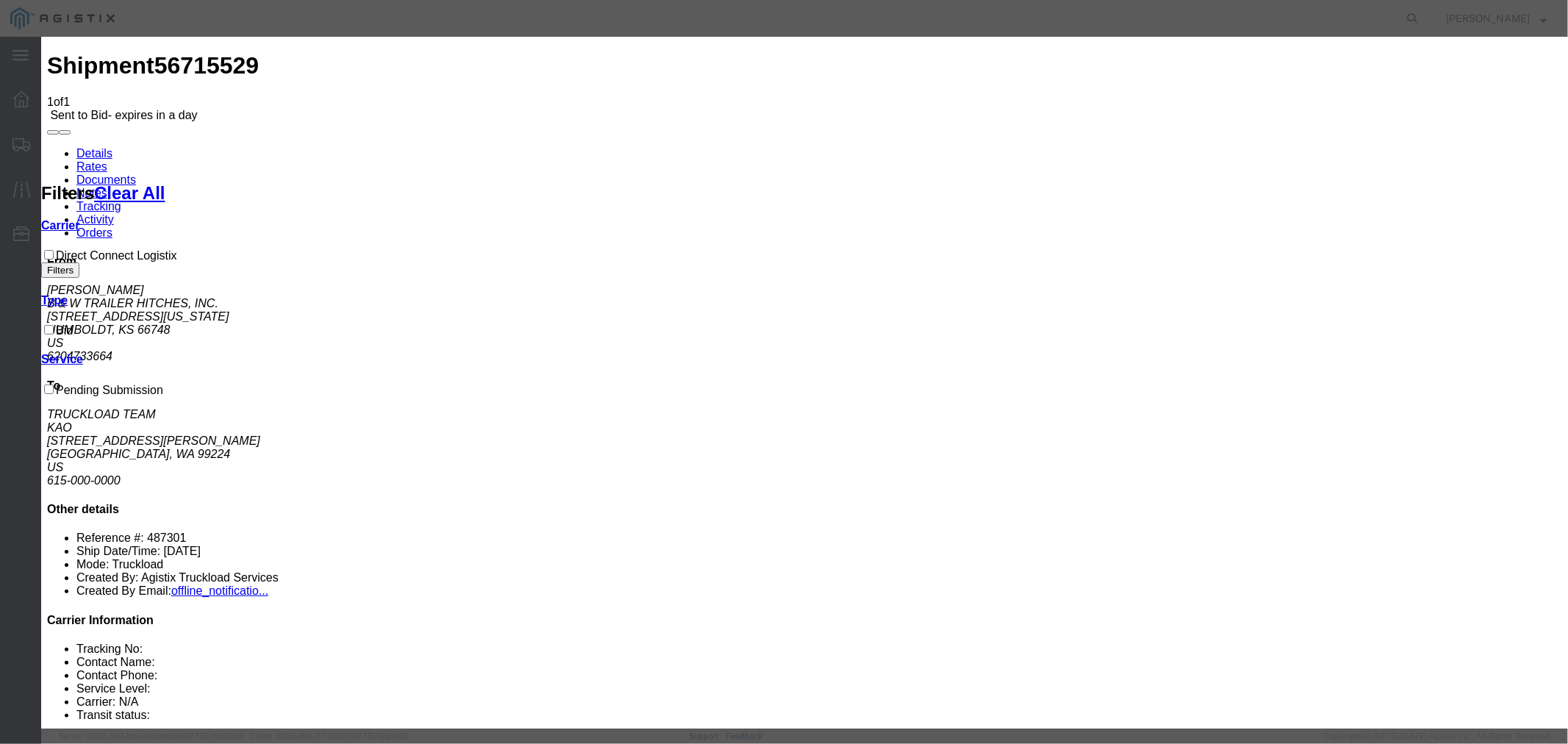
select select "4506"
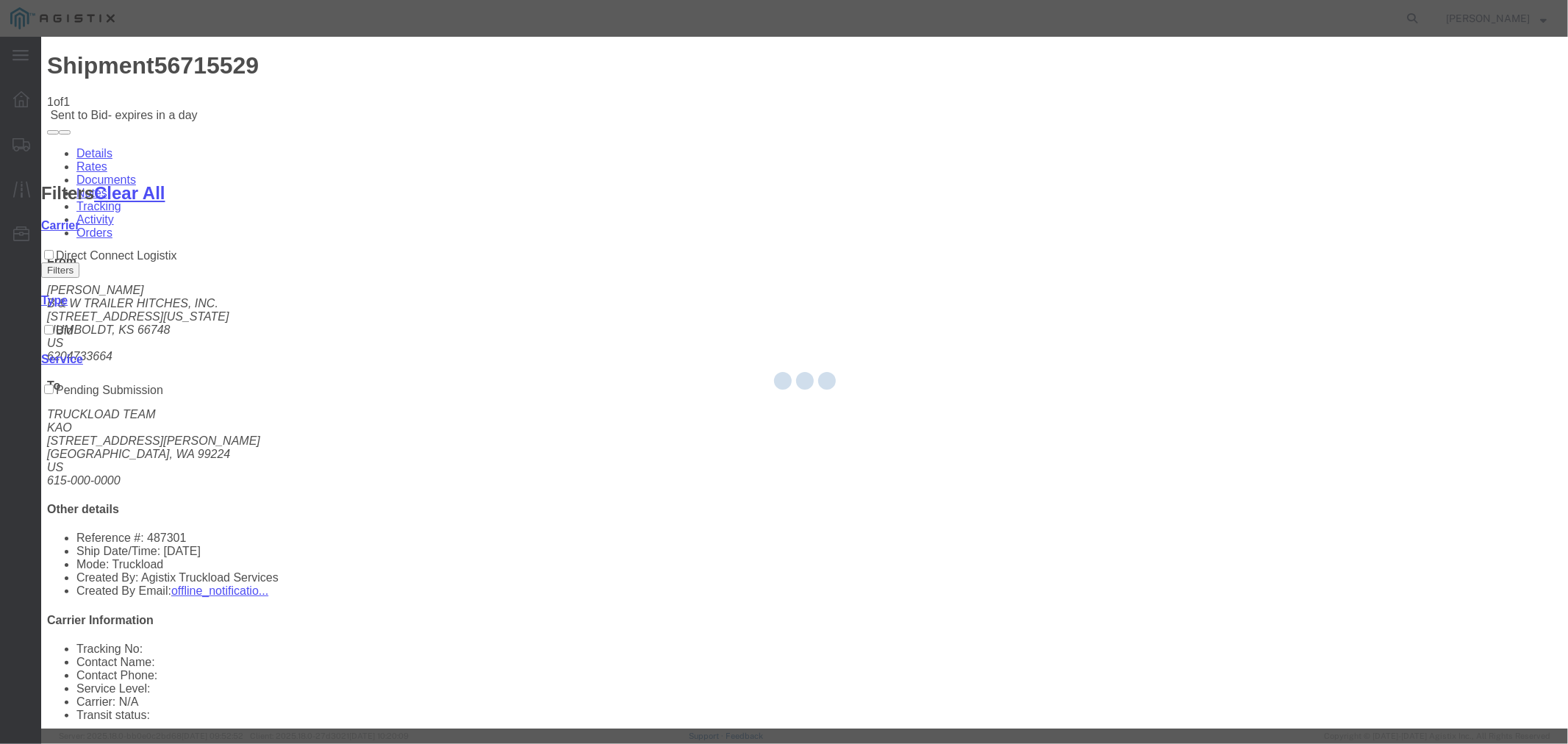
click at [851, 177] on div at bounding box center [805, 382] width 1527 height 691
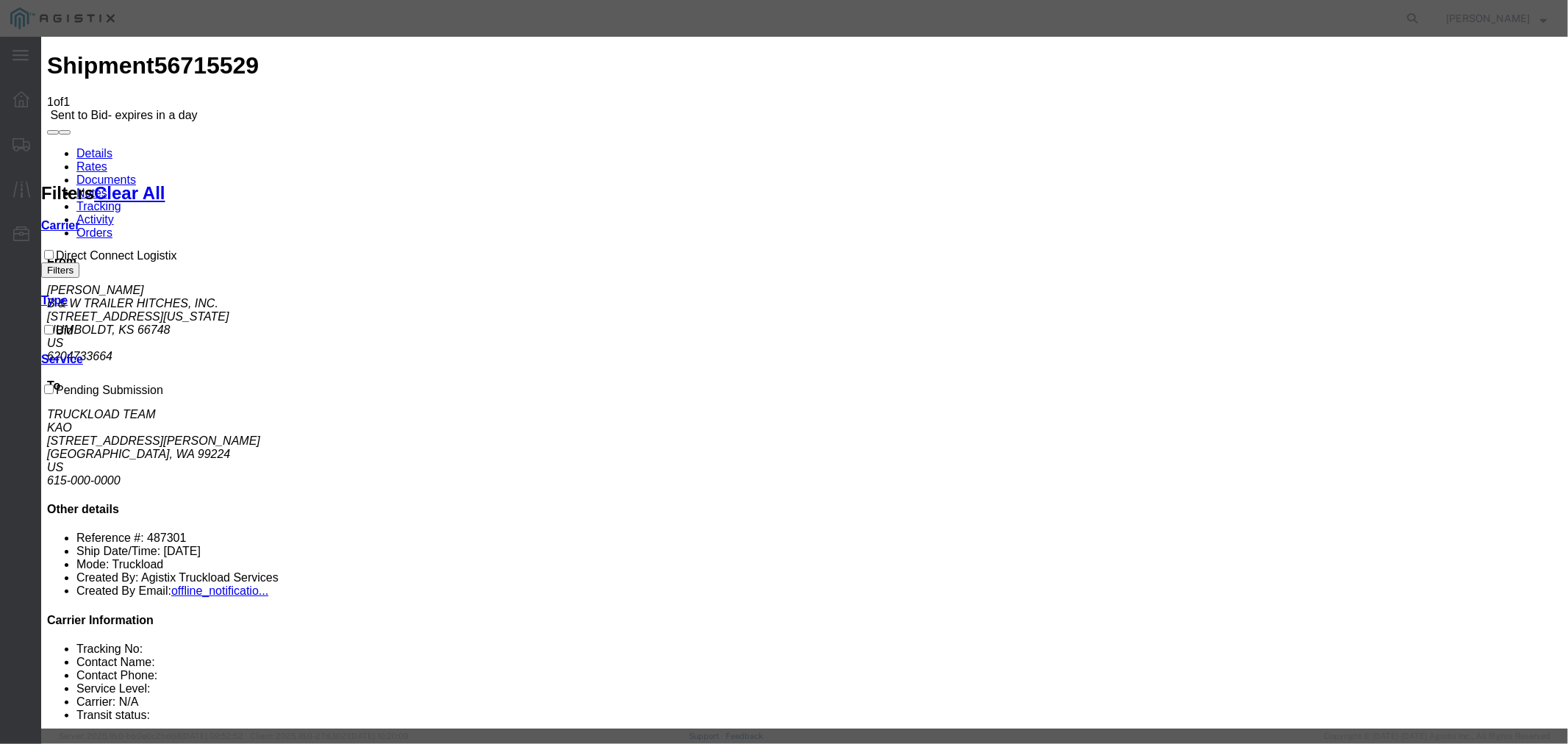
select select "15907"
type input "DCL"
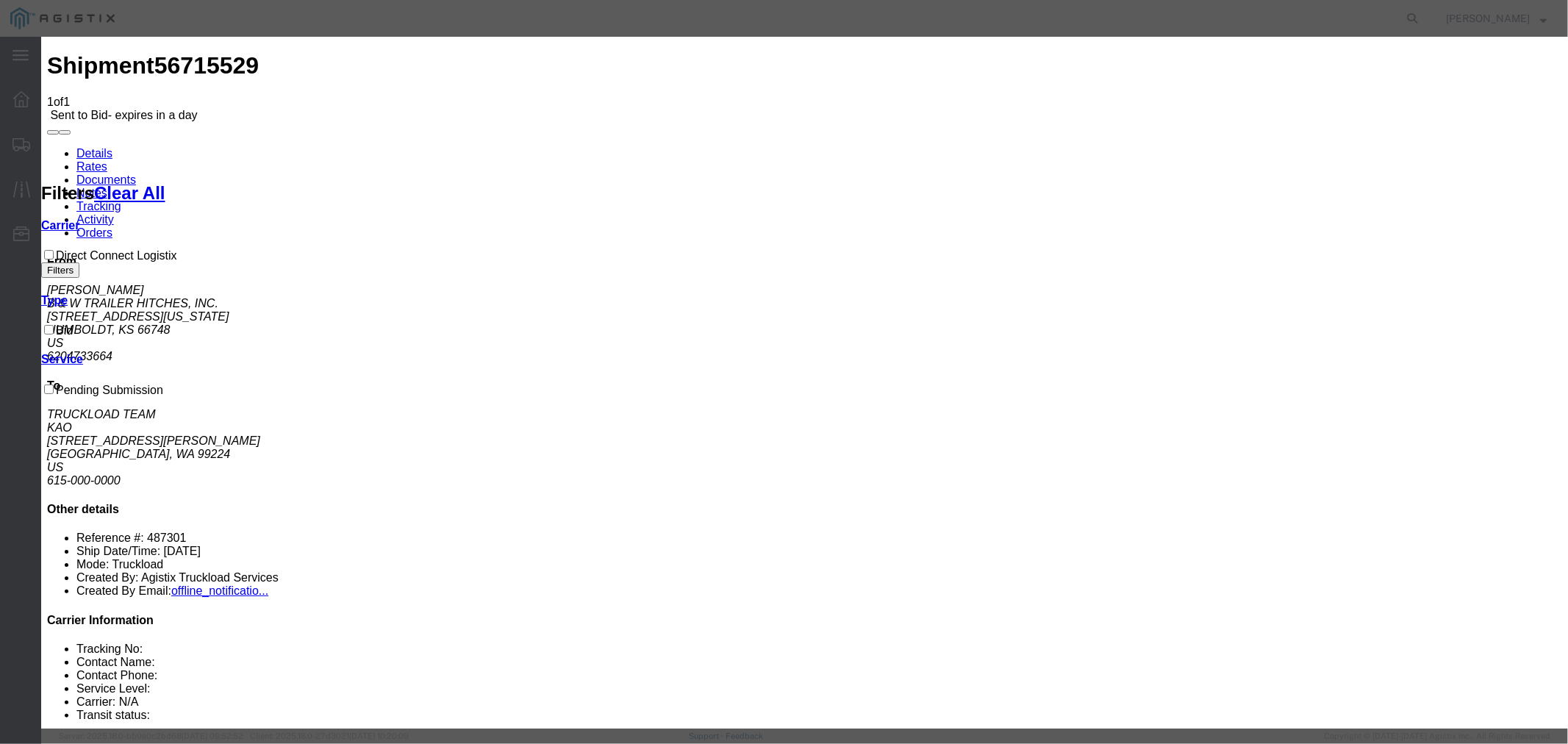
drag, startPoint x: 1111, startPoint y: 334, endPoint x: 1109, endPoint y: 312, distance: 22.1
type input "3950"
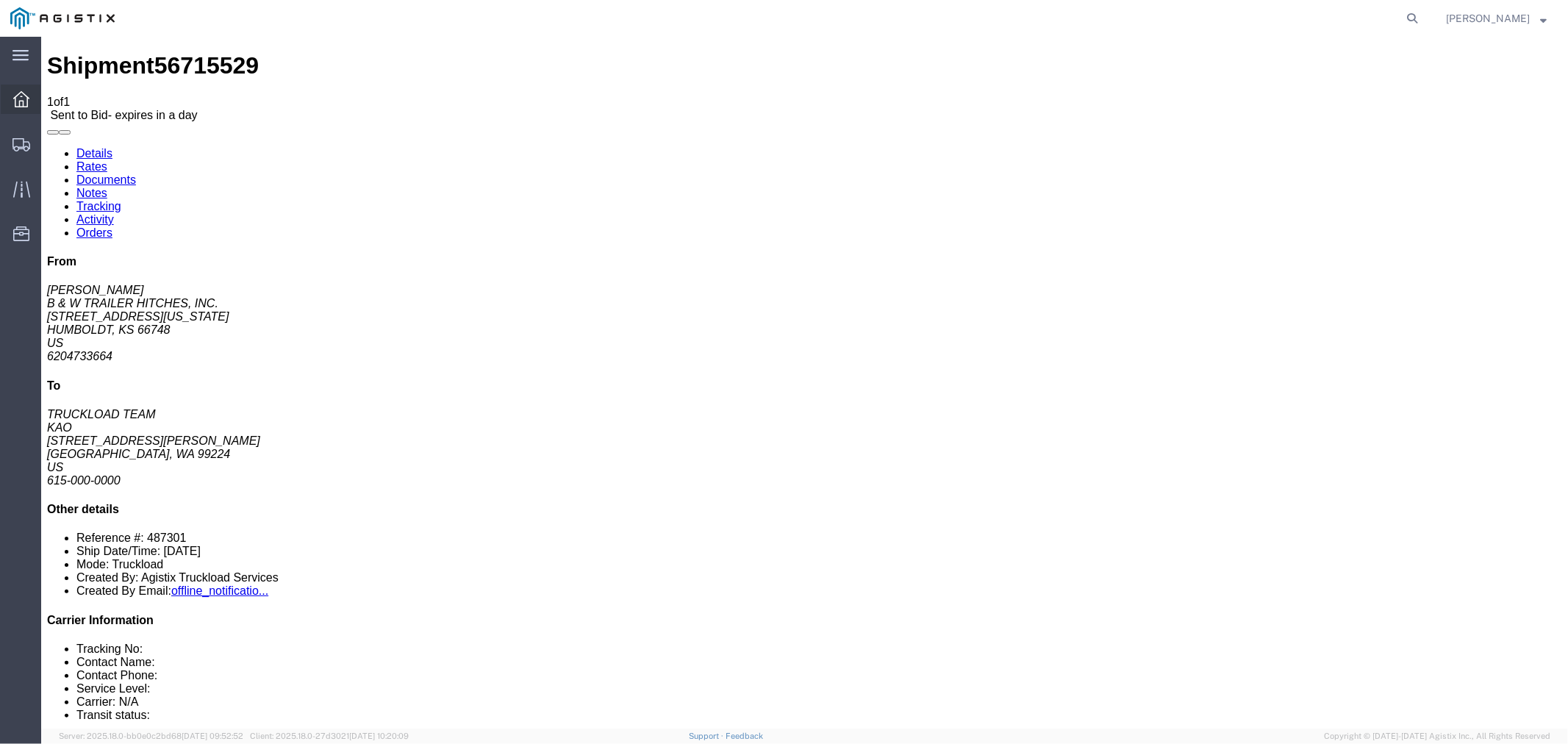
click at [25, 89] on div at bounding box center [21, 99] width 41 height 30
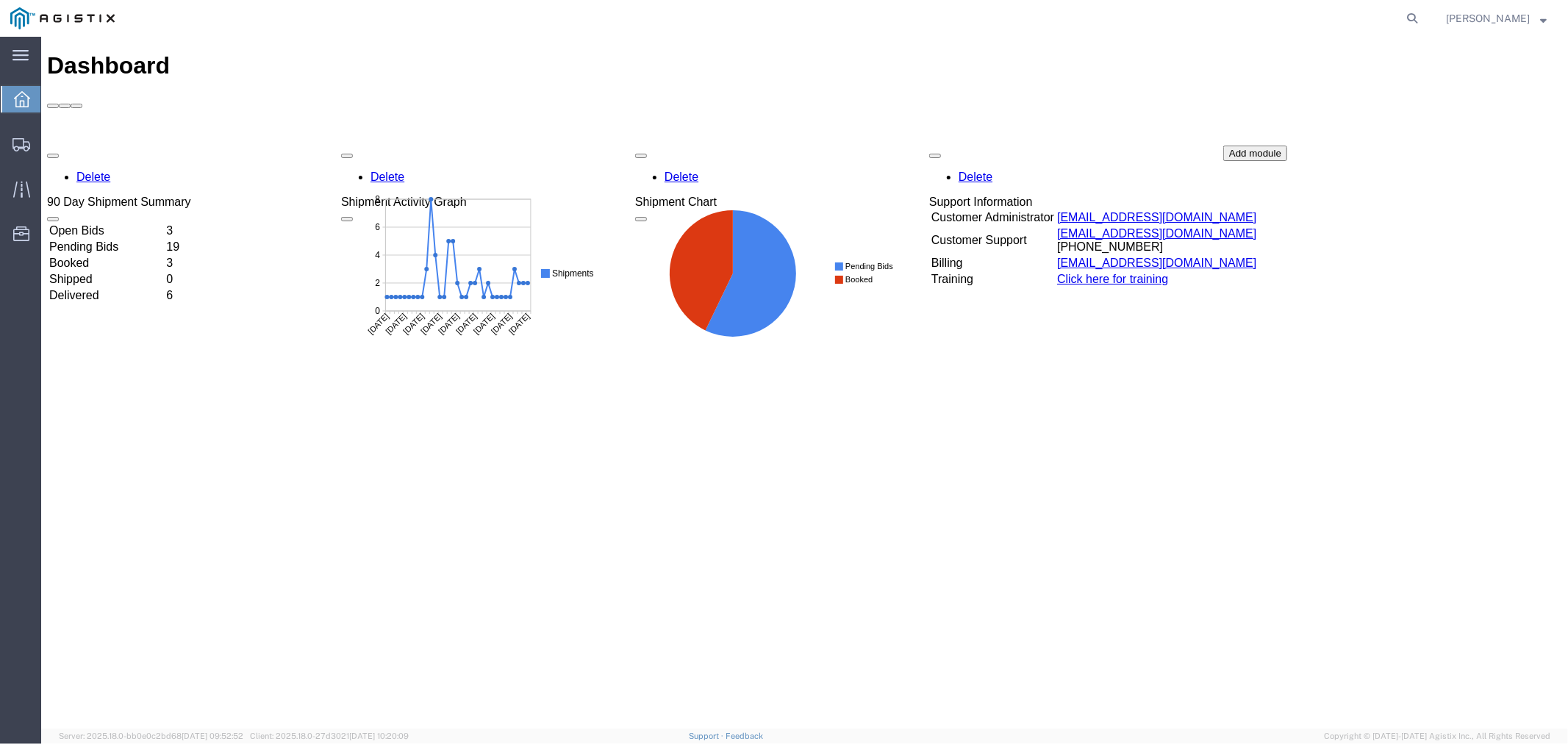
click at [125, 223] on td "Open Bids" at bounding box center [106, 230] width 115 height 15
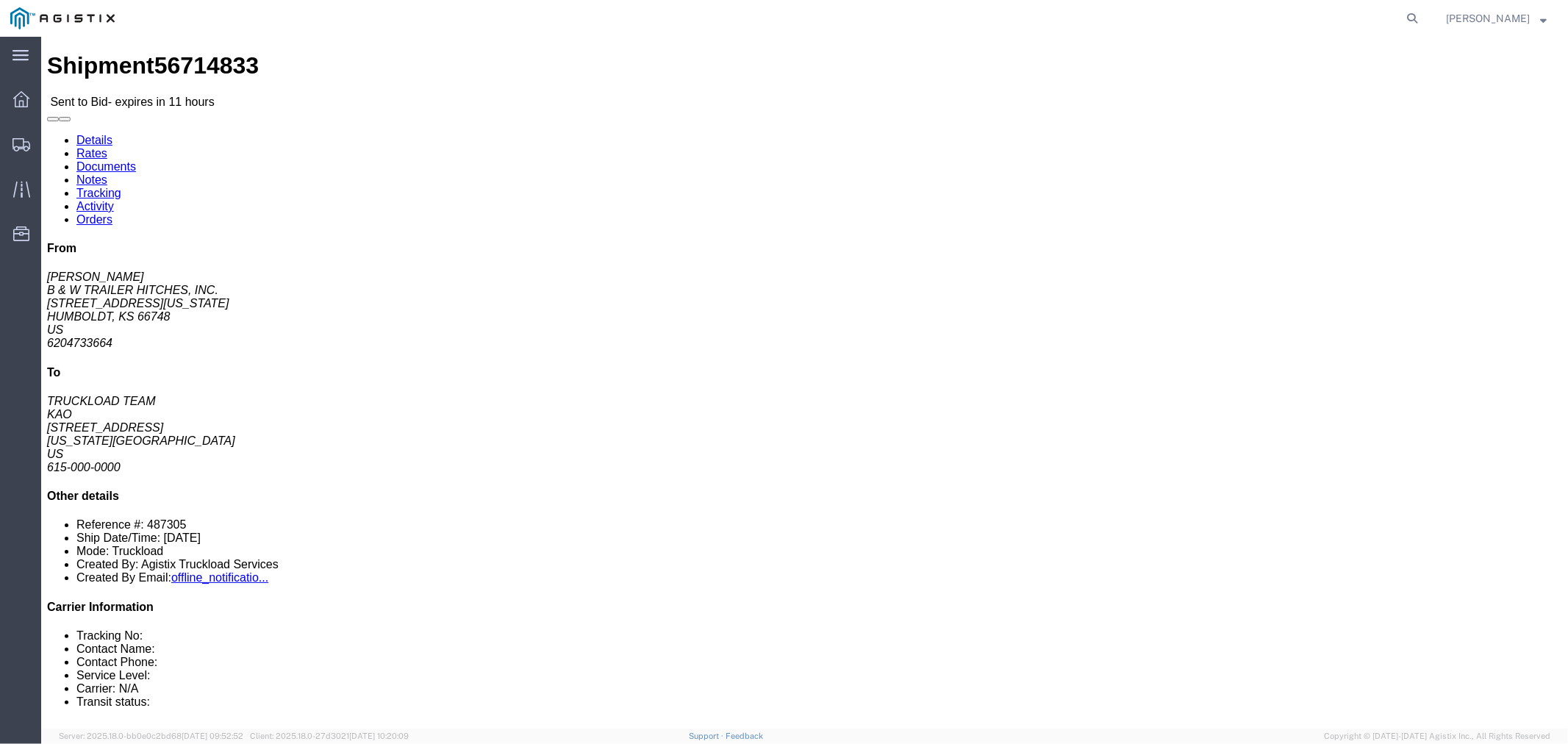
click button "button"
click link "Notes"
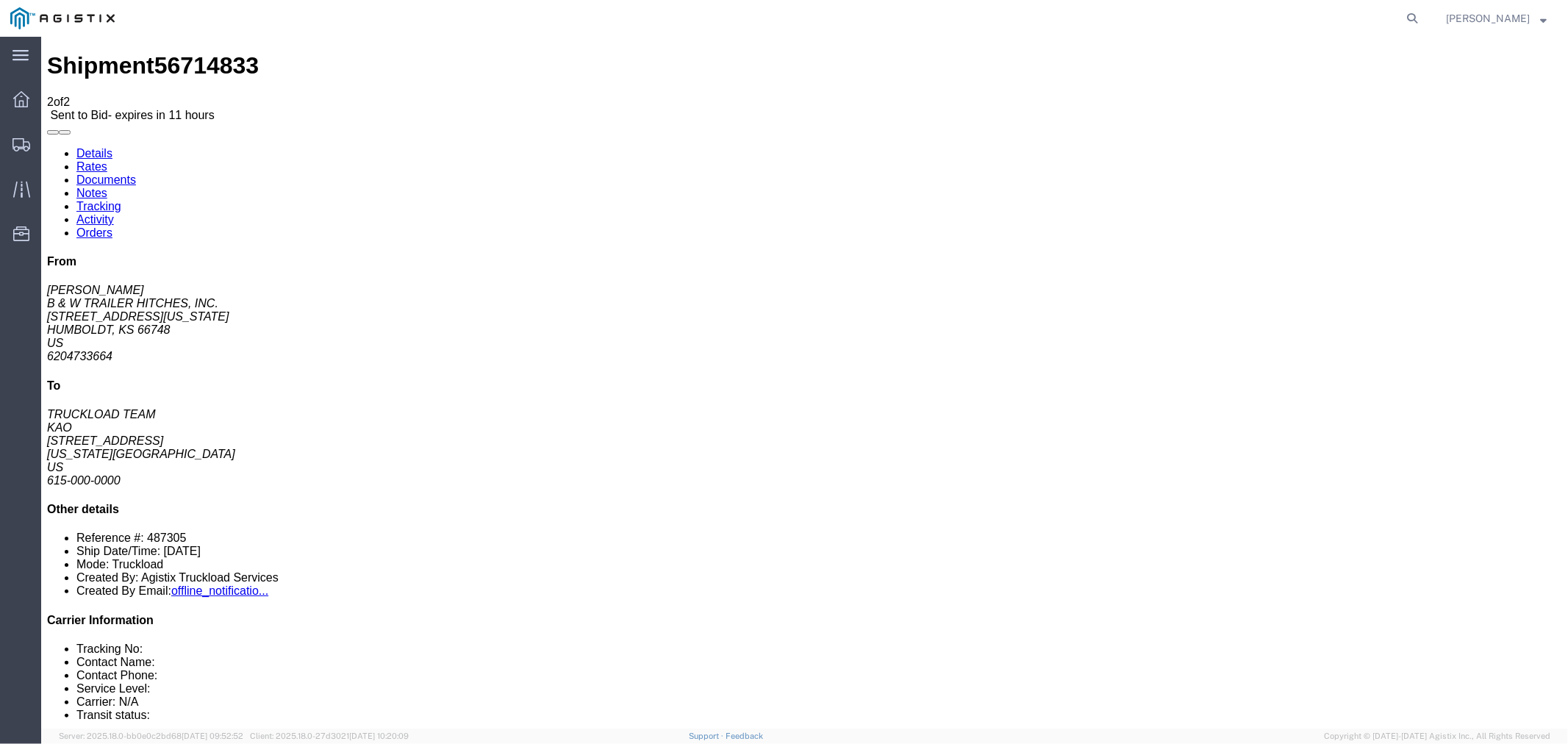
click at [107, 160] on link "Rates" at bounding box center [91, 166] width 31 height 13
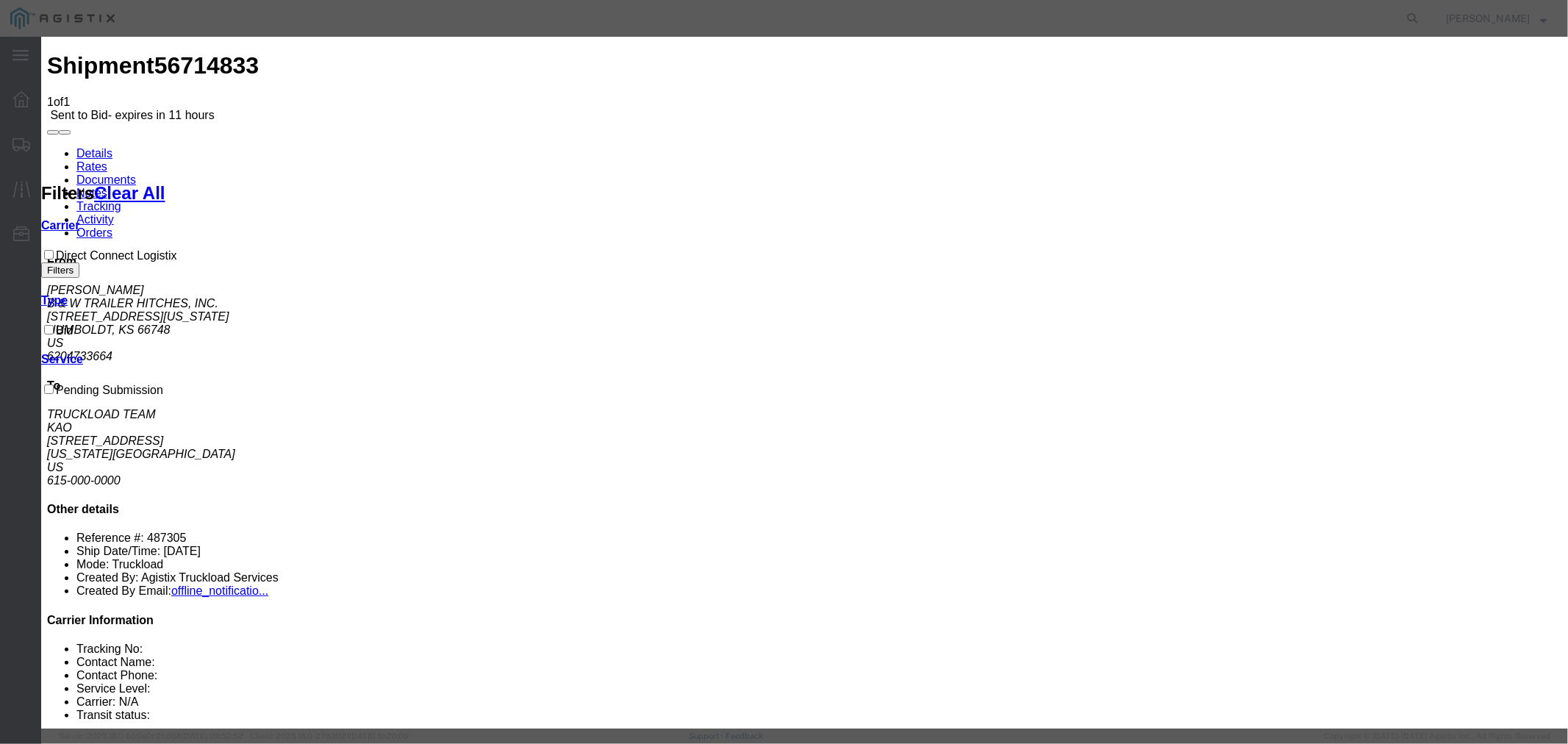
select select "4506"
select select "15907"
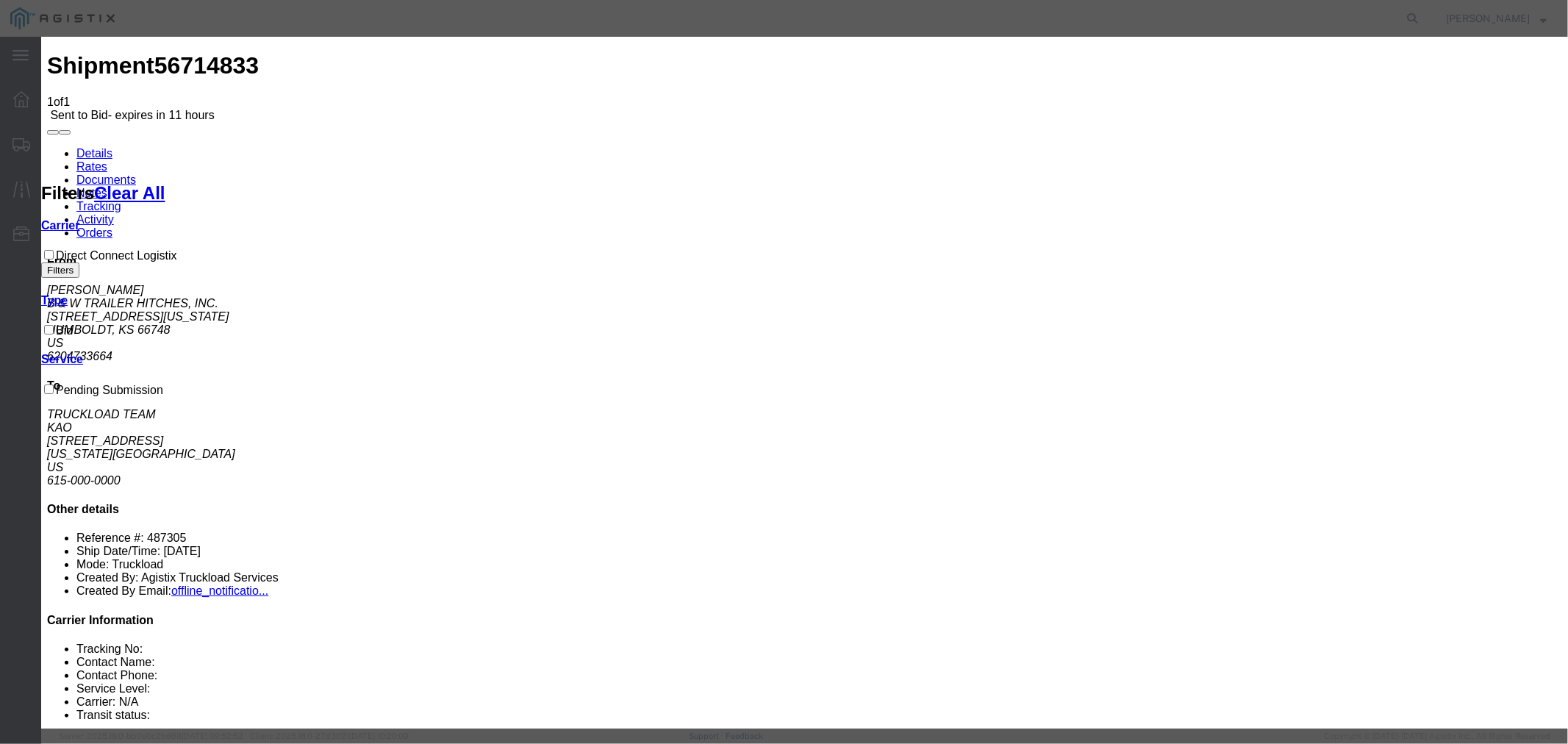
type input "DCL"
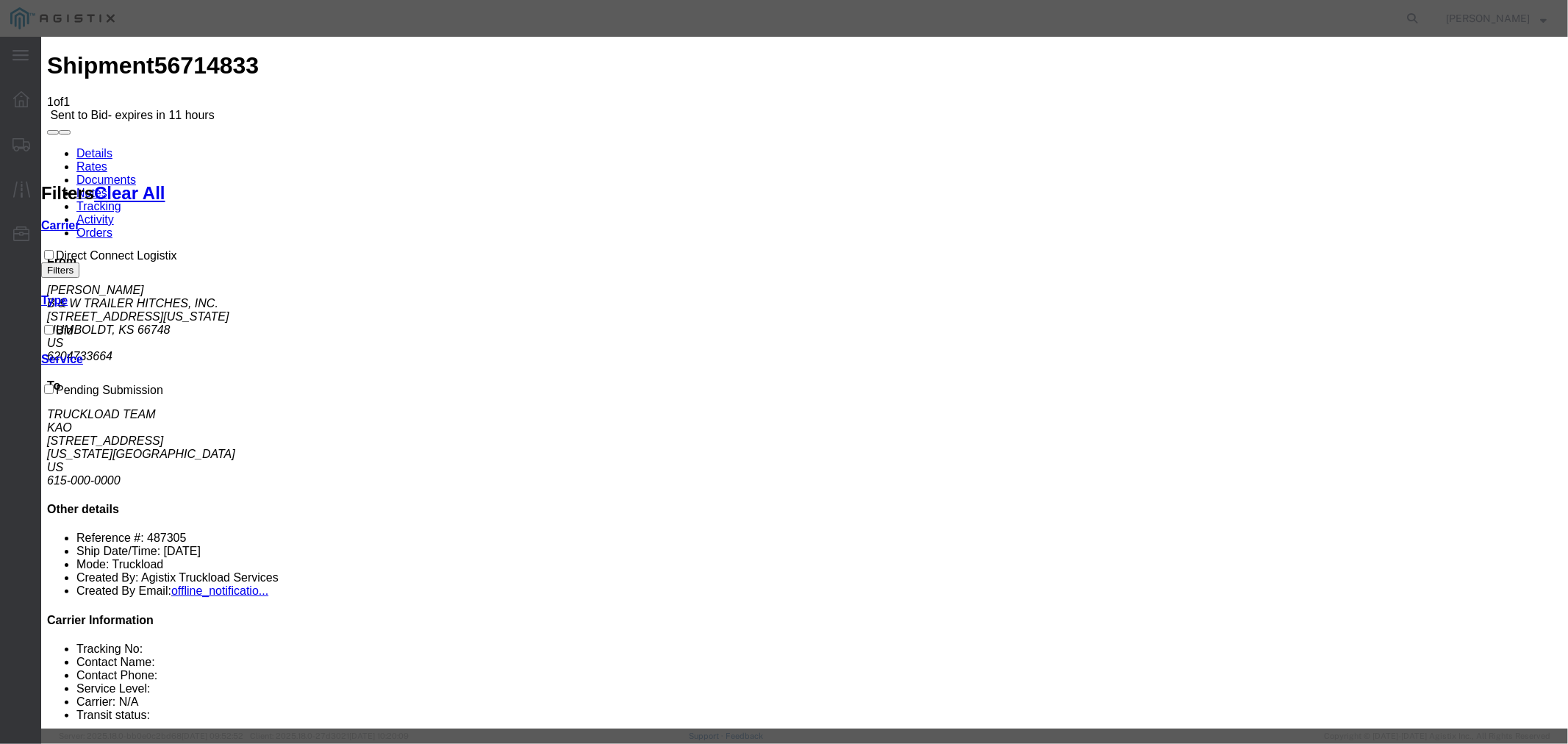
type input "9"
type input "875"
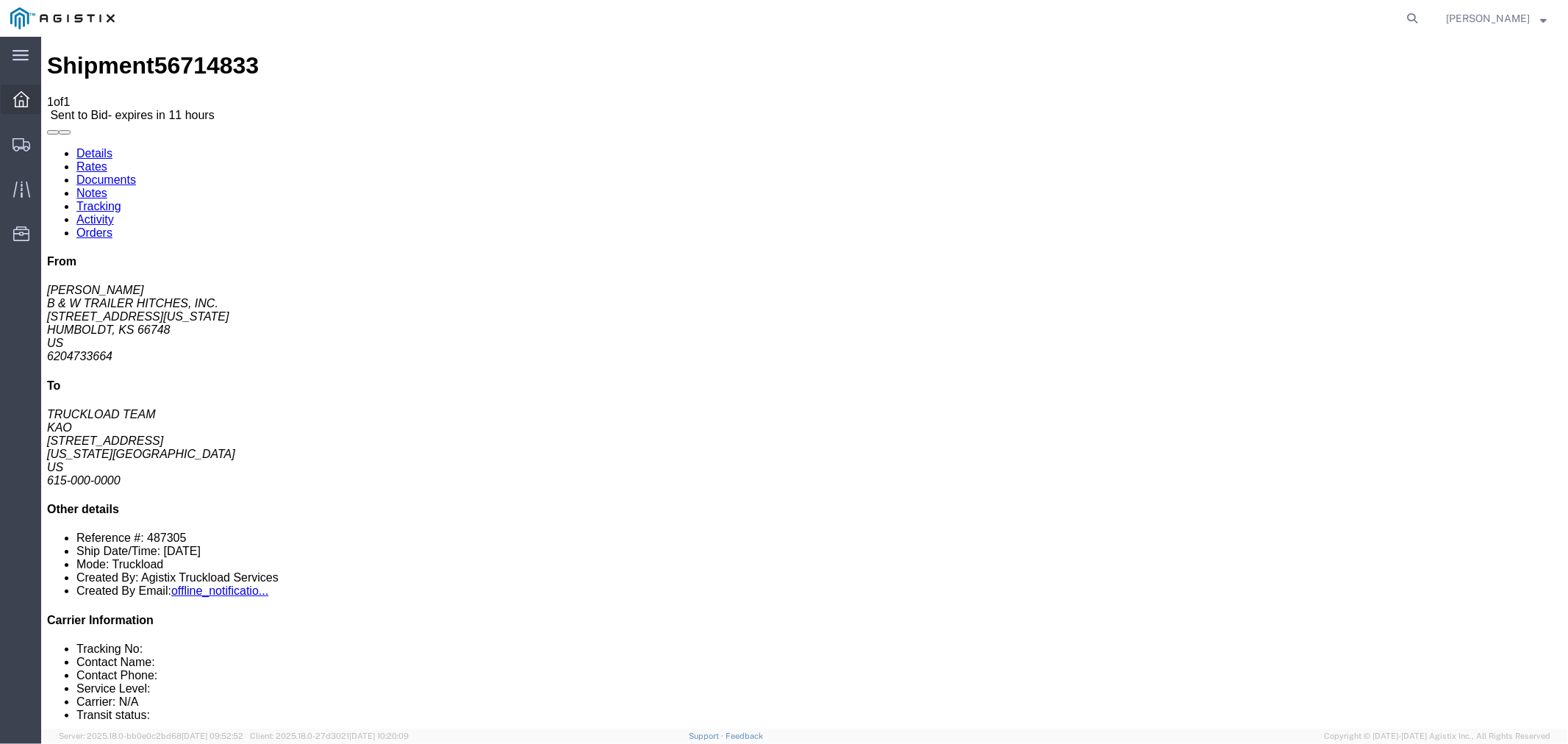
click at [11, 104] on div at bounding box center [21, 99] width 41 height 30
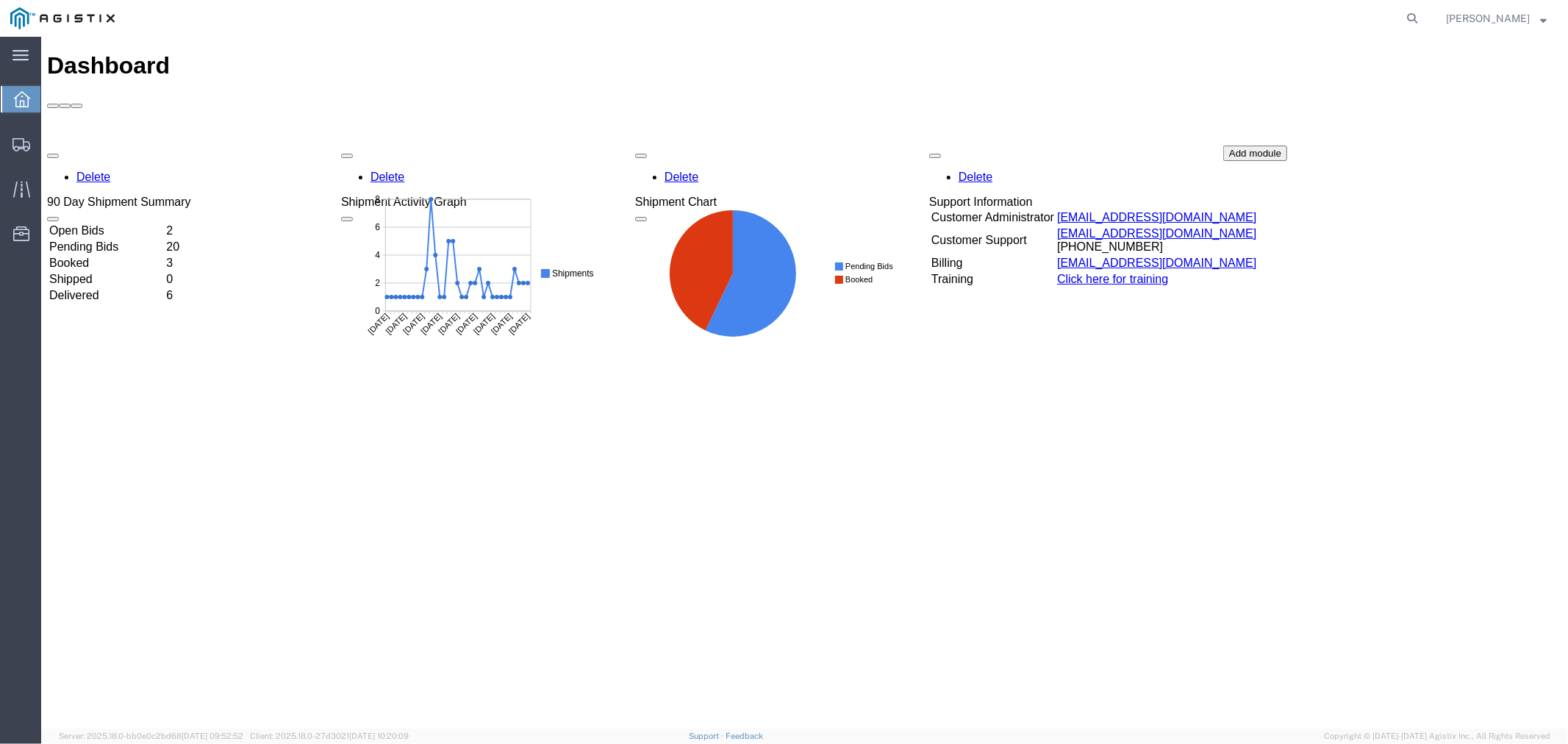
click at [115, 223] on td "Open Bids" at bounding box center [106, 230] width 115 height 15
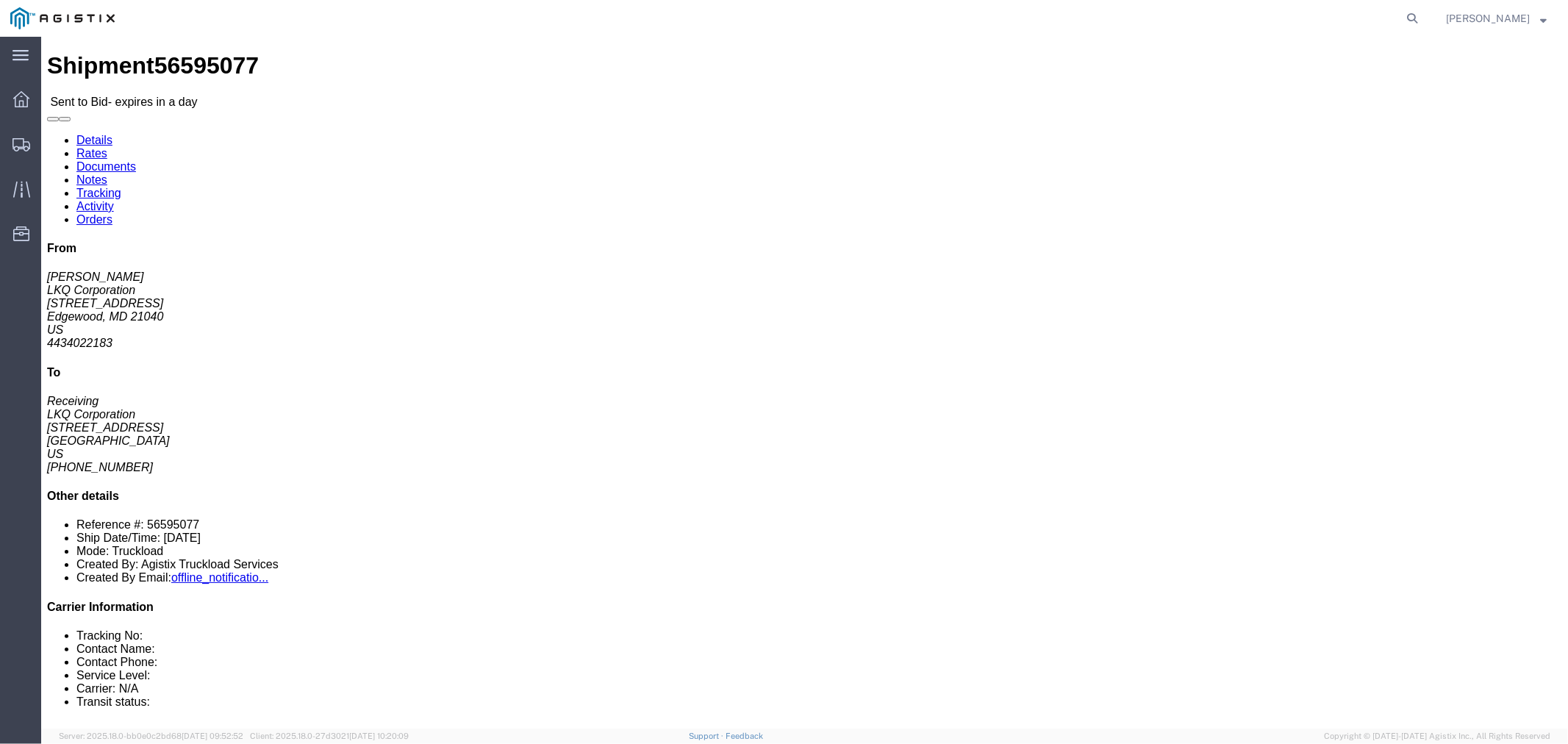
drag, startPoint x: 146, startPoint y: 336, endPoint x: 181, endPoint y: 284, distance: 62.7
click button "button"
click link "Notes"
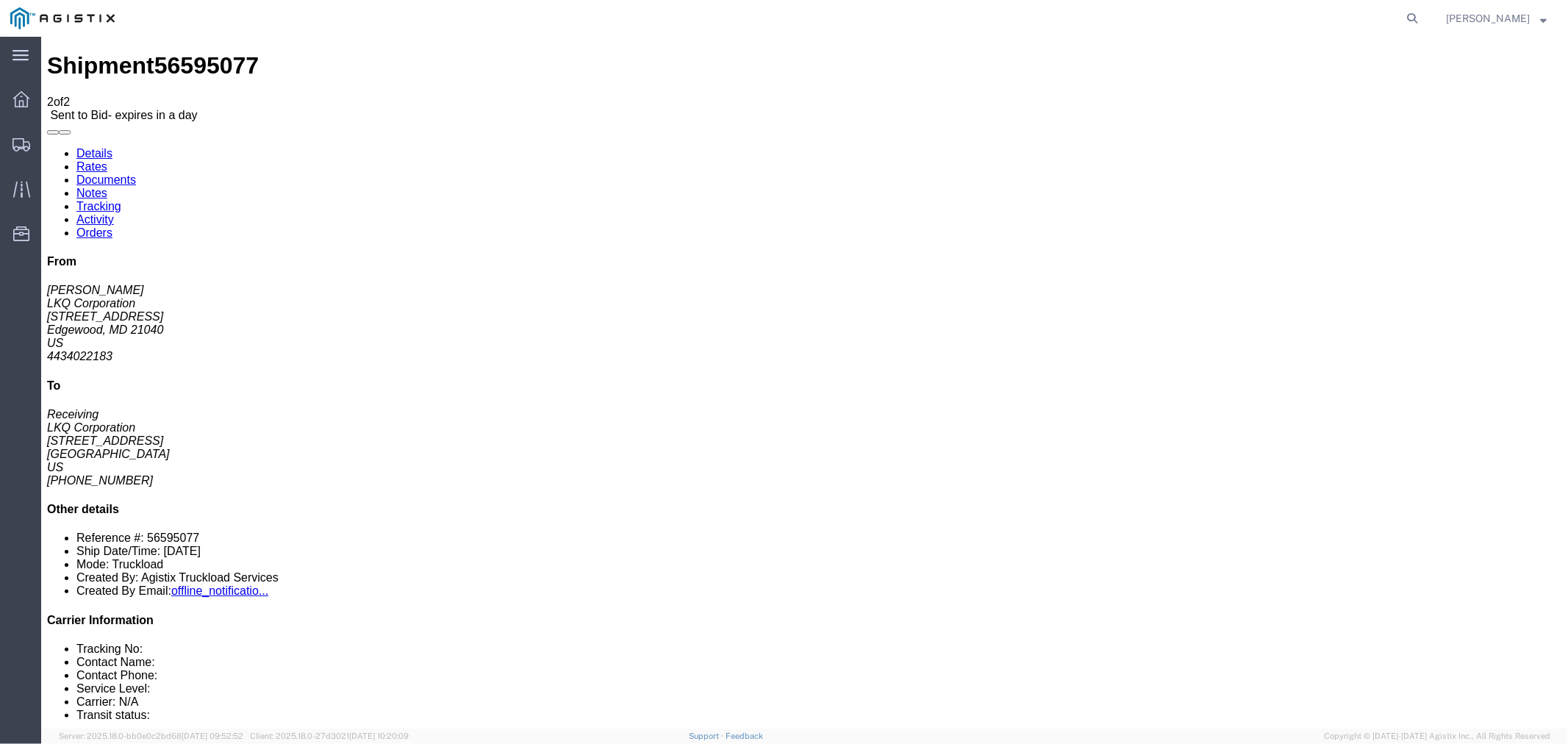
click at [107, 160] on link "Rates" at bounding box center [91, 166] width 31 height 13
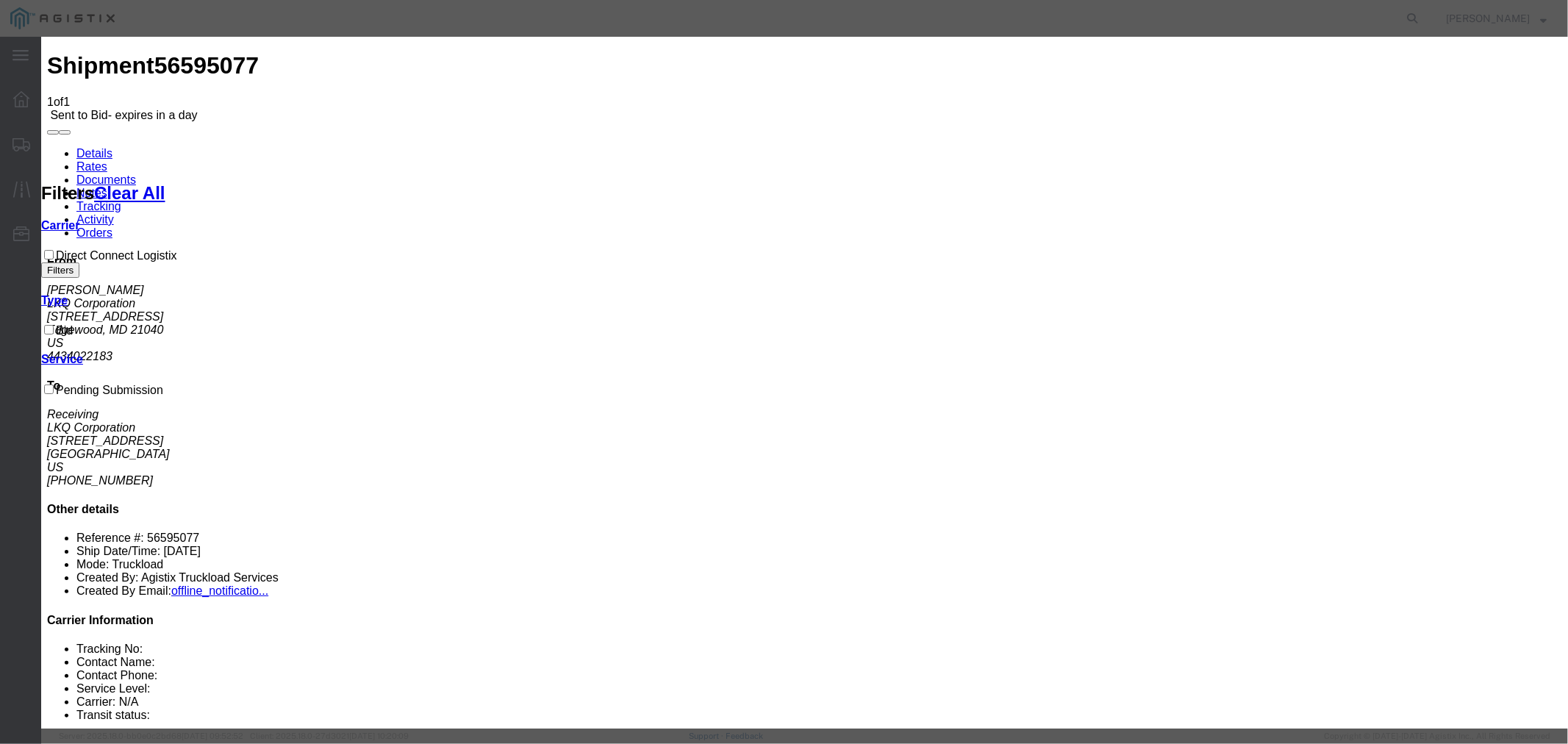
drag, startPoint x: 593, startPoint y: 167, endPoint x: 604, endPoint y: 180, distance: 17.0
select select "4506"
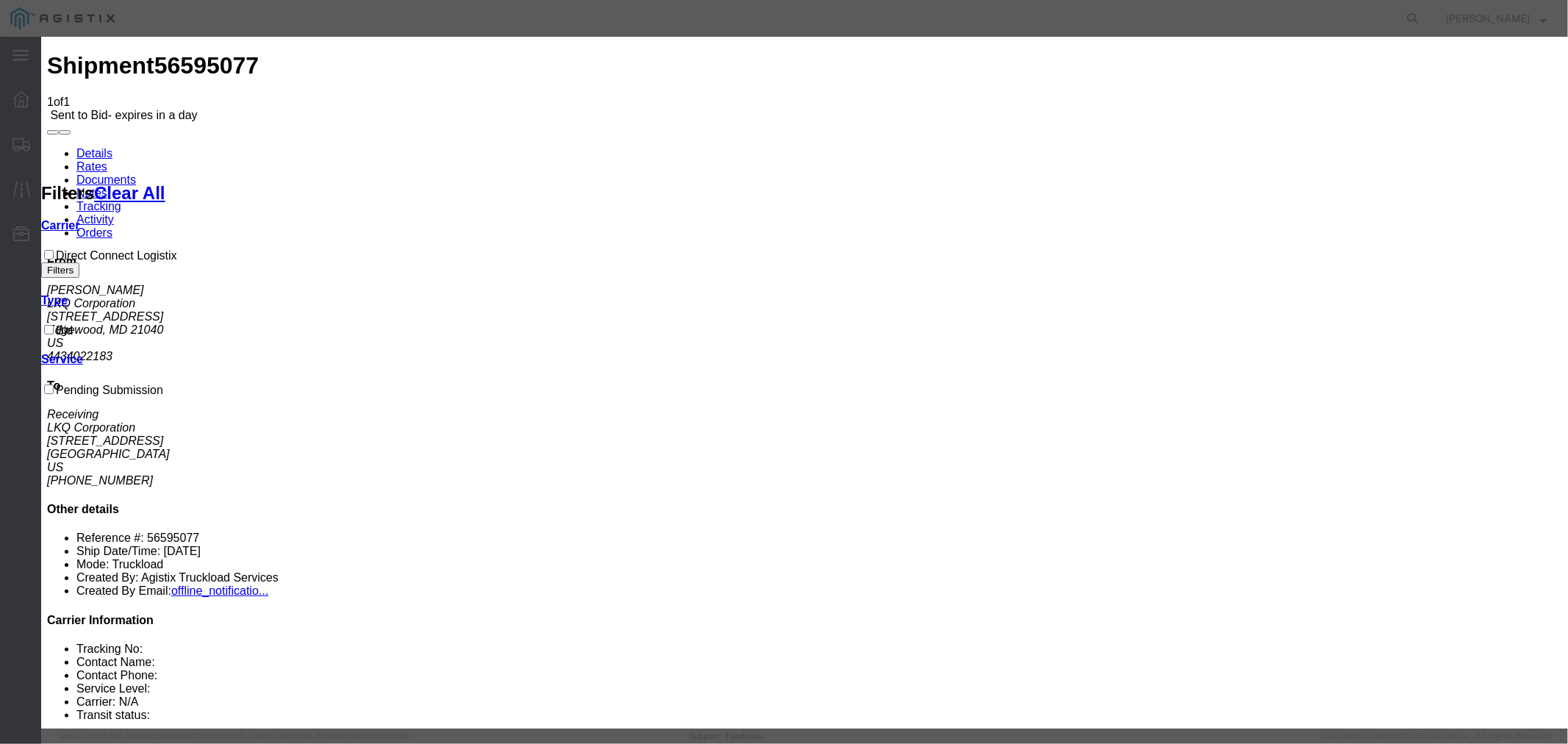
select select "15907"
type input "DCL"
drag, startPoint x: 1103, startPoint y: 328, endPoint x: 1103, endPoint y: 316, distance: 12.0
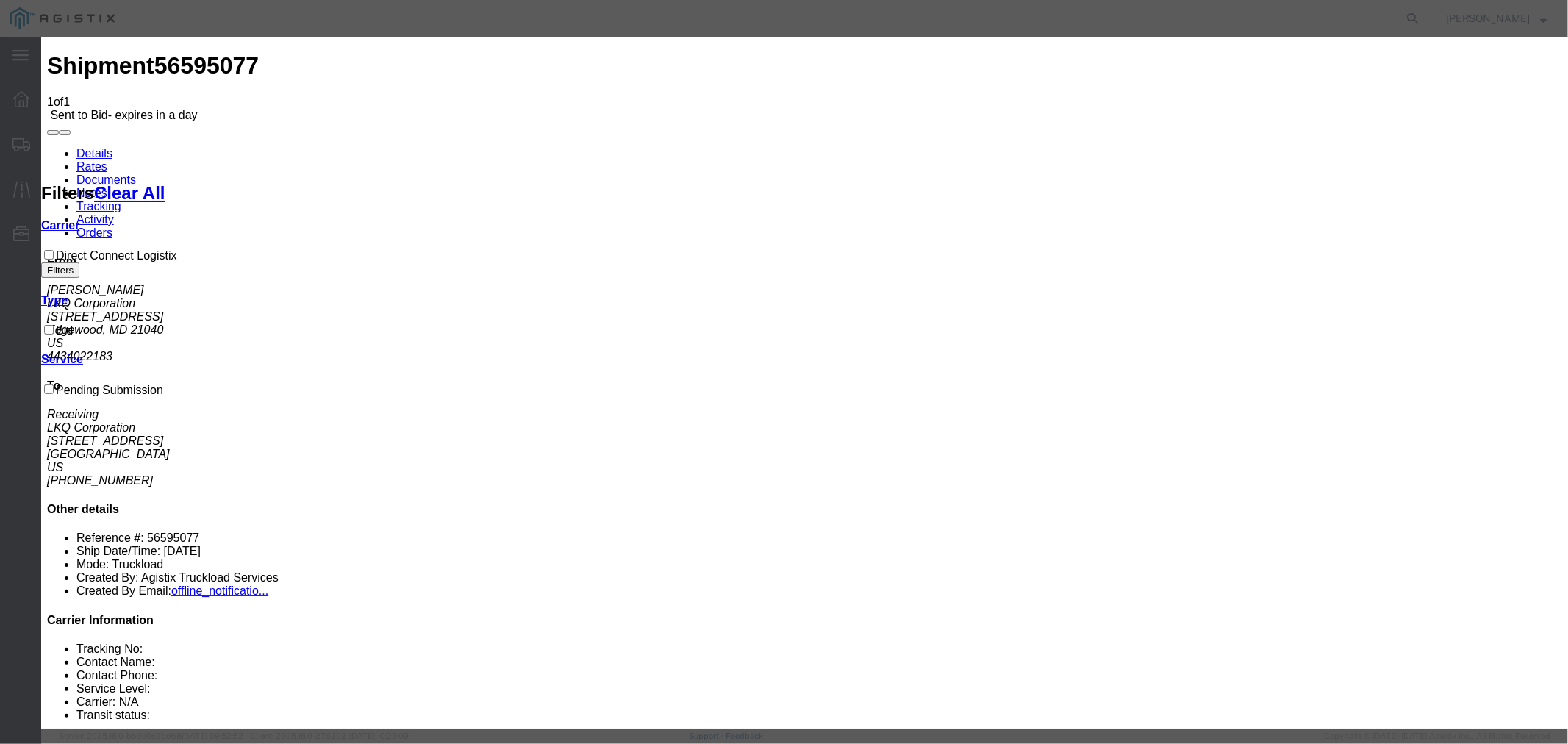
type input "2325"
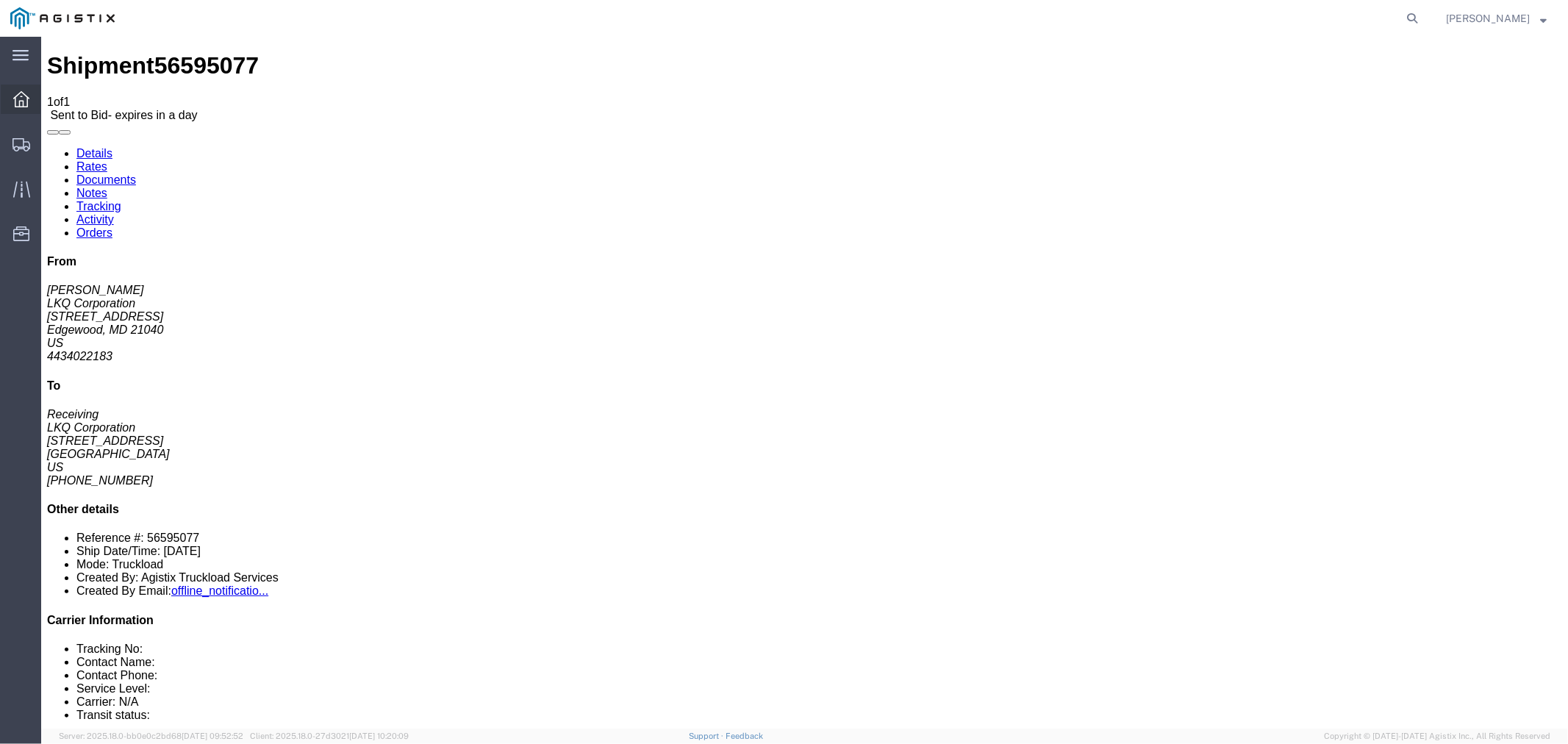
click at [33, 98] on div at bounding box center [21, 99] width 41 height 30
